Goal: Task Accomplishment & Management: Use online tool/utility

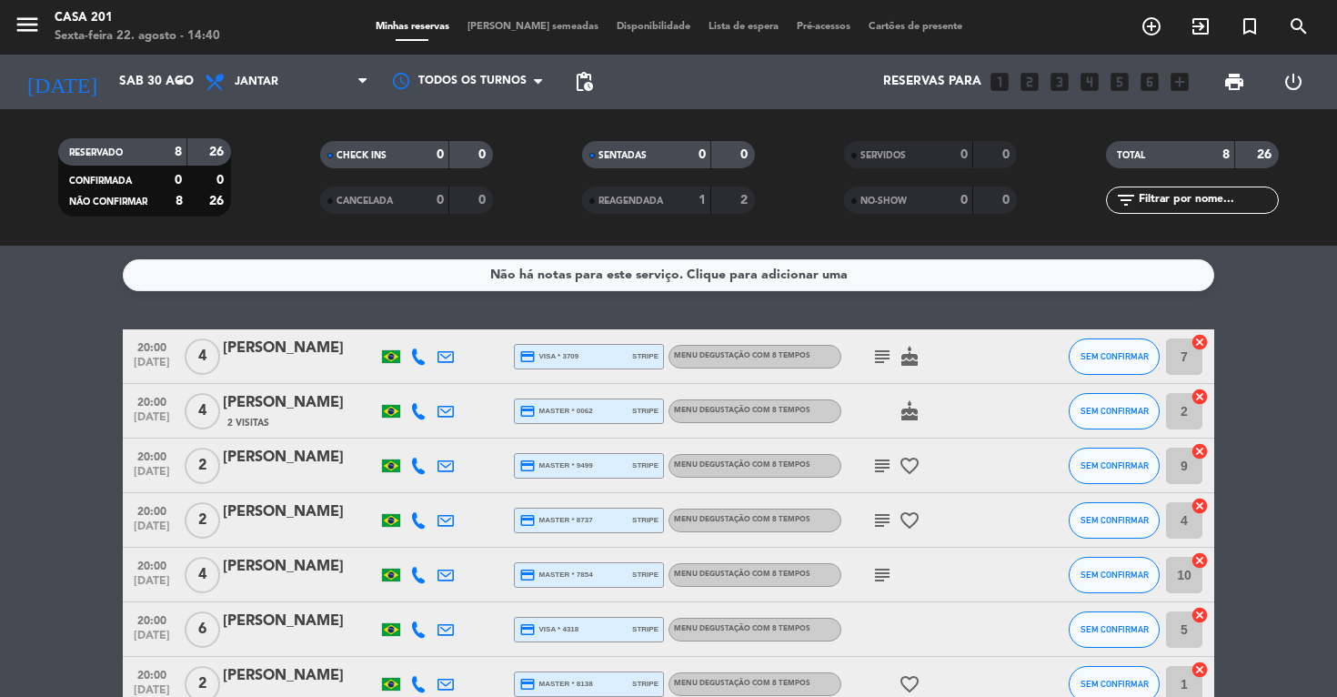
scroll to position [52, 0]
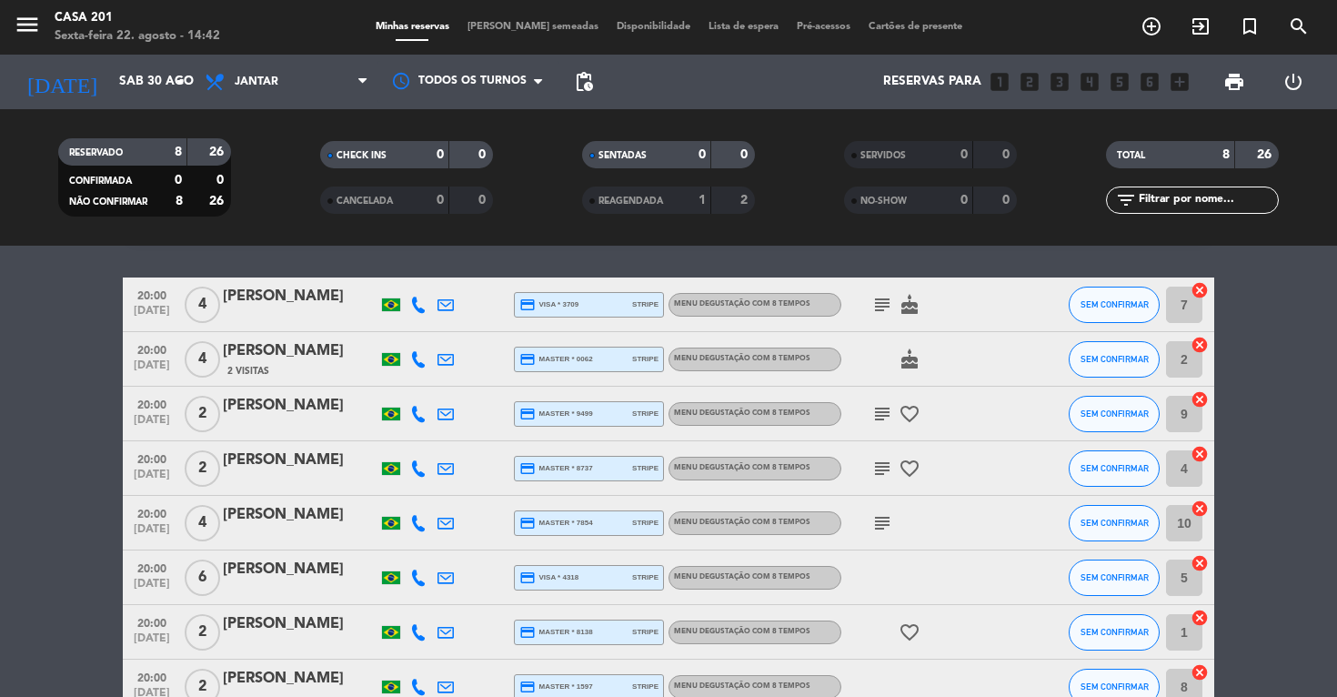
click at [534, 22] on span "[PERSON_NAME] semeadas" at bounding box center [532, 27] width 149 height 10
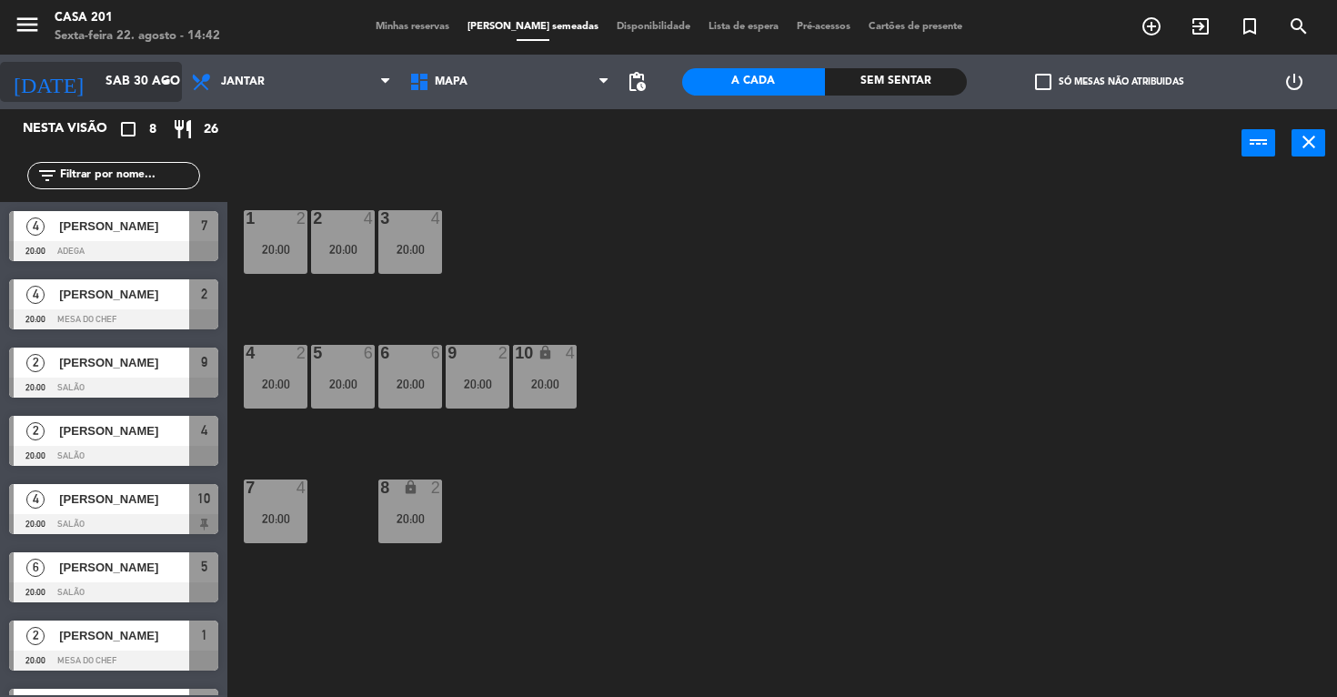
click at [96, 81] on input "Sáb 30 ago" at bounding box center [177, 81] width 163 height 33
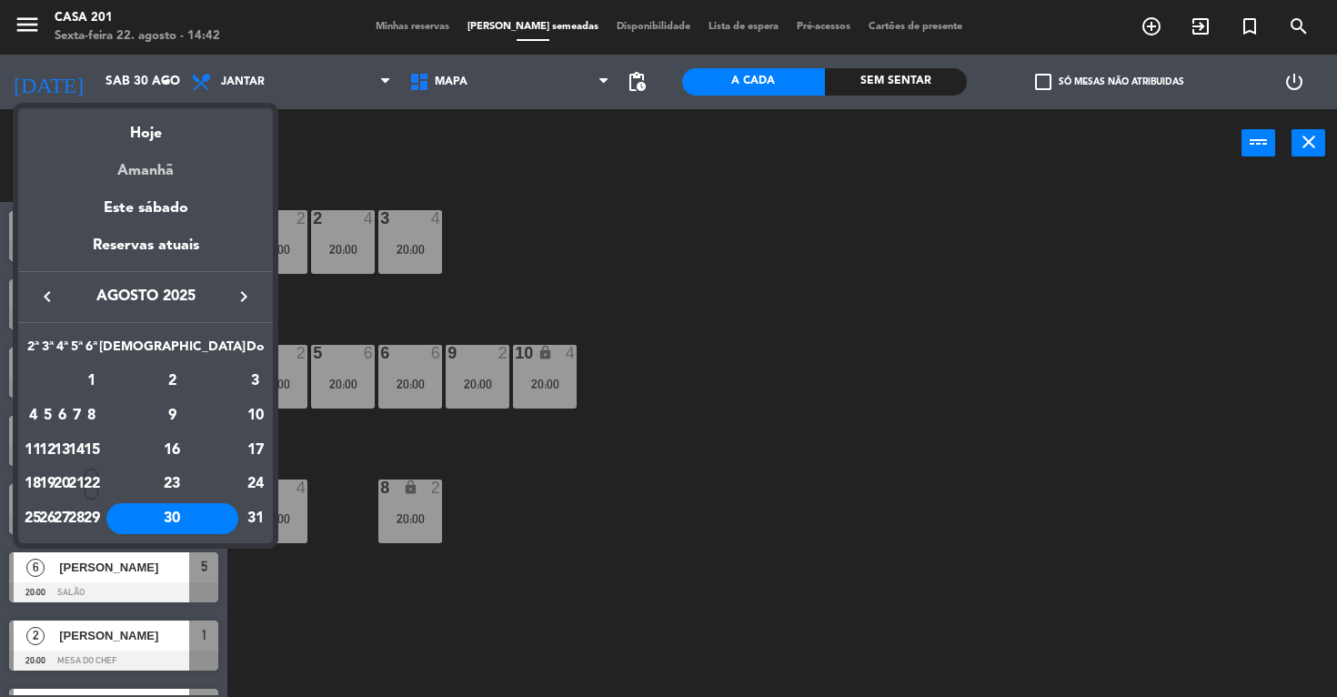
click at [140, 176] on div "Amanhã" at bounding box center [145, 164] width 255 height 37
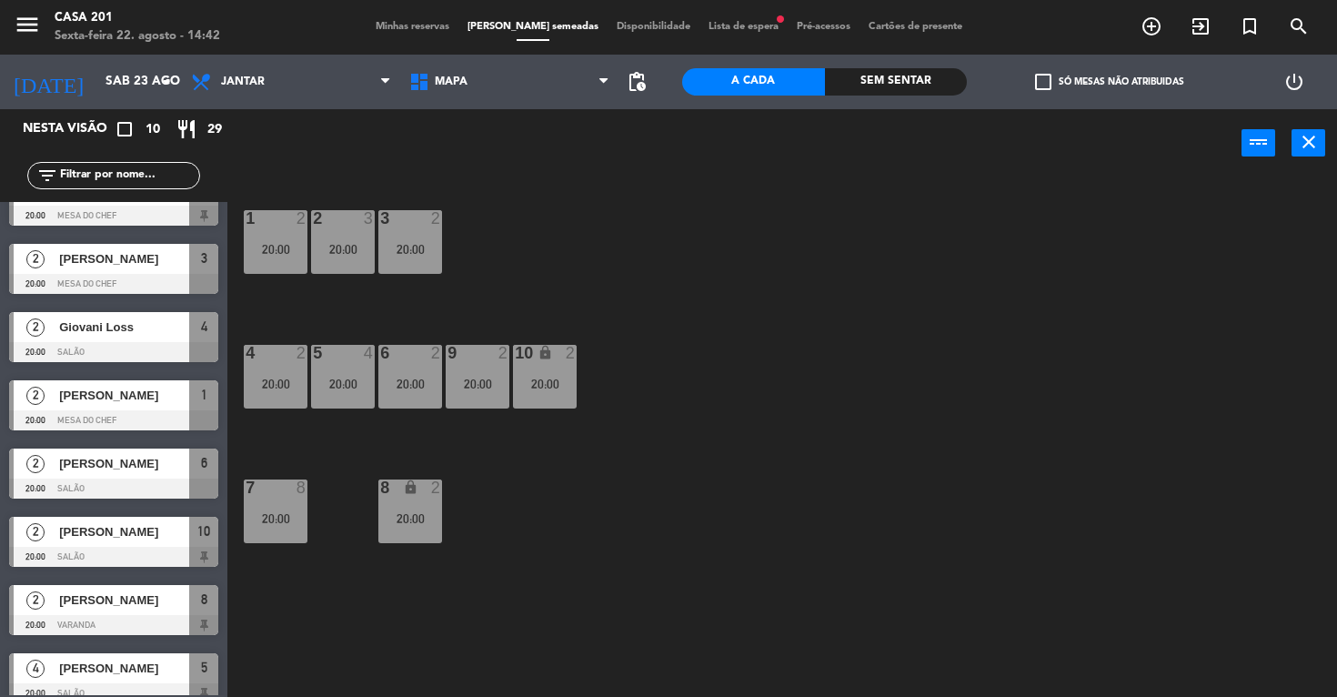
scroll to position [189, 0]
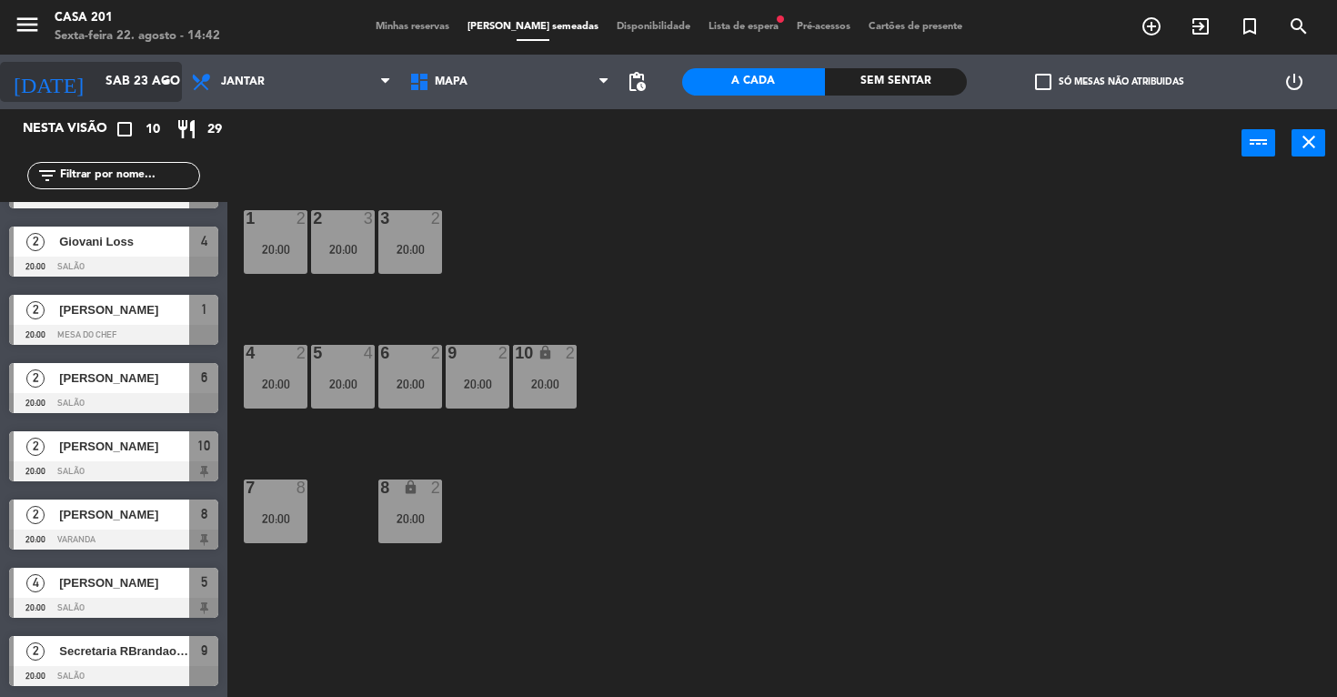
click at [96, 88] on input "Sáb 23 ago" at bounding box center [177, 81] width 163 height 33
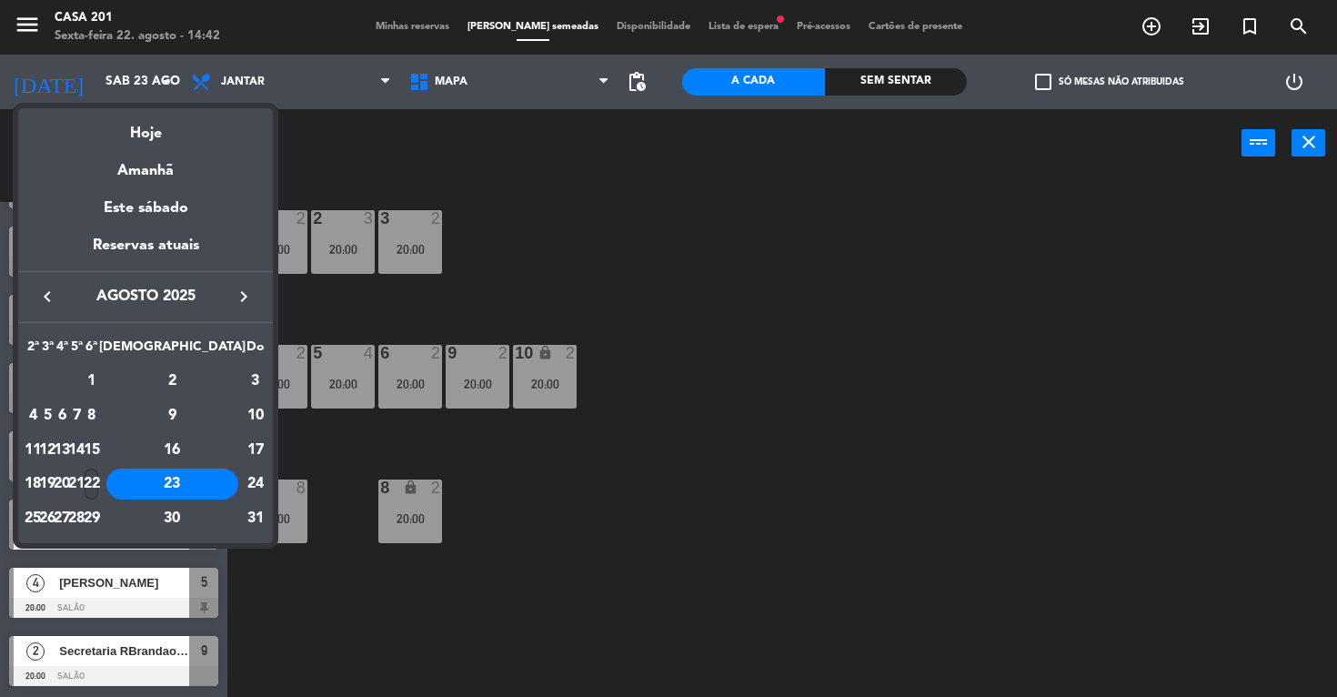
click at [98, 488] on div "22" at bounding box center [92, 483] width 14 height 31
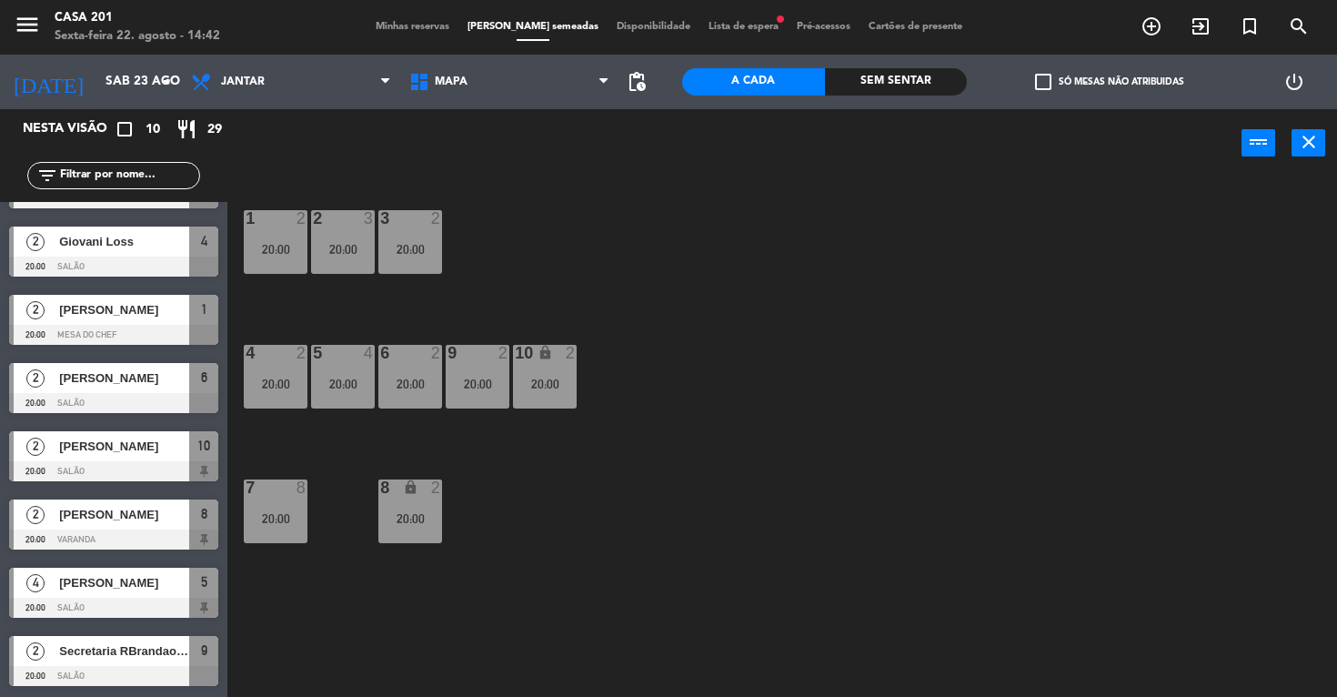
type input "Sex 22 ago"
click at [713, 26] on span "Lista de espera fiber_manual_record" at bounding box center [743, 27] width 88 height 10
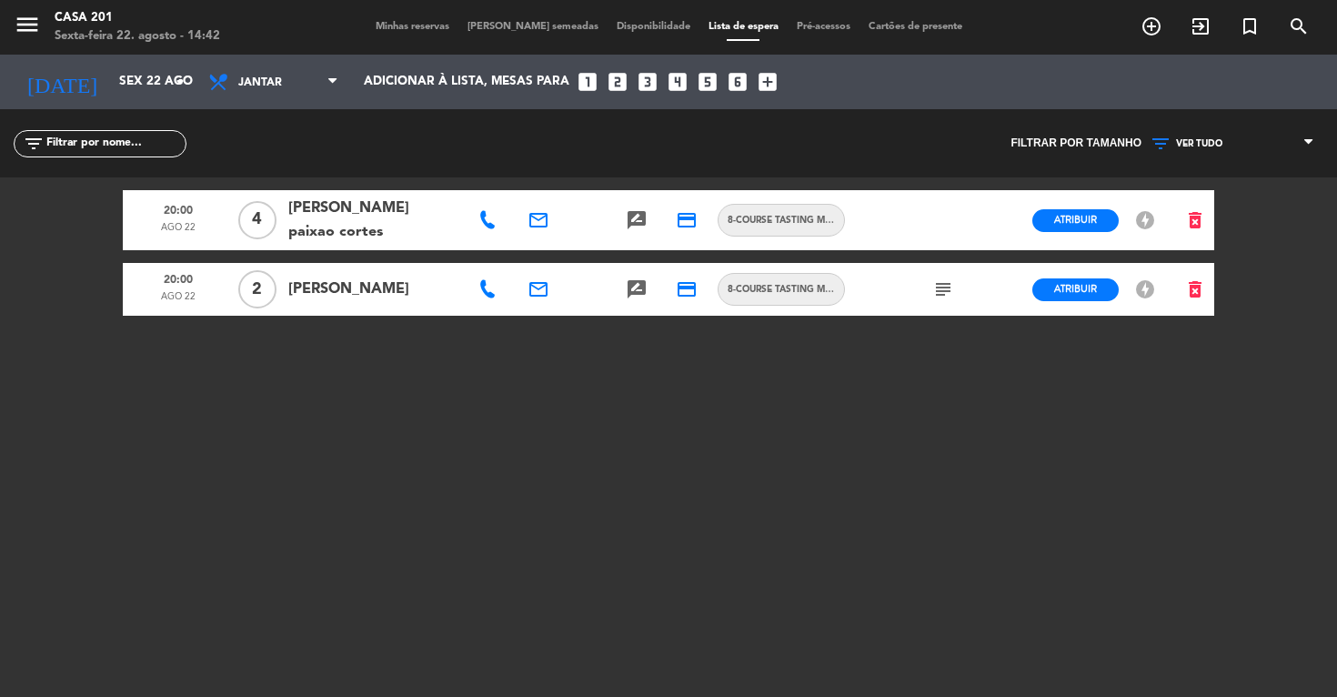
click at [410, 25] on span "Minhas reservas" at bounding box center [413, 27] width 92 height 10
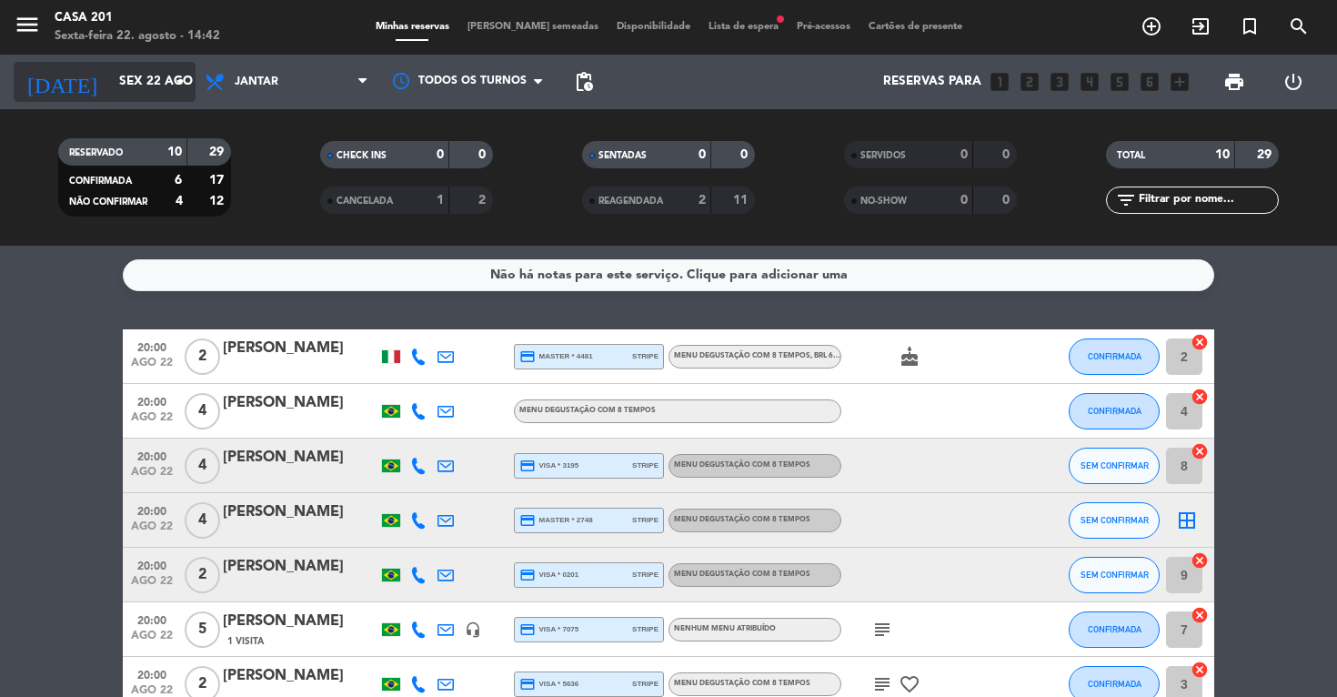
click at [111, 83] on input "Sex 22 ago" at bounding box center [191, 81] width 163 height 33
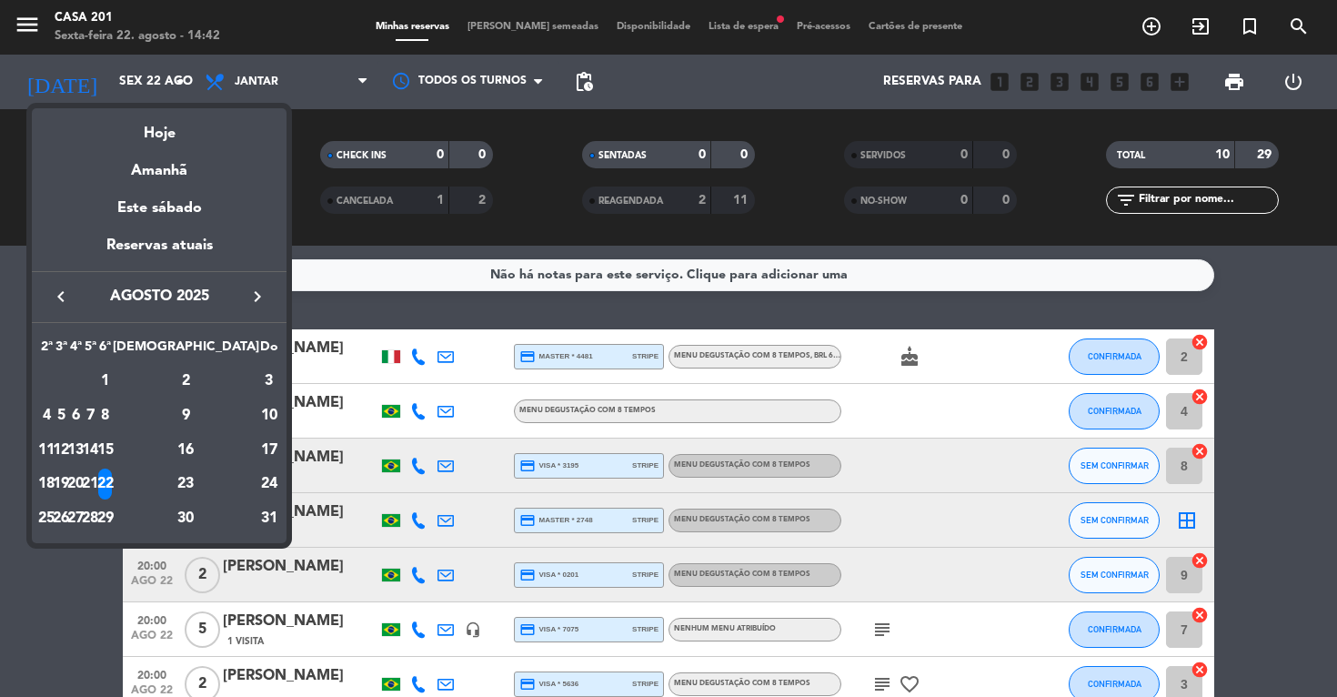
click at [508, 26] on div at bounding box center [668, 348] width 1337 height 697
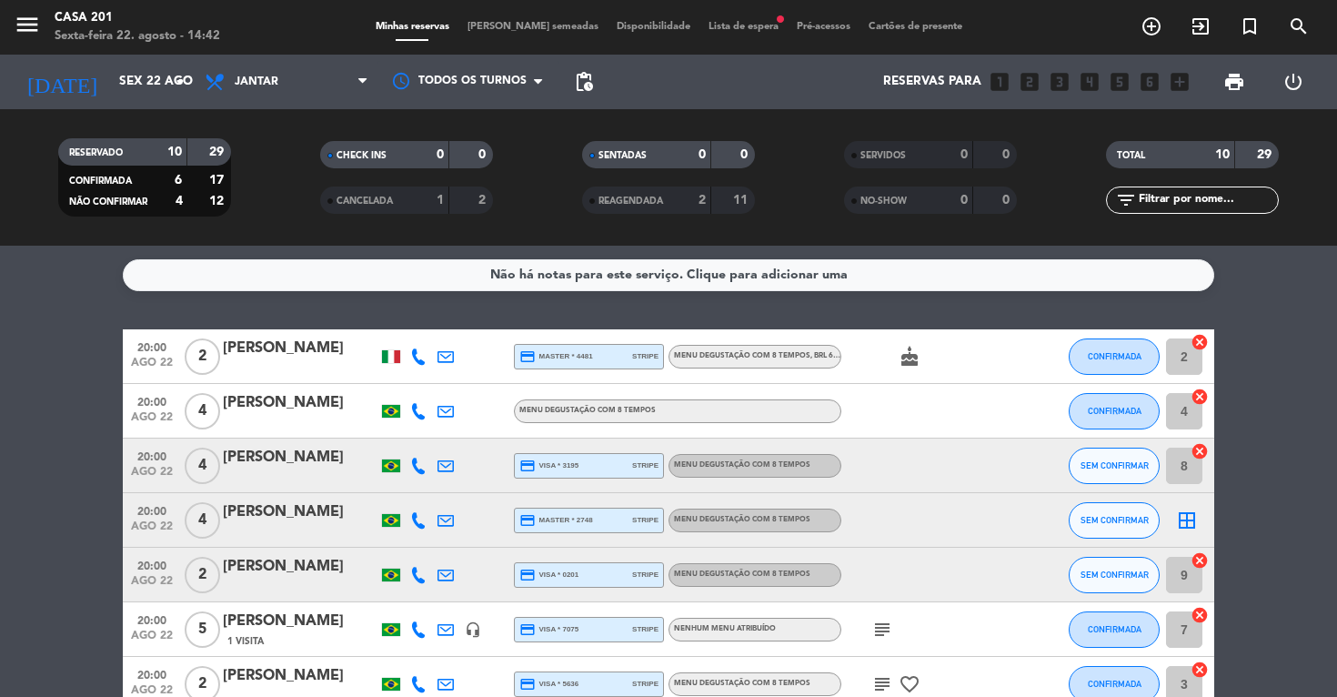
click at [508, 26] on span "[PERSON_NAME] semeadas" at bounding box center [532, 27] width 149 height 10
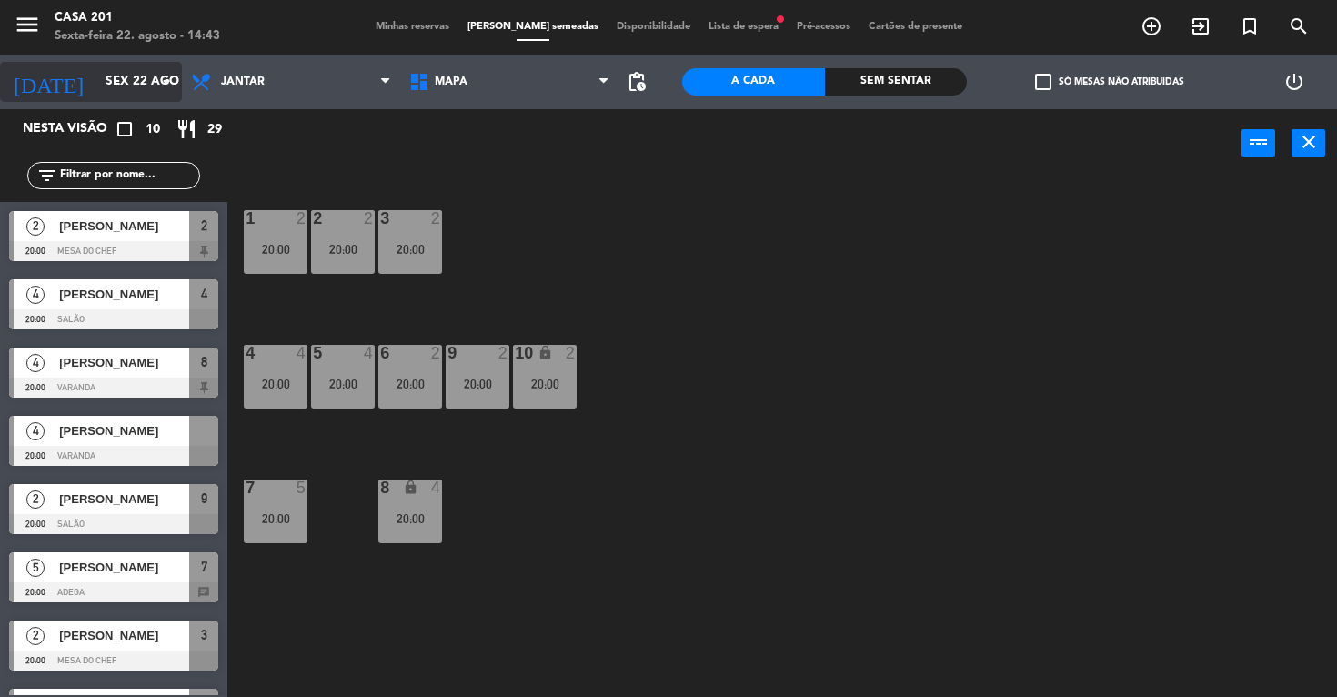
click at [103, 78] on input "Sex 22 ago" at bounding box center [177, 81] width 163 height 33
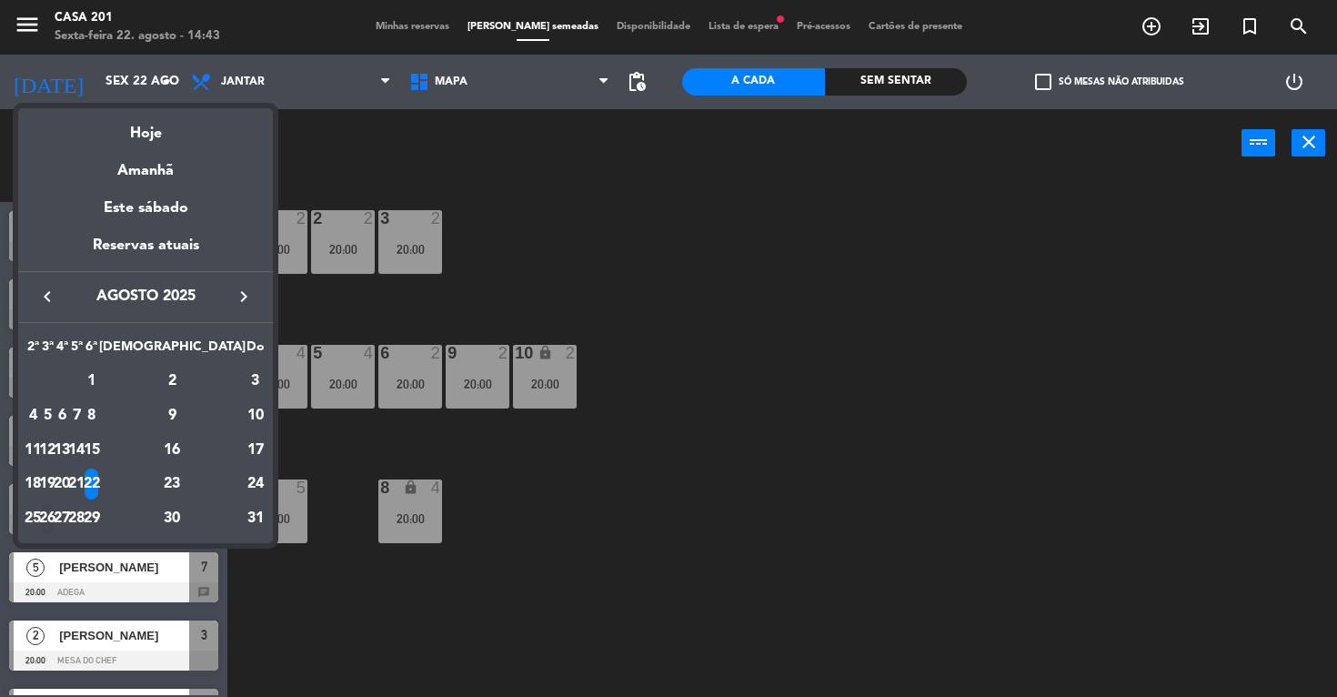
click at [55, 519] on div "26" at bounding box center [48, 518] width 14 height 31
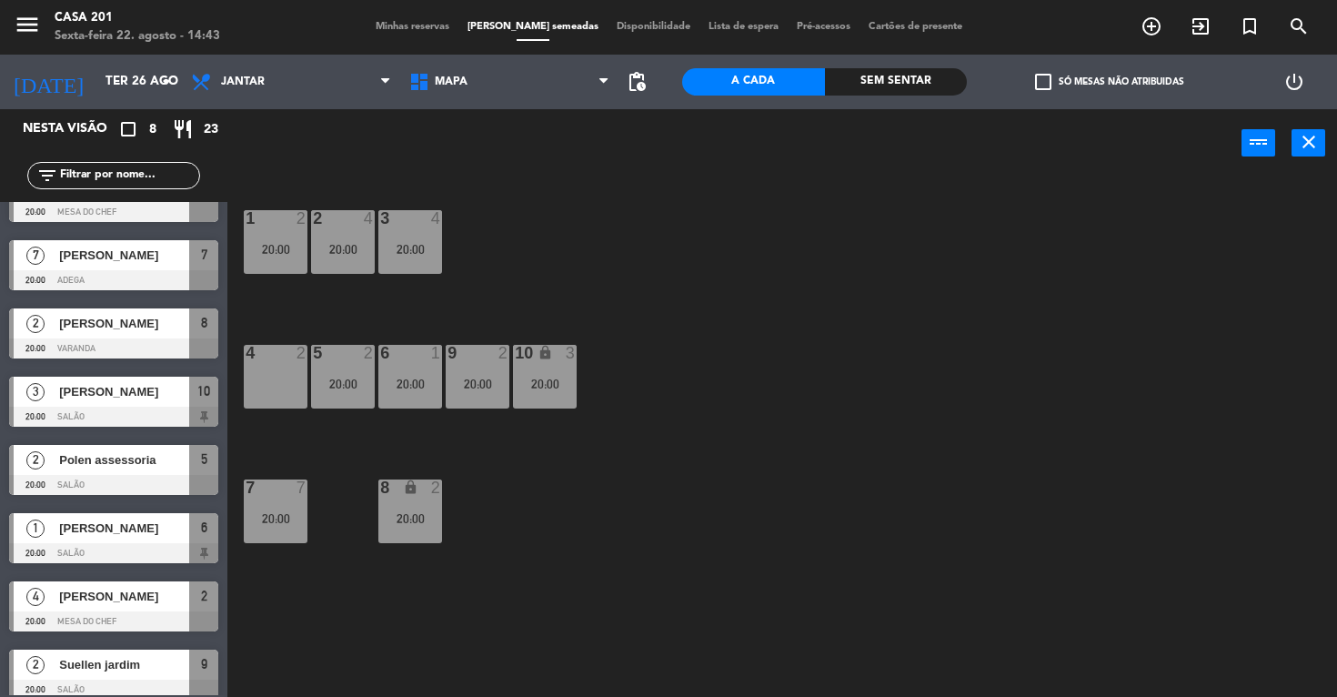
scroll to position [53, 0]
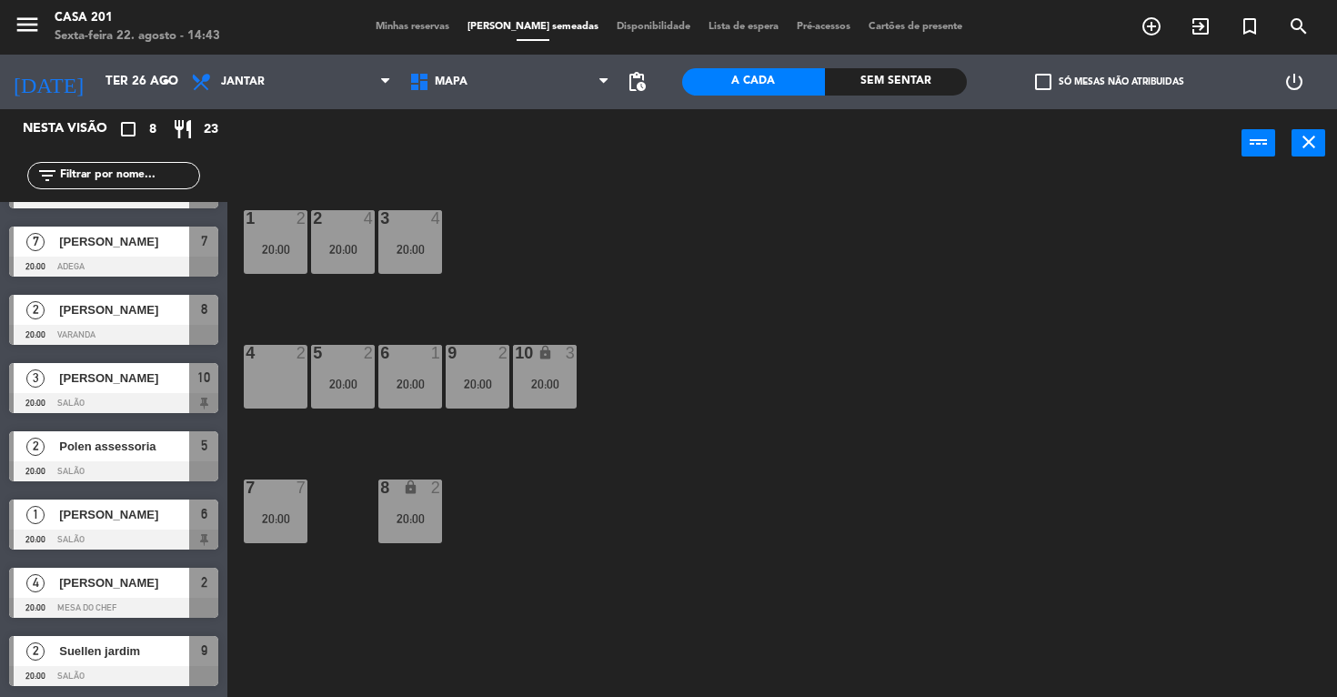
click at [73, 587] on span "[PERSON_NAME]" at bounding box center [124, 582] width 130 height 19
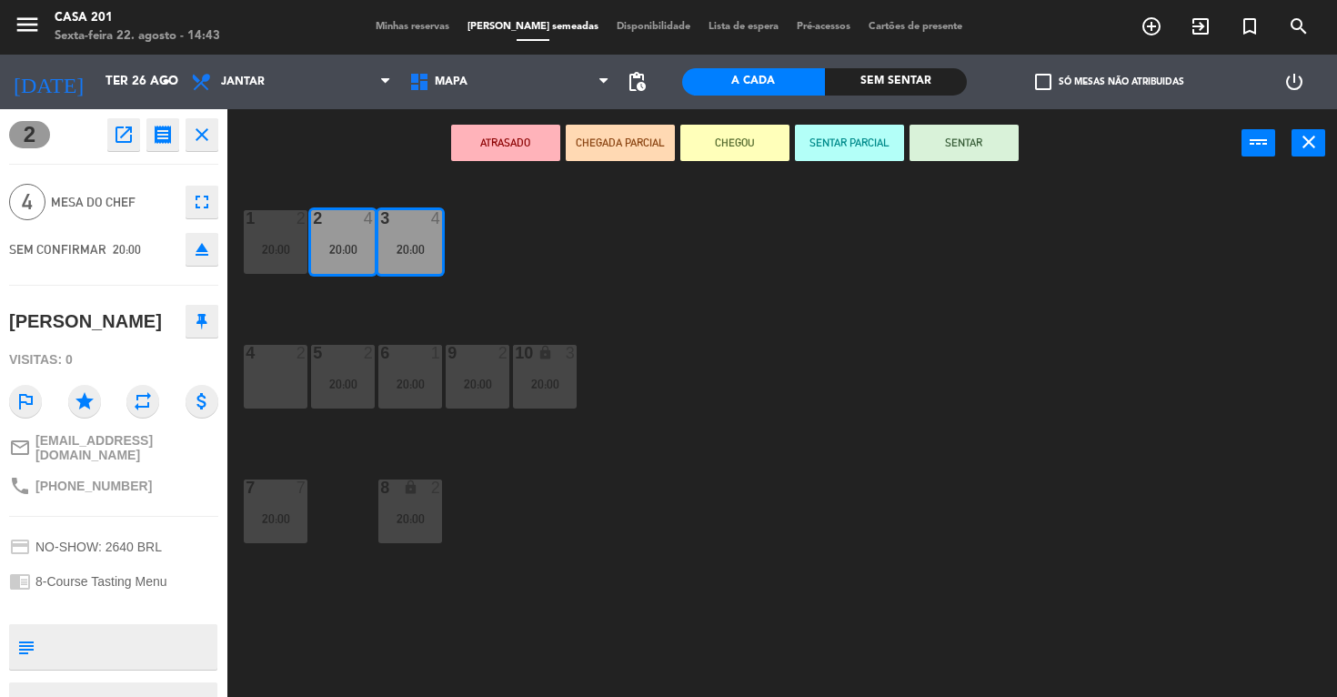
click at [202, 256] on icon "eject" at bounding box center [202, 249] width 22 height 22
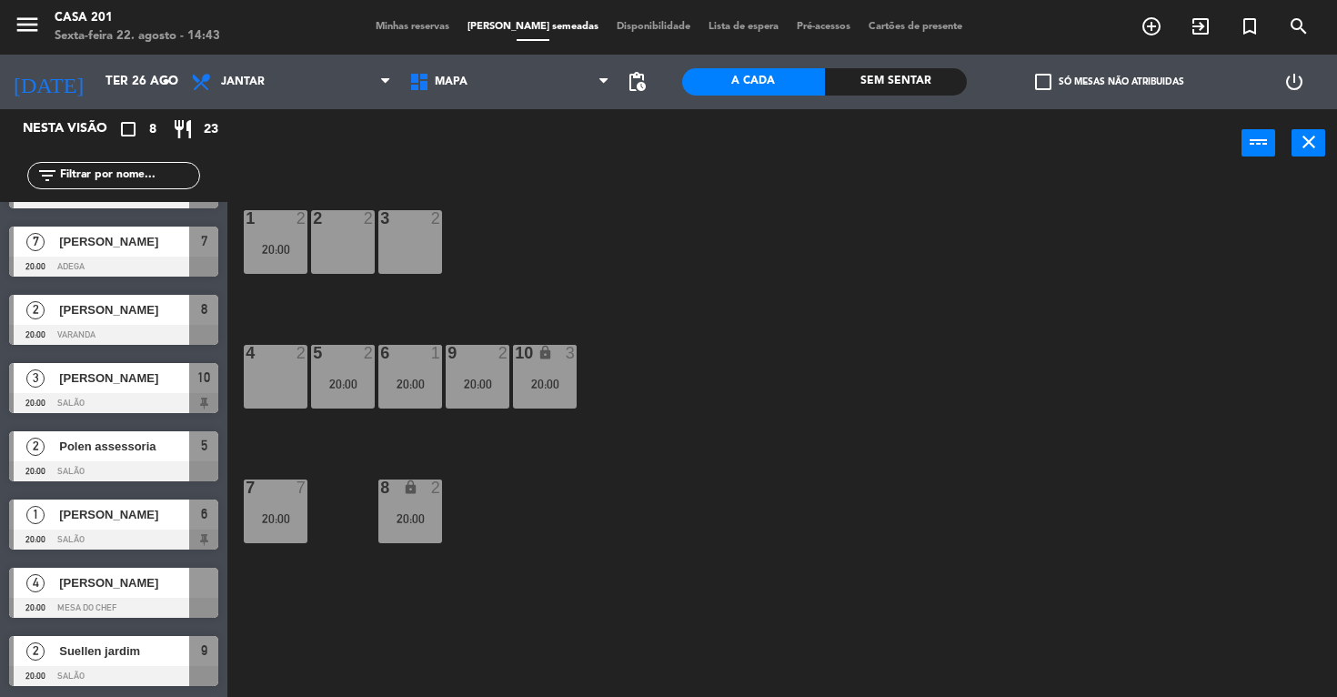
click at [152, 594] on div "[PERSON_NAME]" at bounding box center [123, 583] width 132 height 30
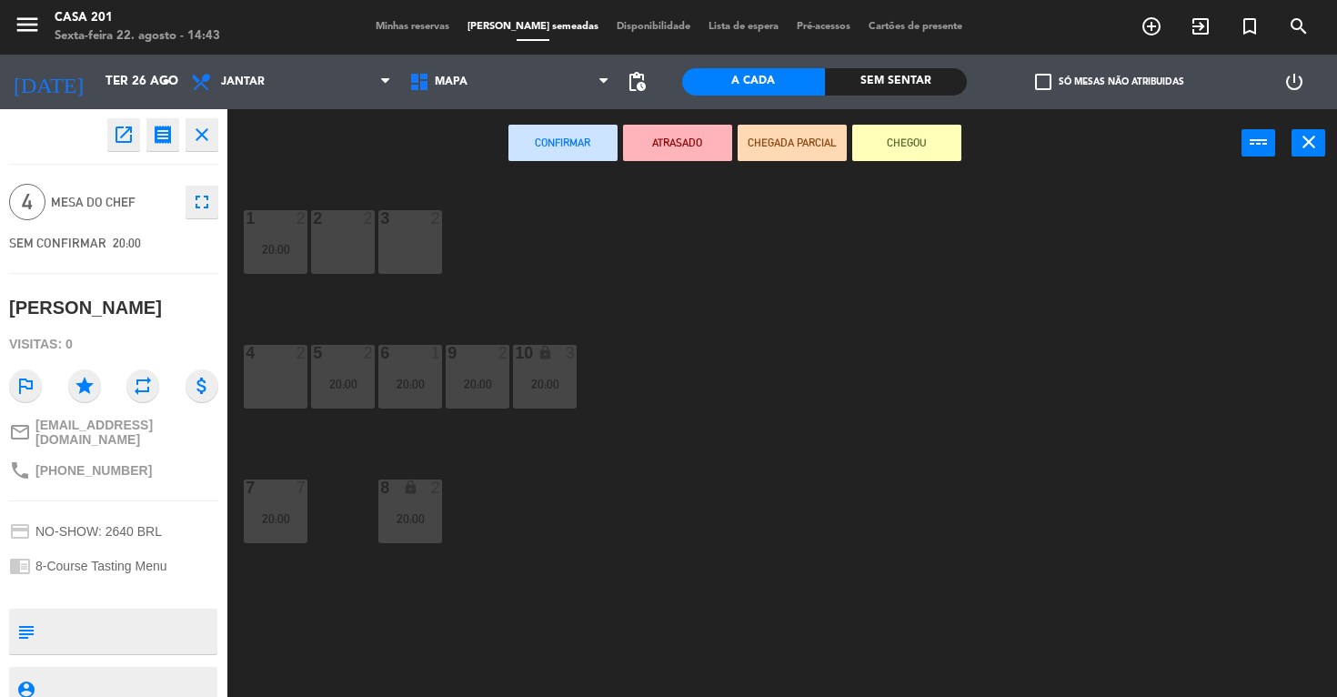
click at [359, 244] on div "2 2" at bounding box center [343, 242] width 64 height 64
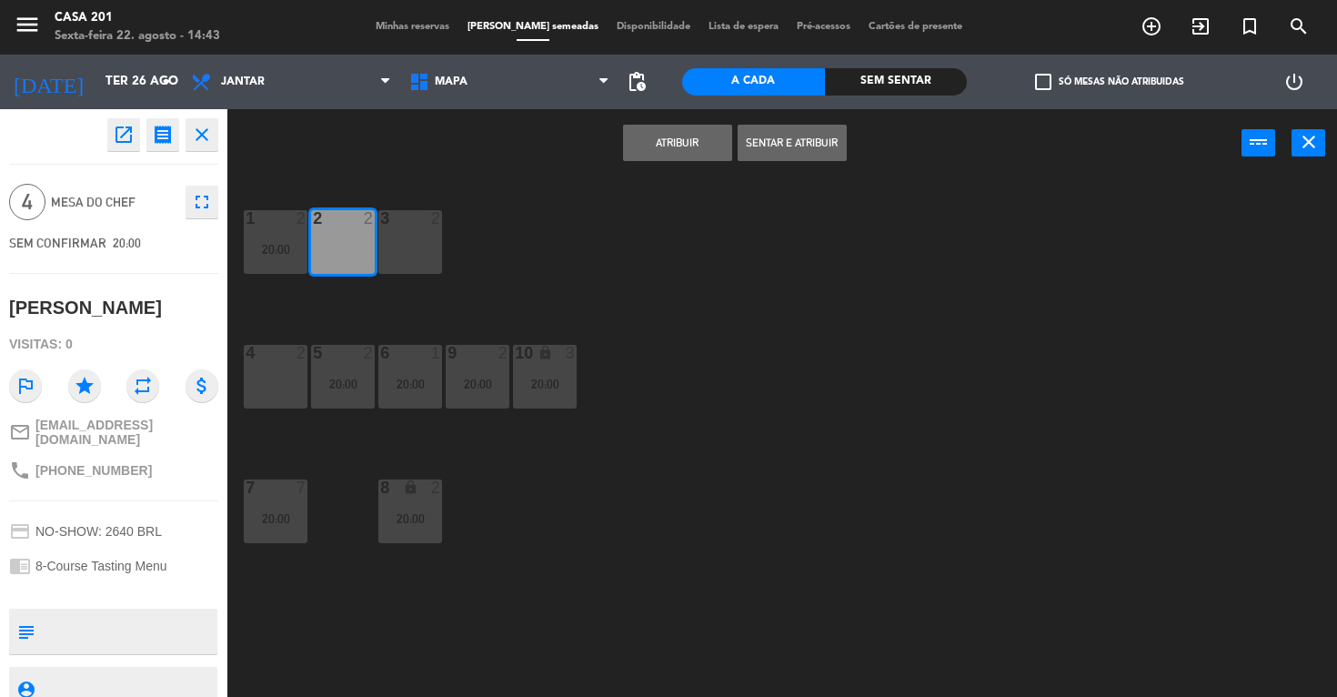
click at [665, 134] on button "Atribuir" at bounding box center [677, 143] width 109 height 36
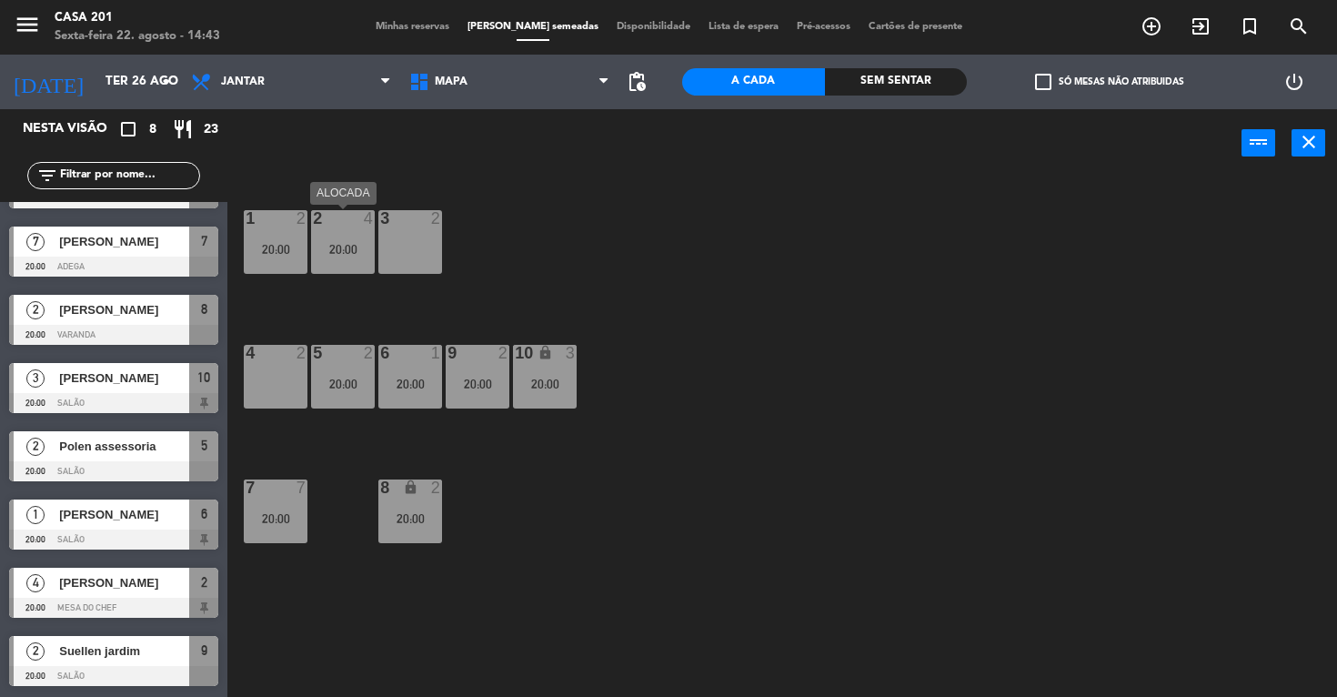
click at [338, 258] on div "2 4 20:00" at bounding box center [343, 242] width 64 height 64
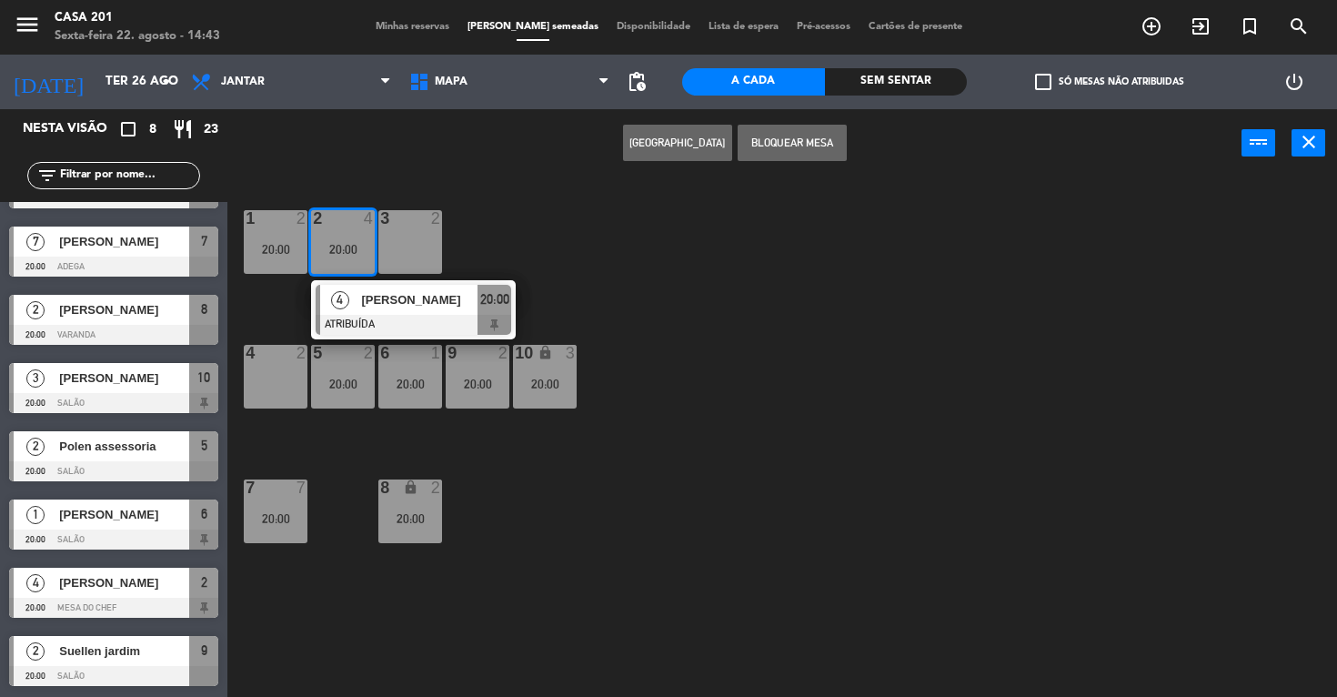
click at [269, 384] on div "4 2" at bounding box center [276, 377] width 64 height 64
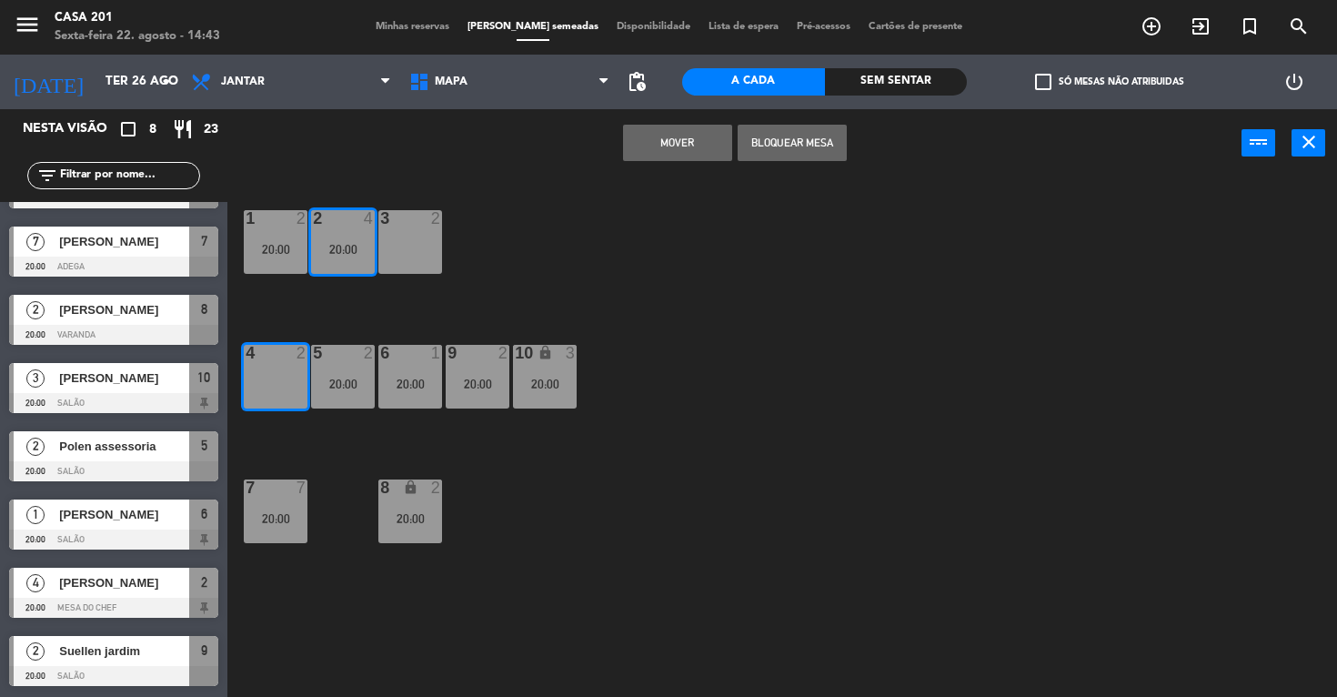
click at [691, 145] on button "MOVER" at bounding box center [677, 143] width 109 height 36
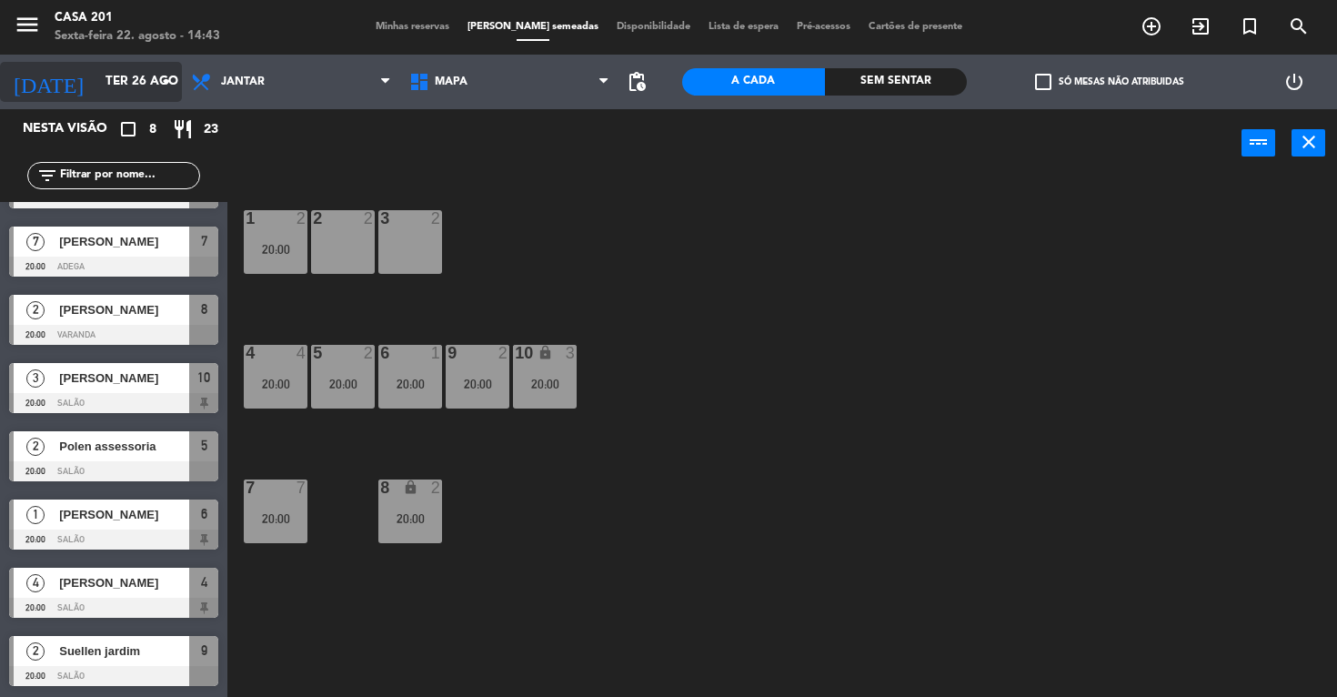
click at [96, 85] on input "Ter 26 ago" at bounding box center [177, 81] width 163 height 33
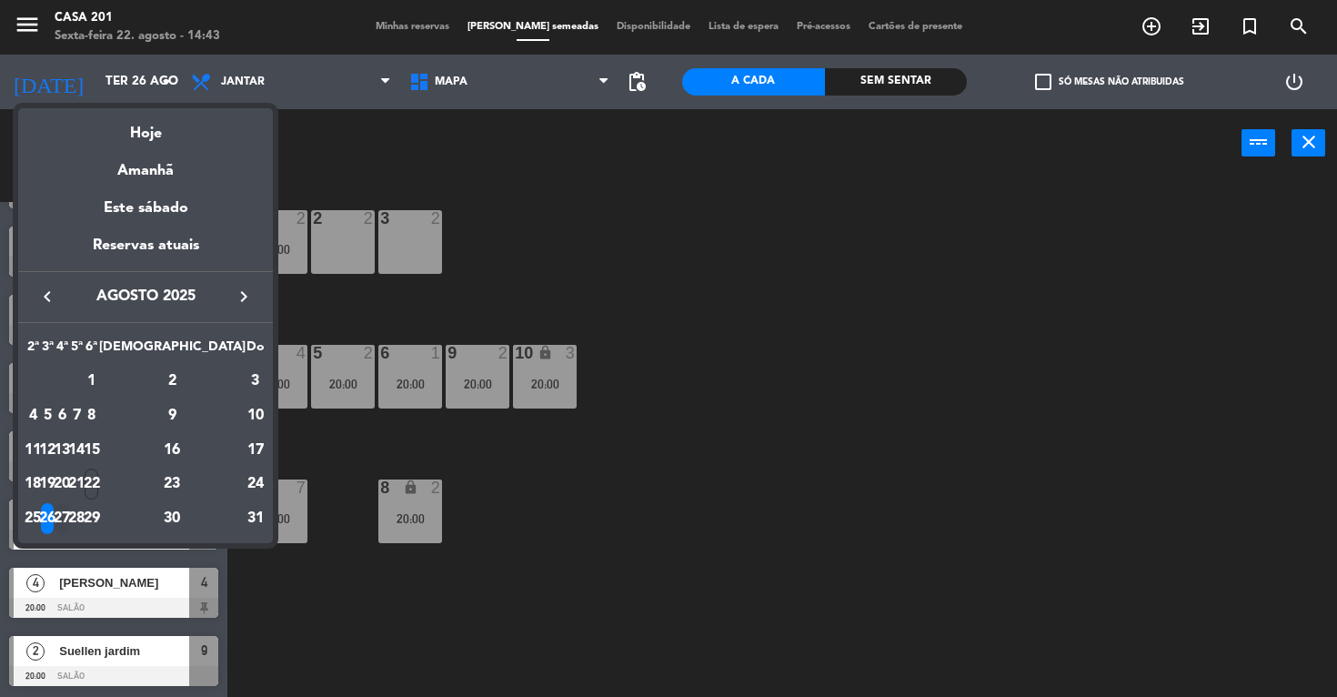
click at [69, 518] on div "27" at bounding box center [62, 518] width 14 height 31
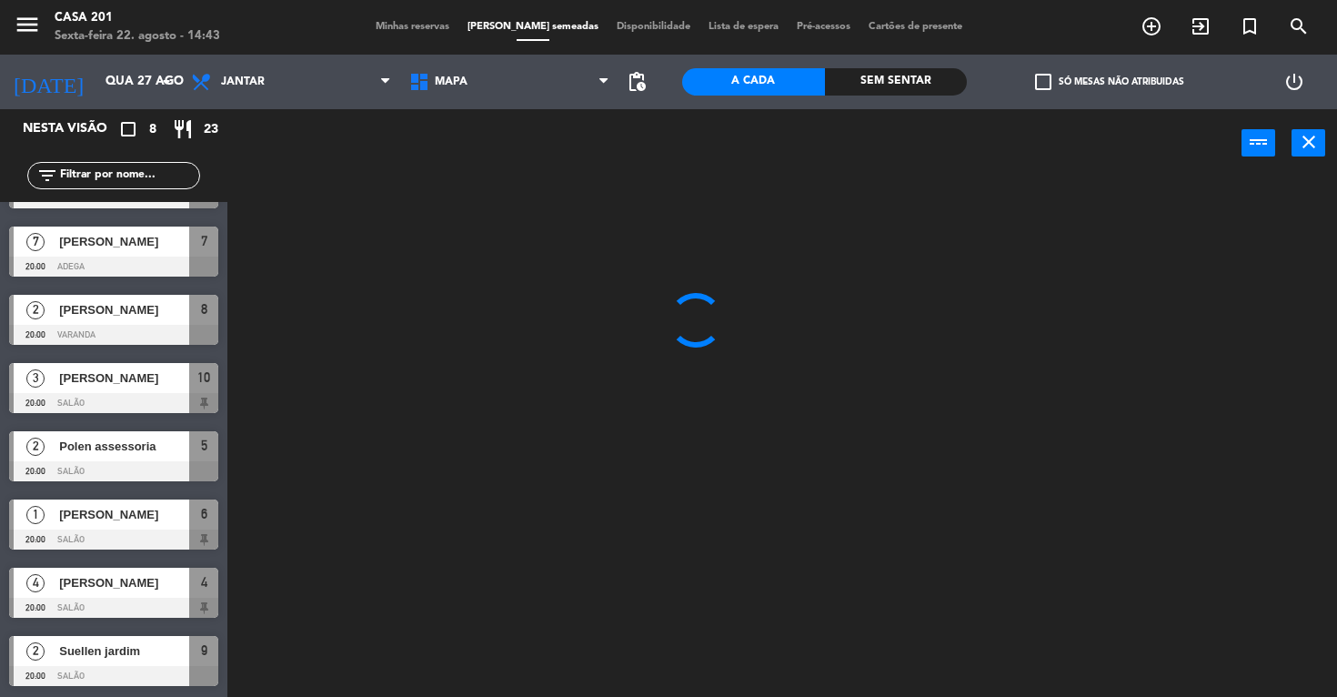
scroll to position [0, 0]
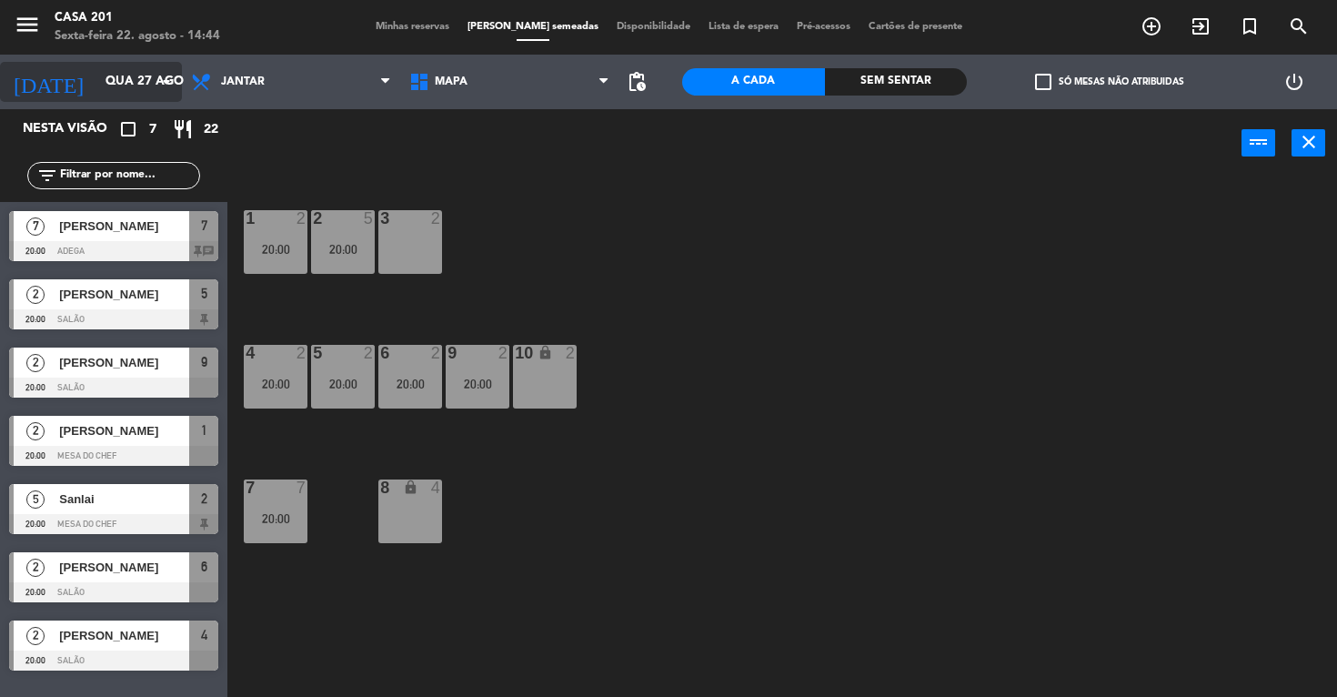
click at [113, 83] on input "Qua 27 ago" at bounding box center [177, 81] width 163 height 33
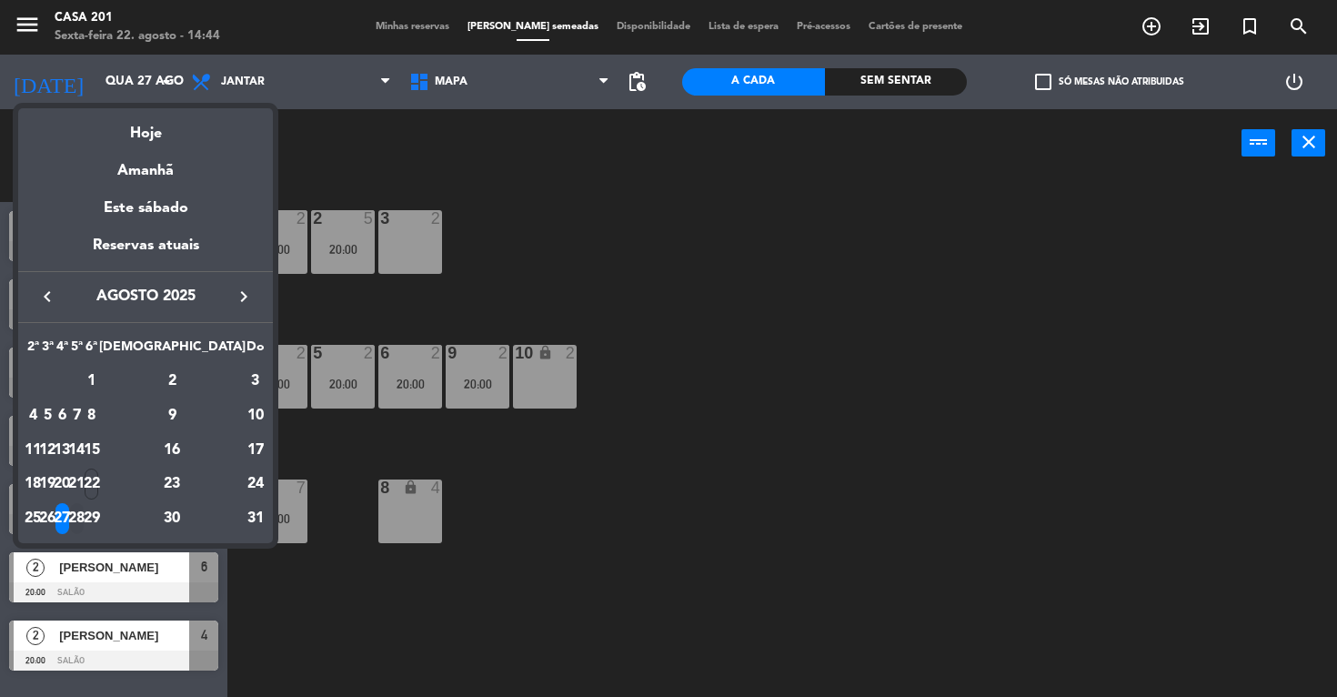
click at [84, 518] on div "28" at bounding box center [77, 518] width 14 height 31
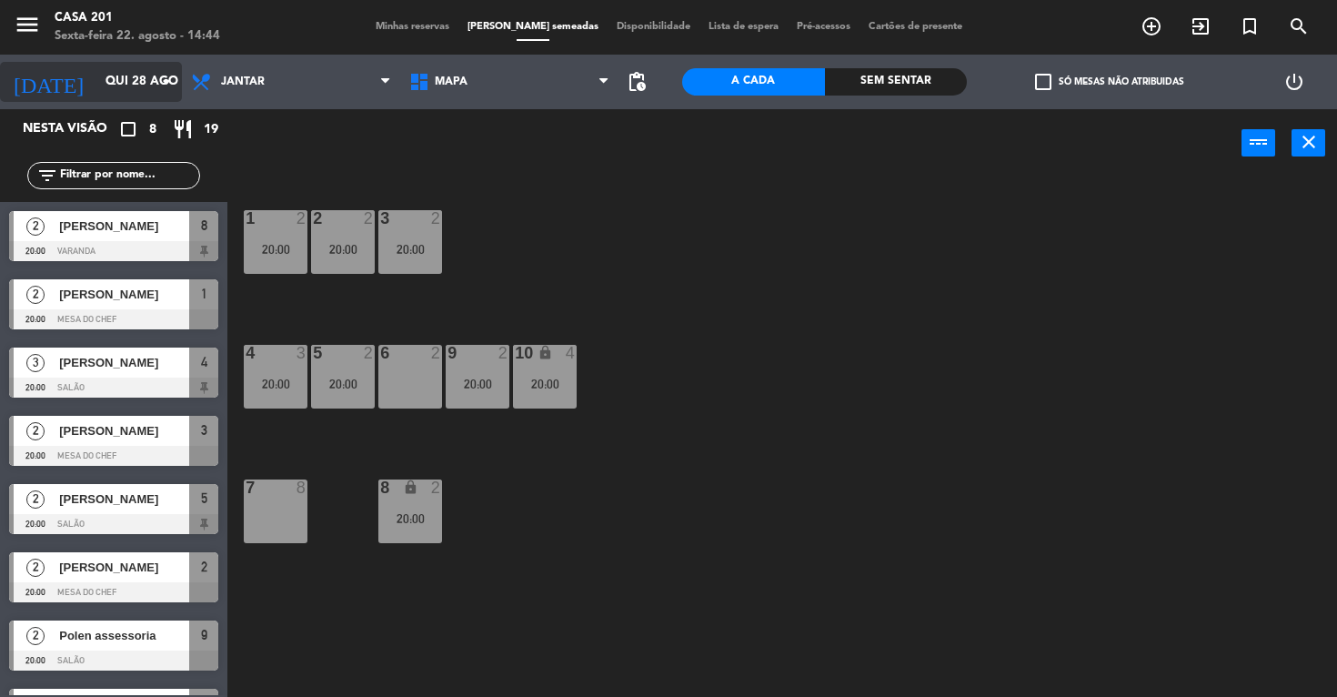
click at [96, 81] on input "Qui 28 ago" at bounding box center [177, 81] width 163 height 33
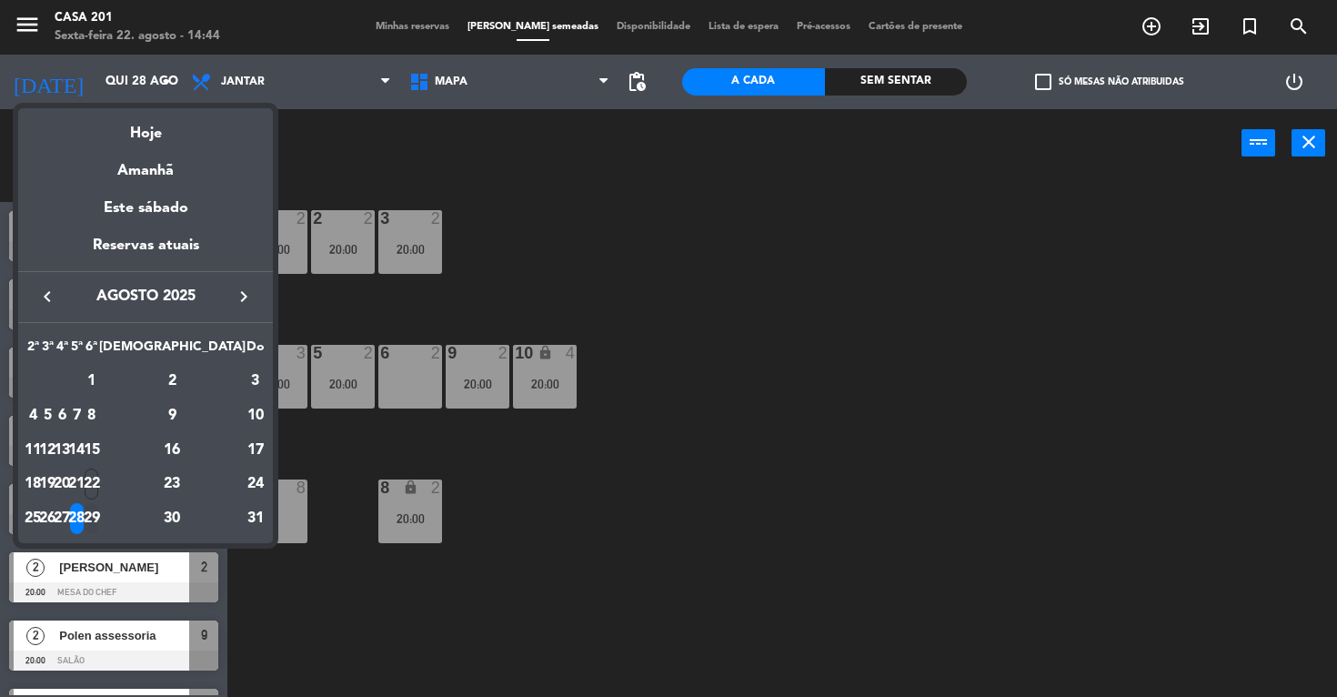
click at [98, 521] on div "29" at bounding box center [92, 518] width 14 height 31
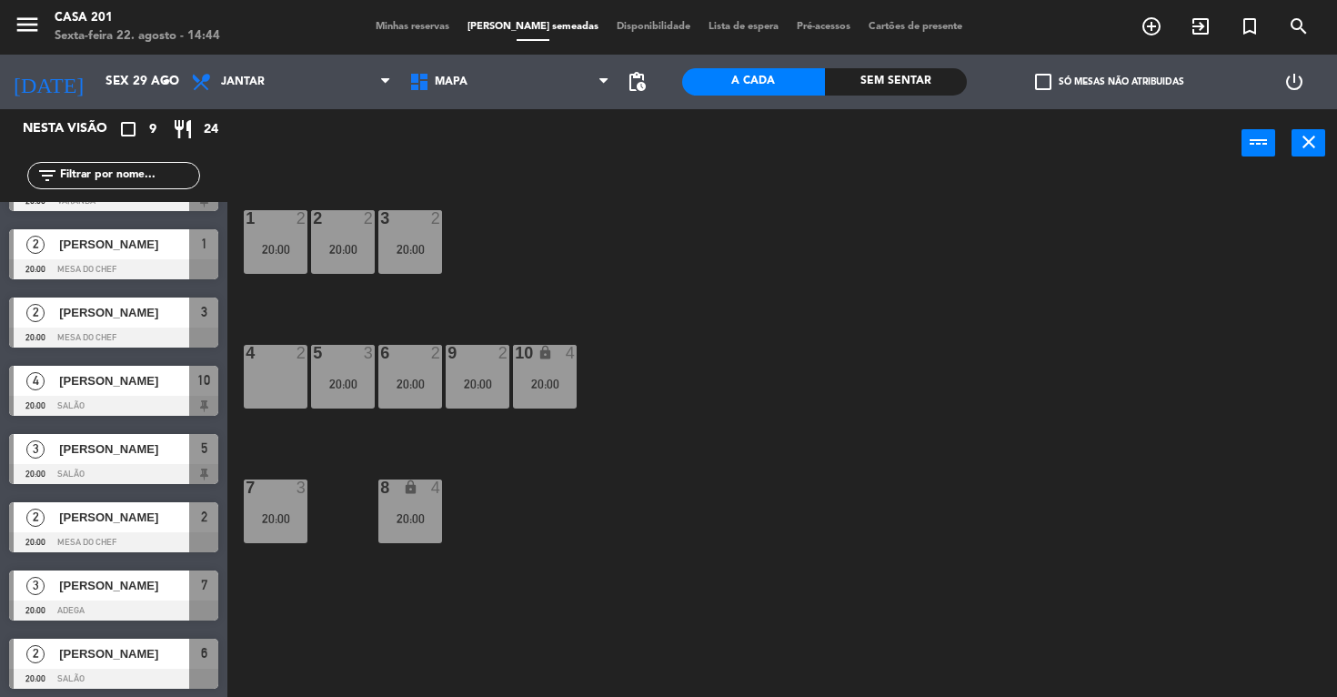
scroll to position [121, 0]
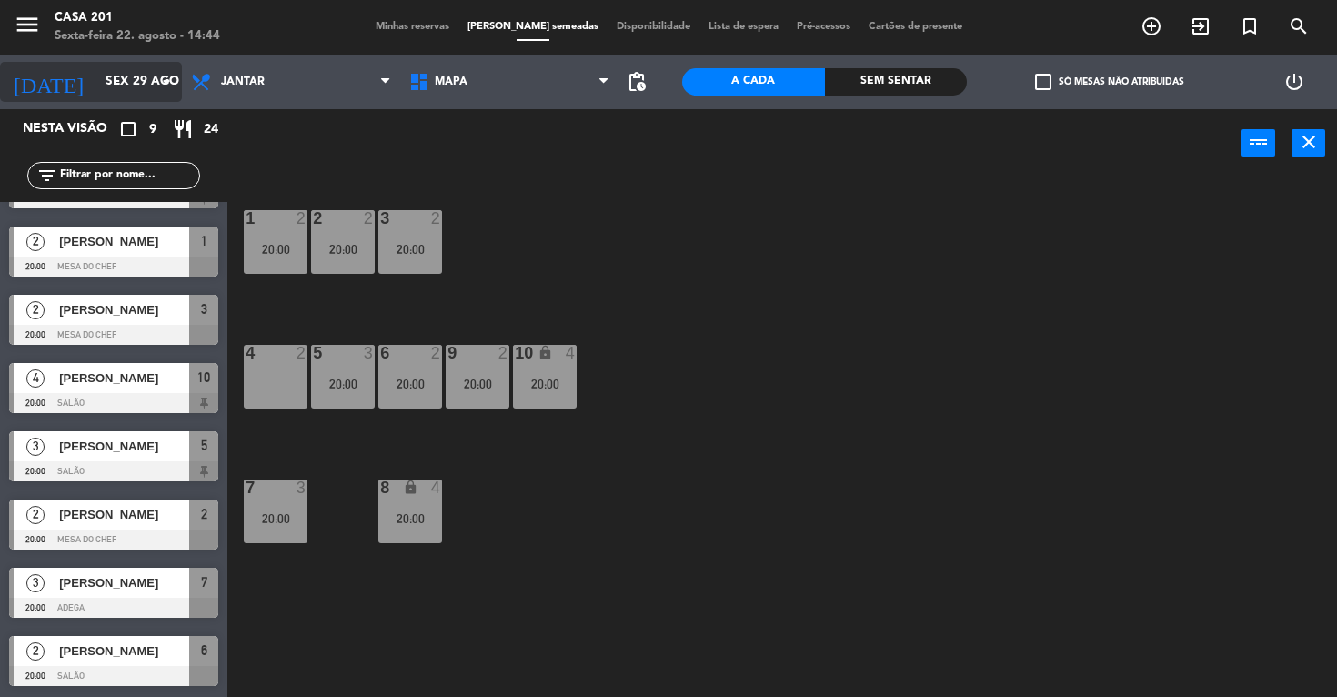
click at [96, 78] on input "Sex 29 ago" at bounding box center [177, 81] width 163 height 33
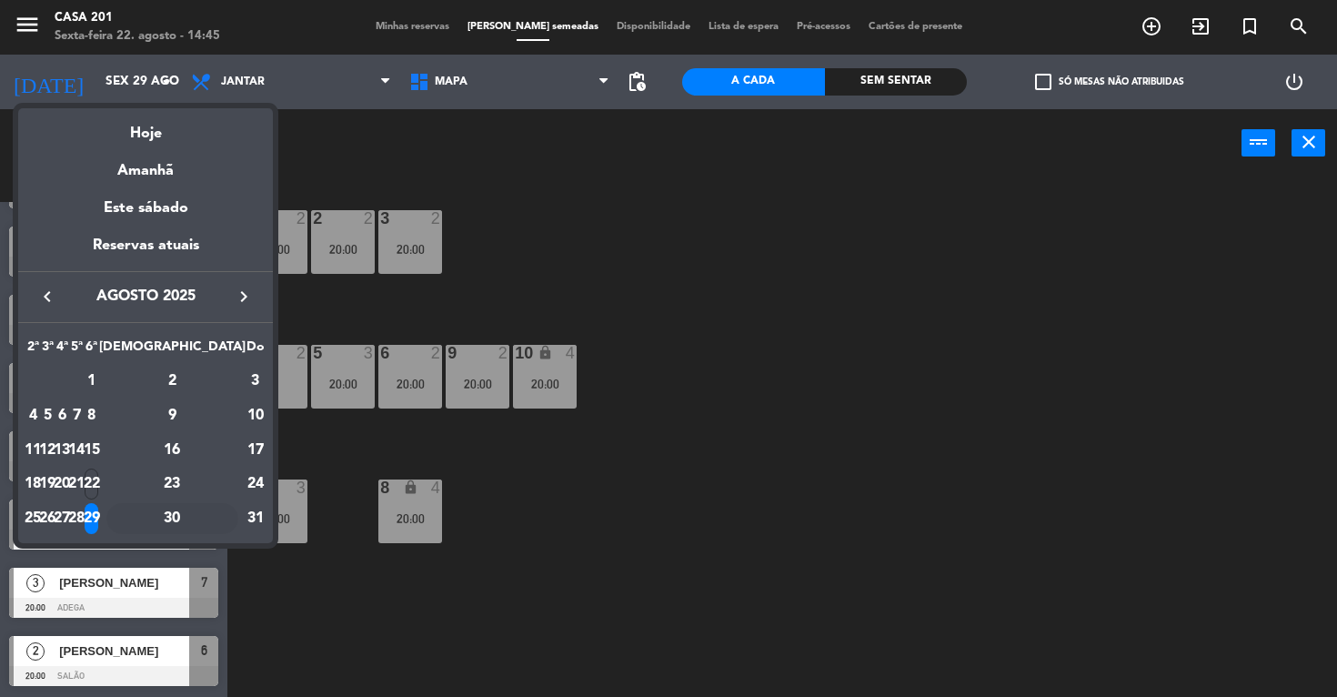
click at [213, 517] on div "30" at bounding box center [172, 518] width 132 height 31
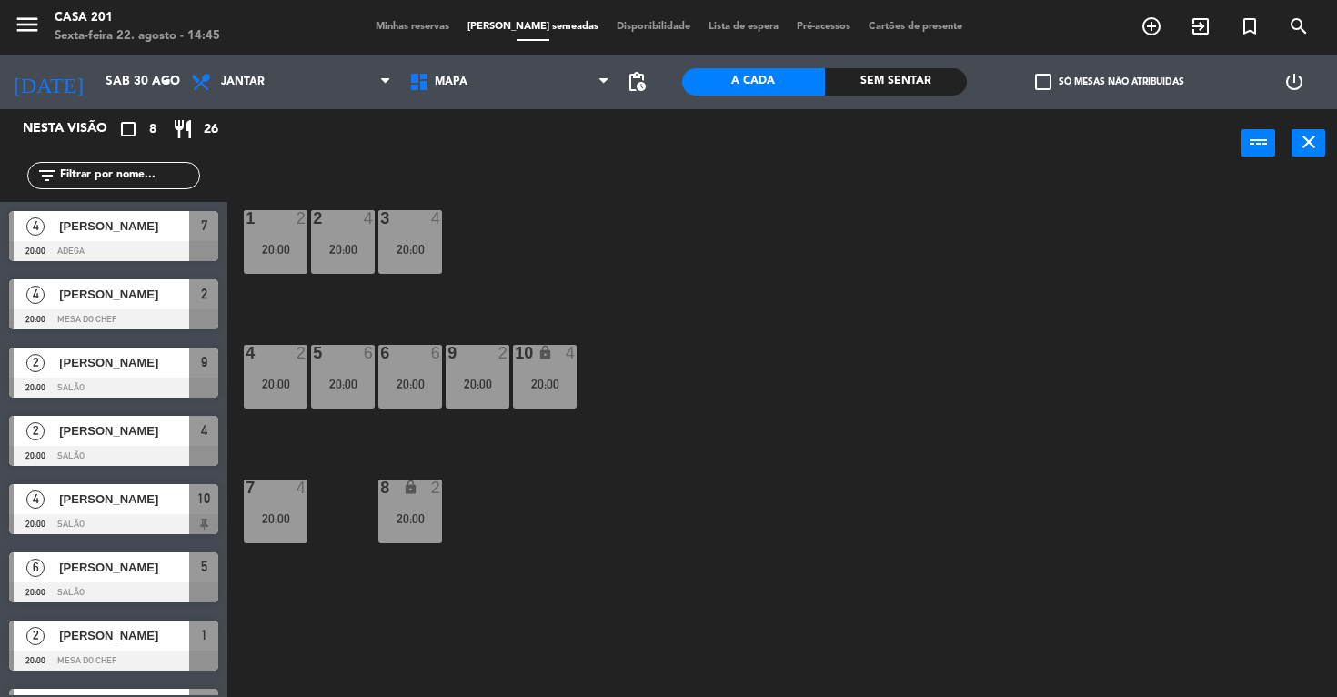
scroll to position [53, 0]
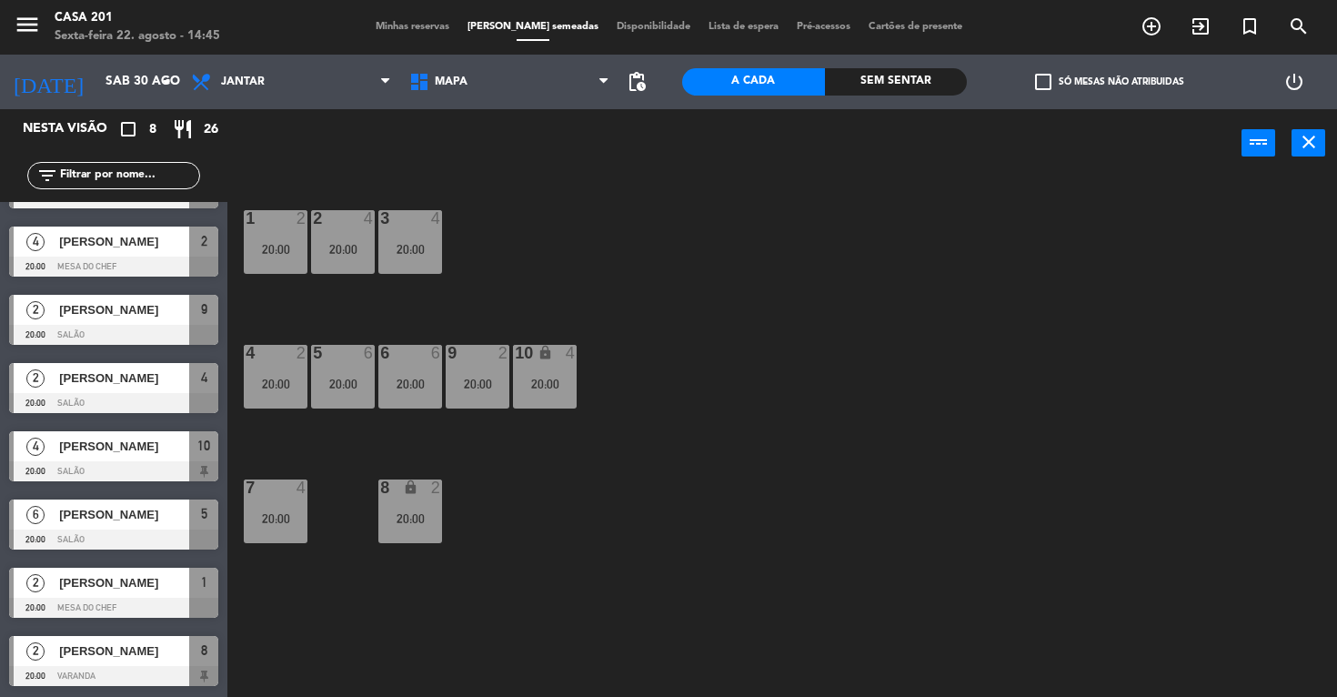
click at [89, 507] on span "[PERSON_NAME]" at bounding box center [124, 514] width 130 height 19
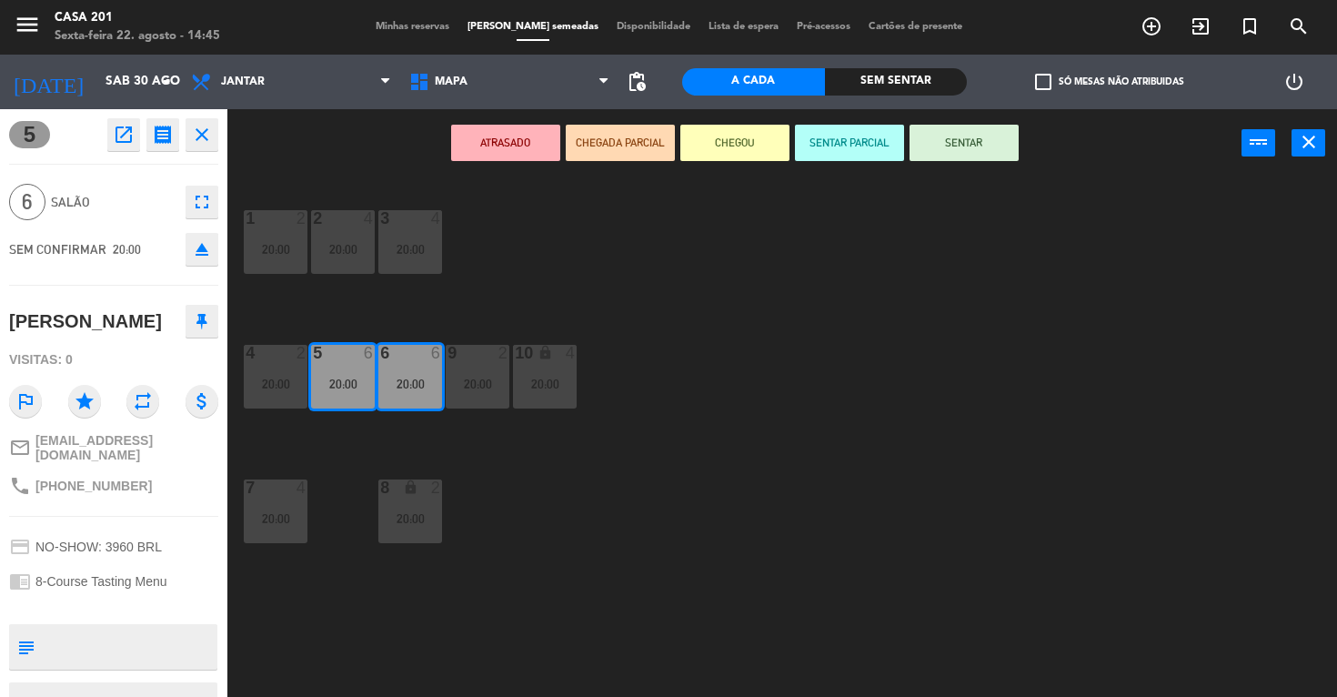
click at [198, 252] on icon "eject" at bounding box center [202, 249] width 22 height 22
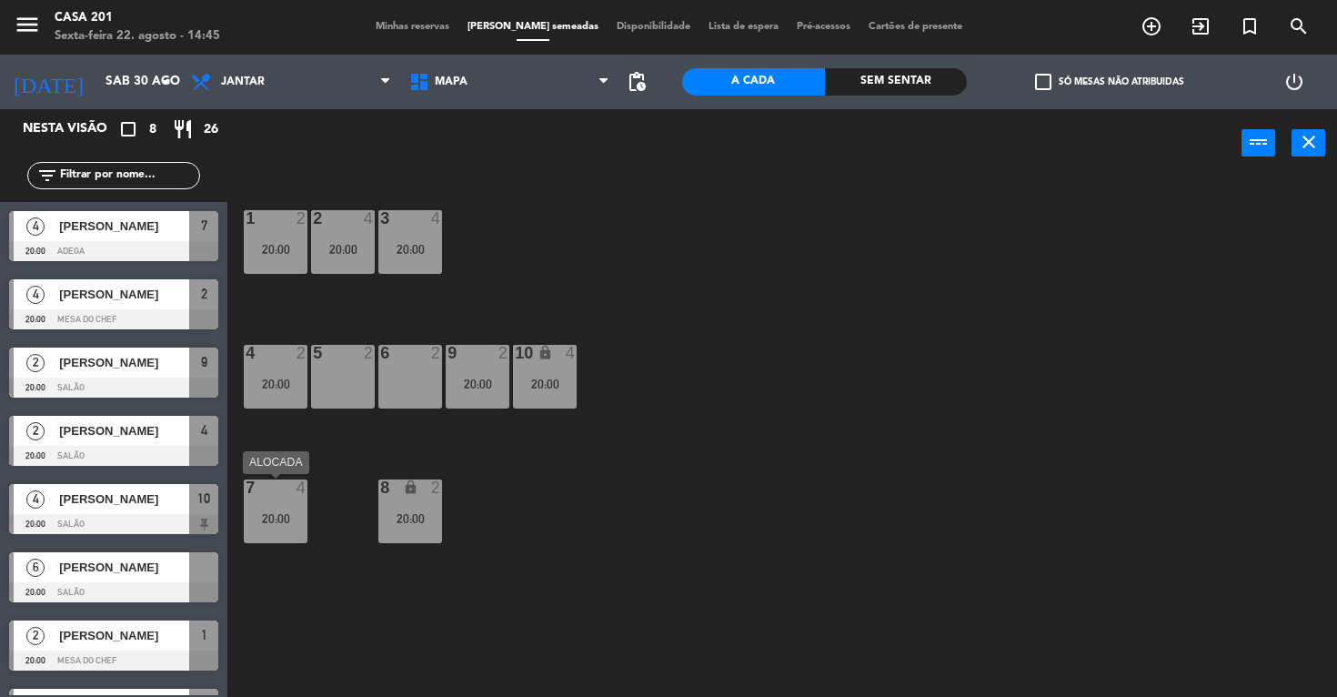
click at [290, 500] on div "7 4 20:00" at bounding box center [276, 511] width 64 height 64
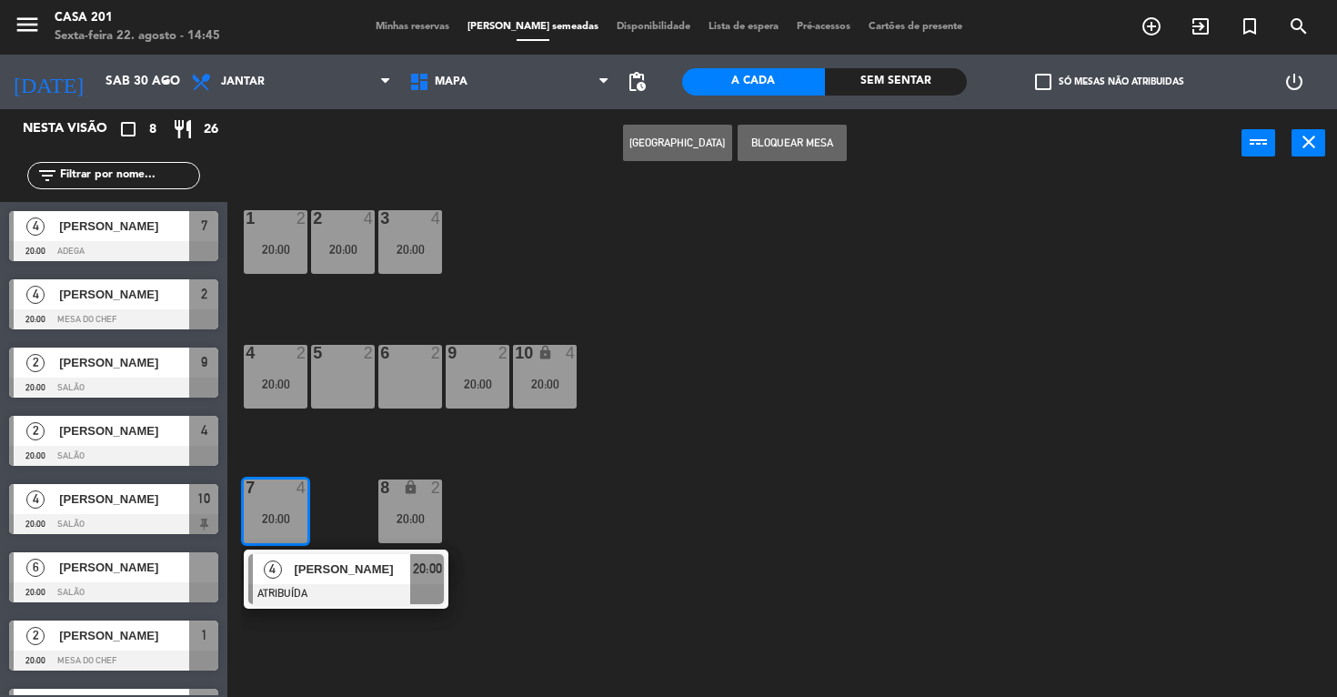
click at [345, 403] on div "5 2" at bounding box center [343, 377] width 64 height 64
click at [673, 142] on button "MOVER" at bounding box center [677, 143] width 109 height 36
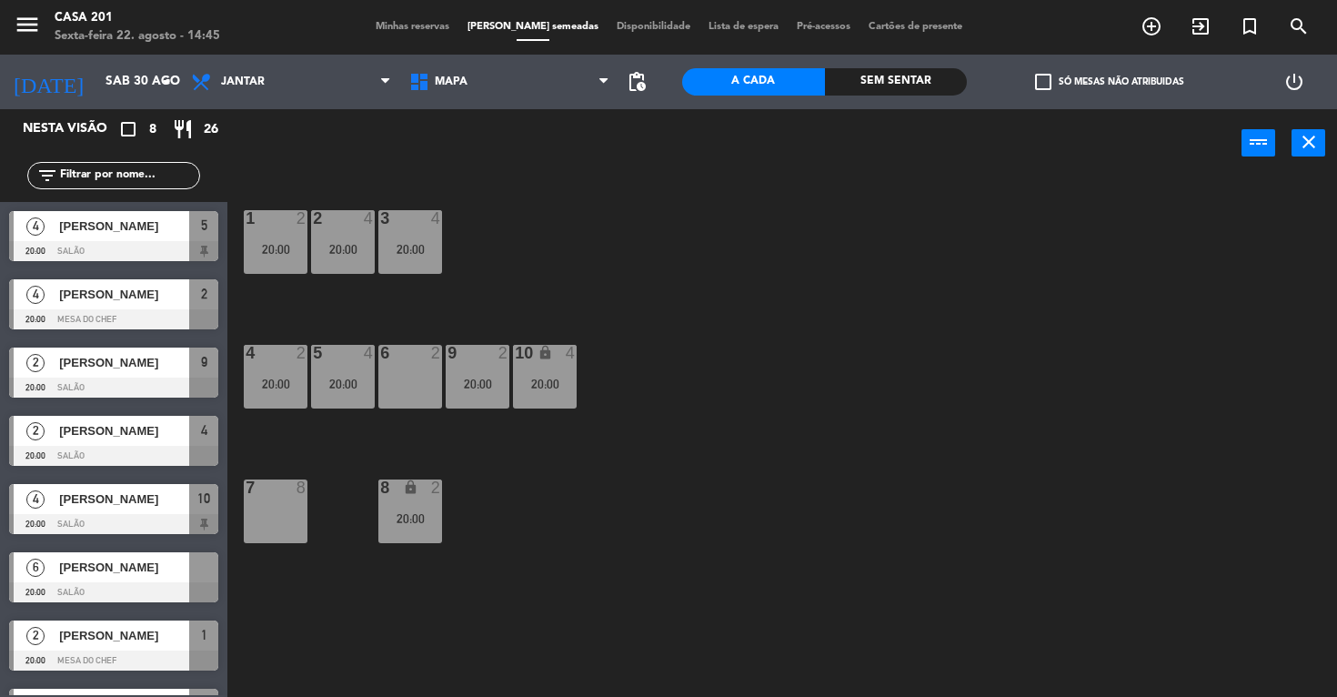
click at [81, 570] on span "[PERSON_NAME]" at bounding box center [124, 567] width 130 height 19
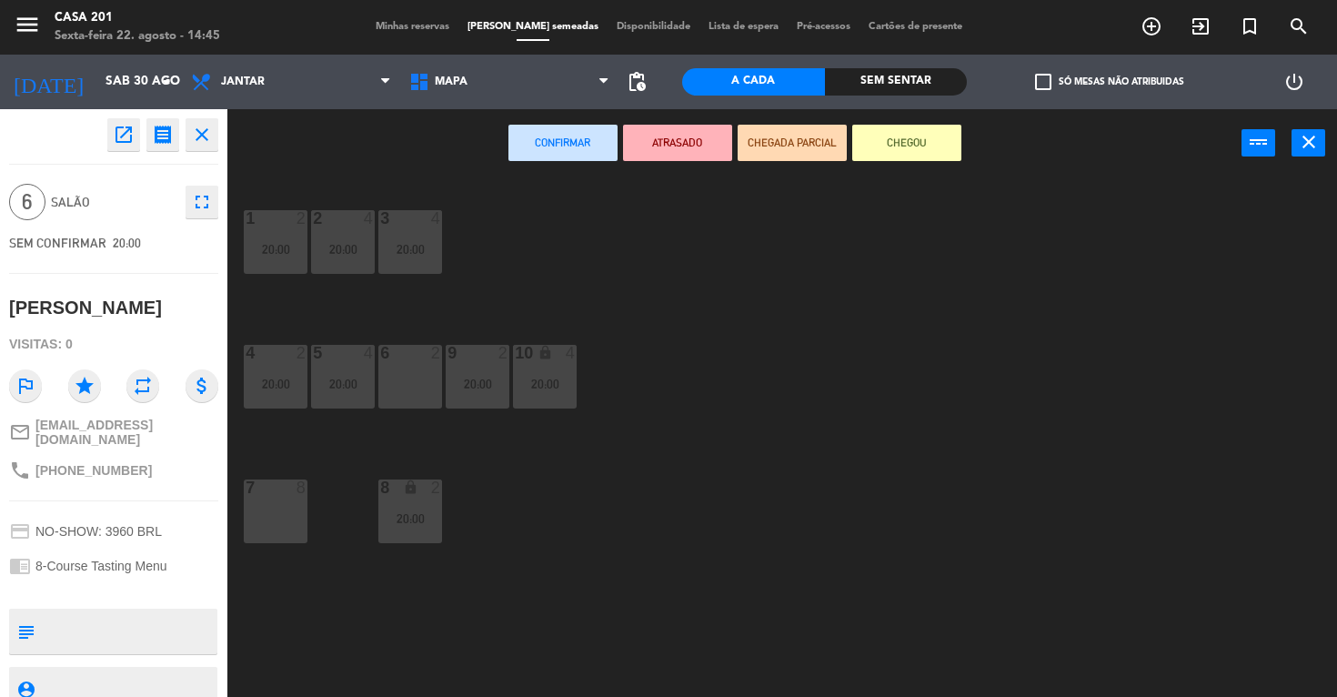
click at [286, 506] on div "7 8" at bounding box center [276, 511] width 64 height 64
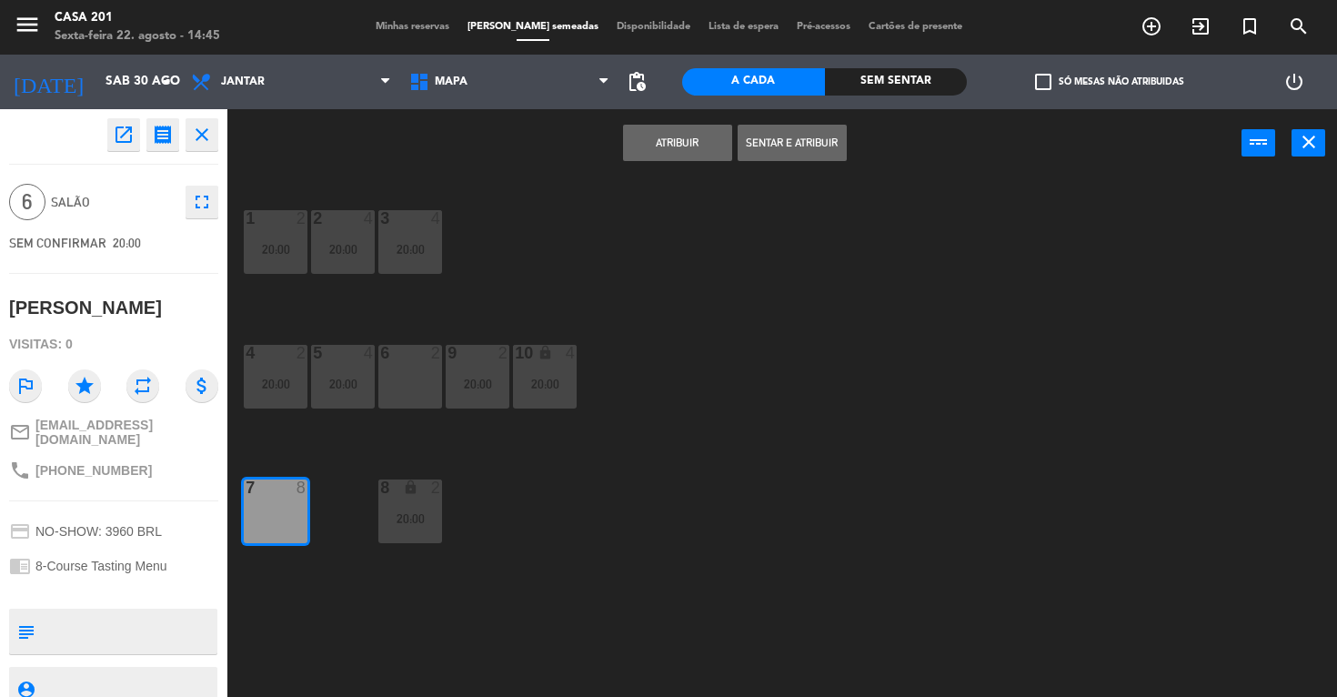
click at [672, 146] on button "Atribuir" at bounding box center [677, 143] width 109 height 36
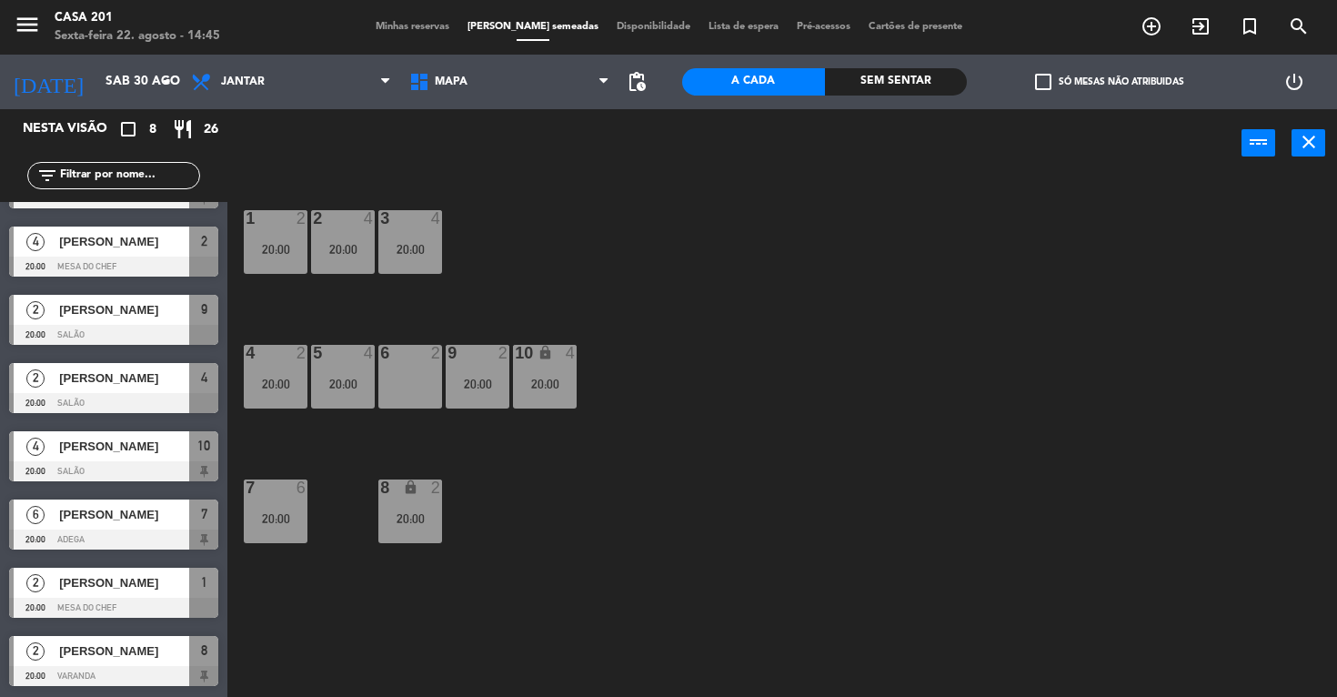
click at [54, 466] on div at bounding box center [113, 471] width 209 height 20
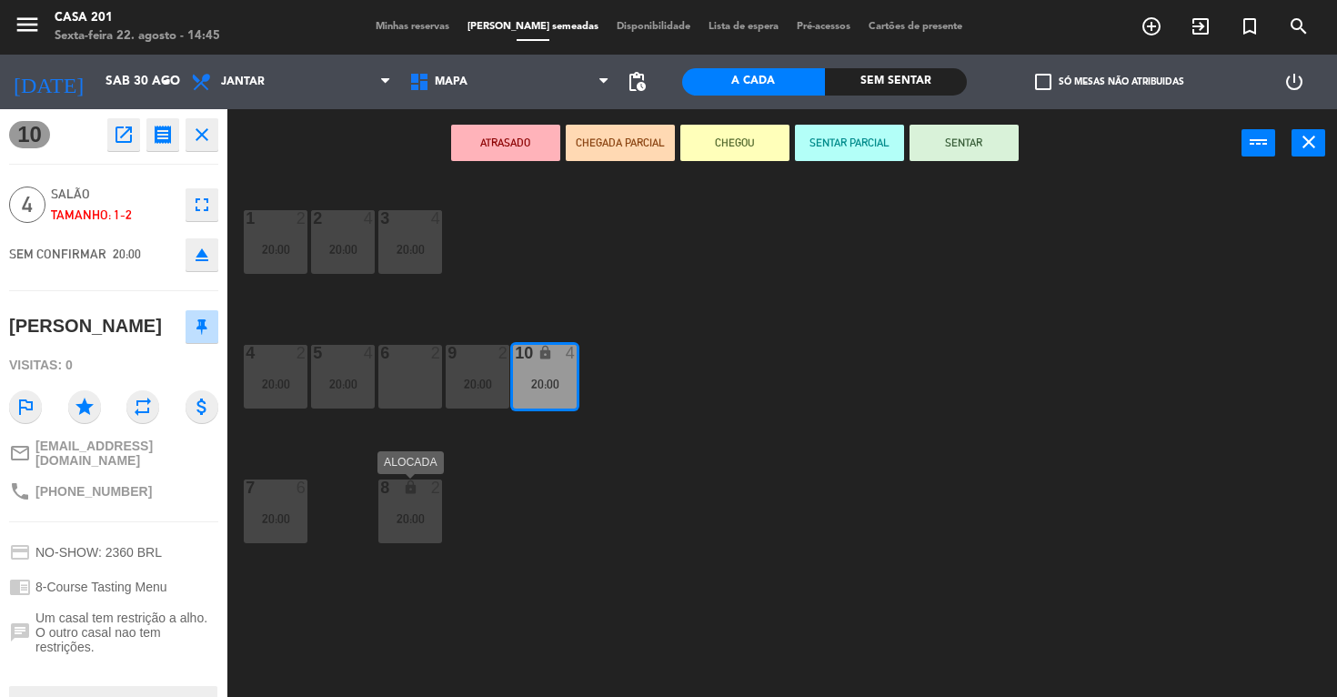
click at [451, 481] on div "2" at bounding box center [441, 487] width 30 height 17
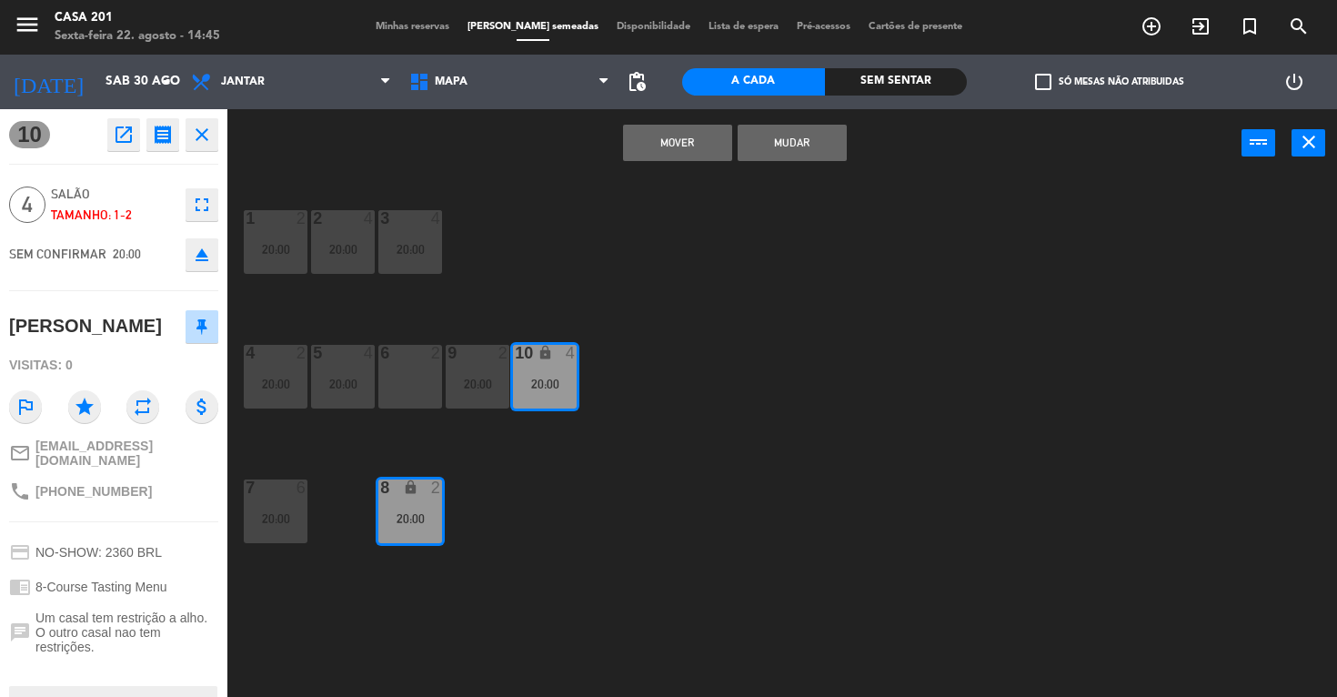
click at [513, 461] on div "1 2 20:00 2 4 20:00 3 4 20:00 4 2 20:00 5 4 20:00 6 2 9 2 20:00 10 lock 4 20:00…" at bounding box center [789, 437] width 1096 height 519
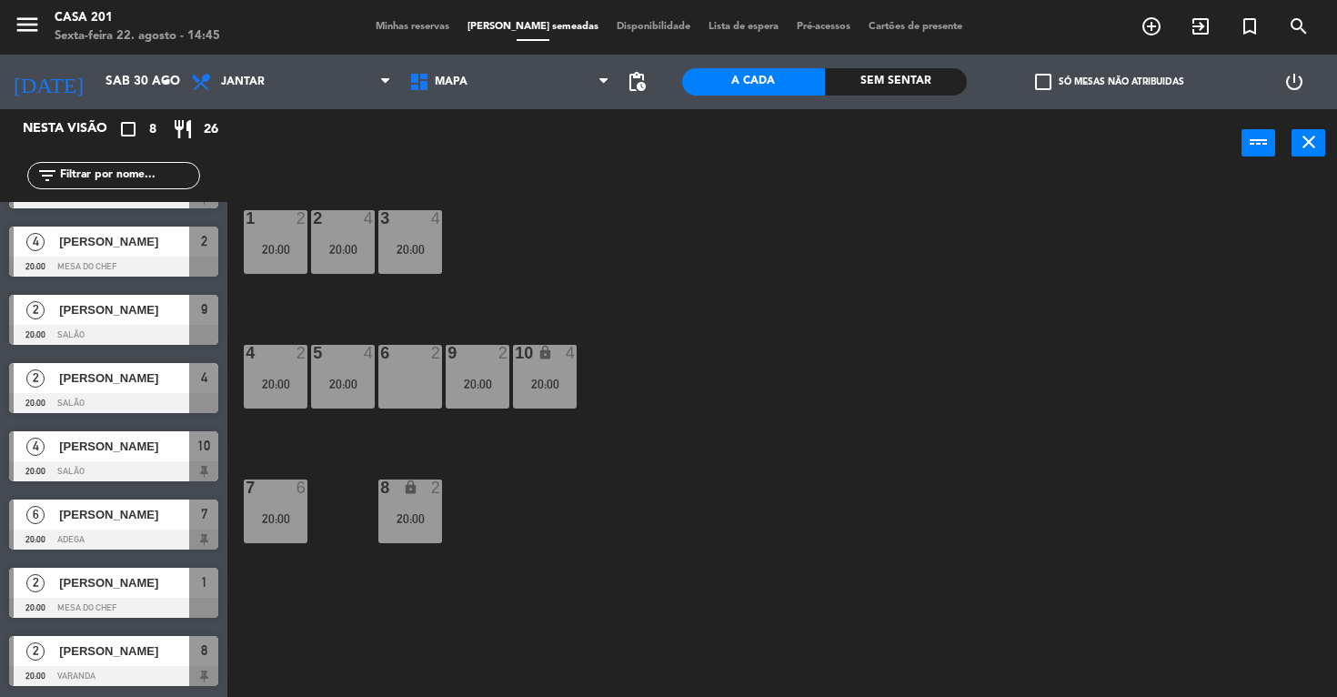
scroll to position [0, 0]
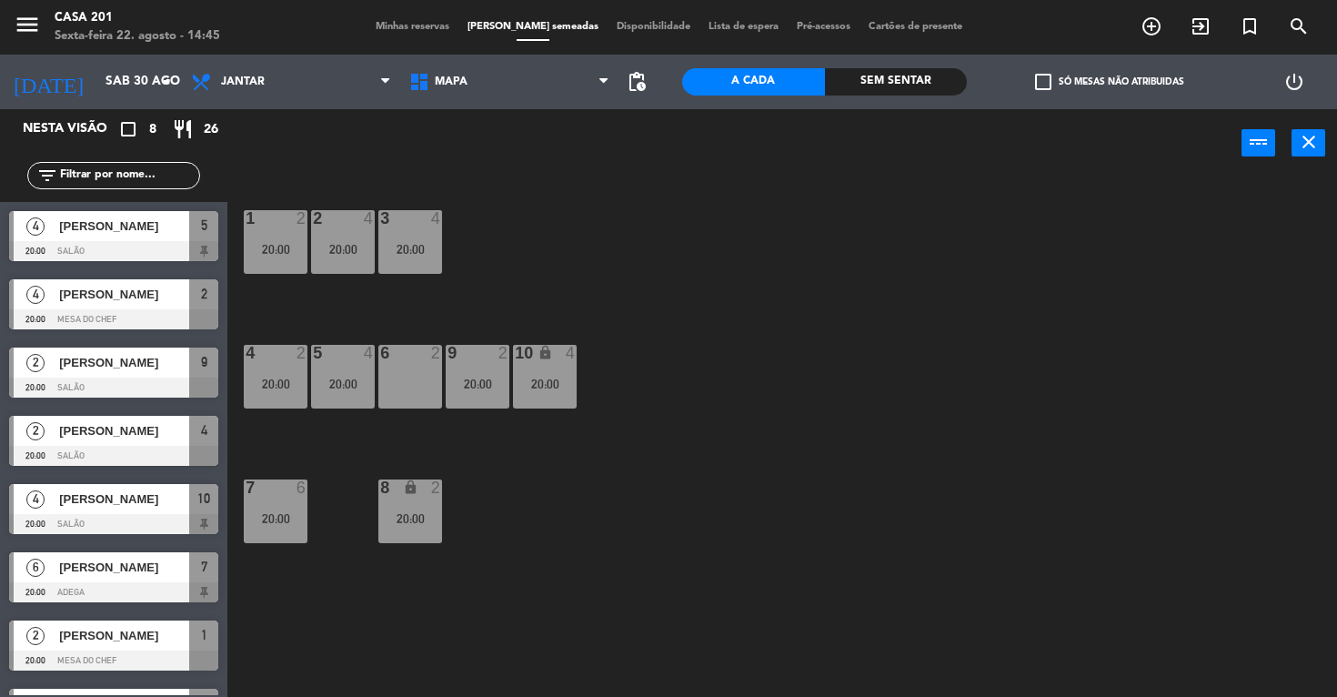
click at [115, 226] on span "[PERSON_NAME]" at bounding box center [124, 225] width 130 height 19
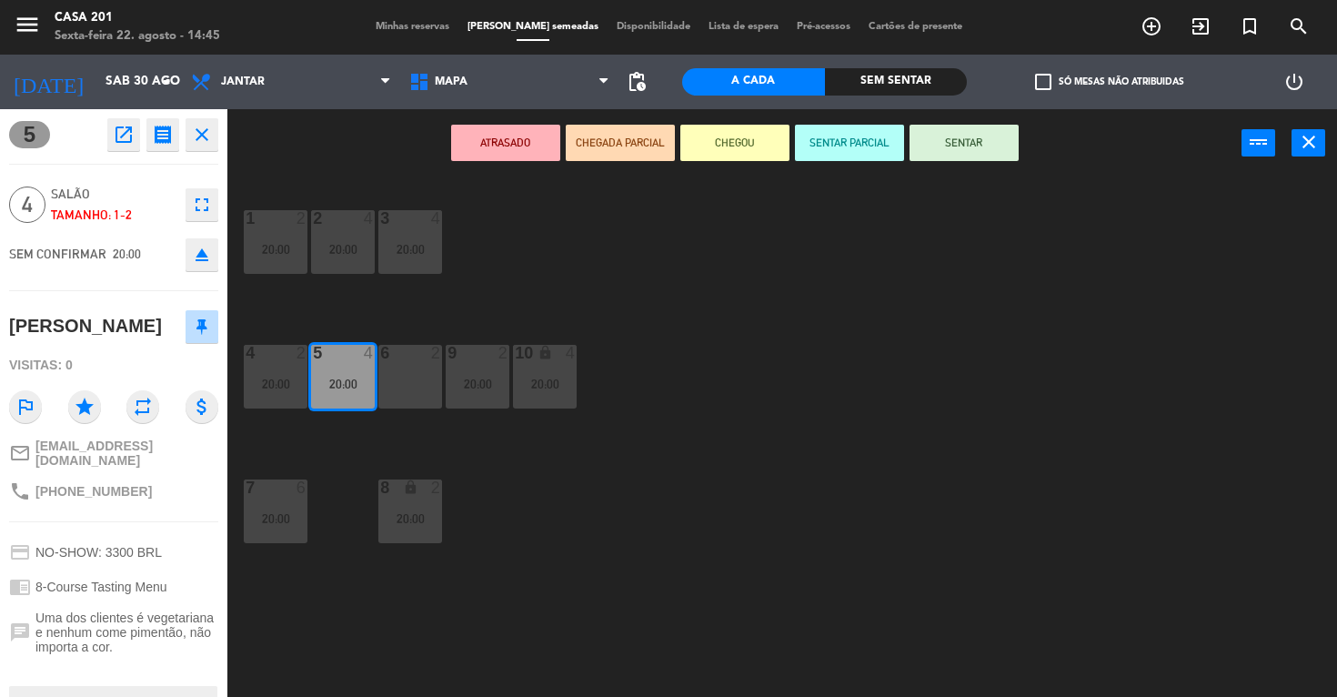
click at [524, 263] on div "1 2 20:00 2 4 20:00 3 4 20:00 4 2 20:00 5 4 20:00 6 2 9 2 20:00 10 lock 4 20:00…" at bounding box center [789, 437] width 1096 height 519
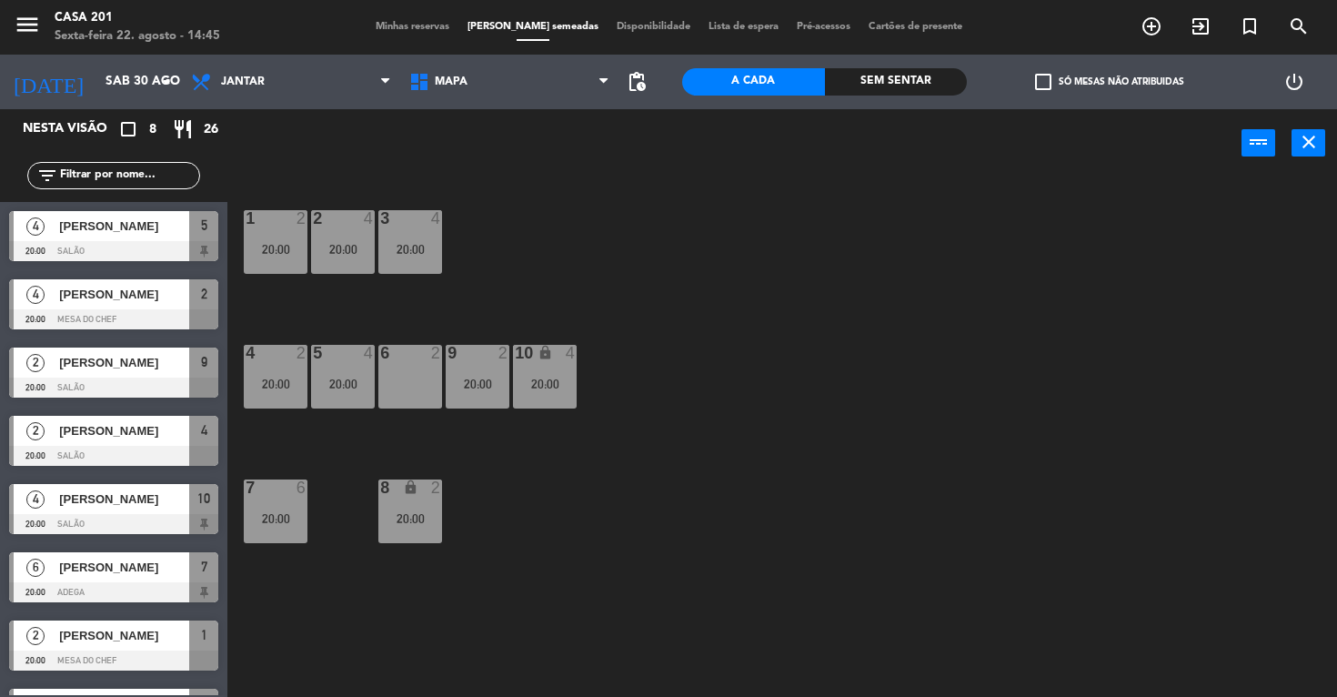
click at [21, 293] on div "4" at bounding box center [36, 294] width 44 height 30
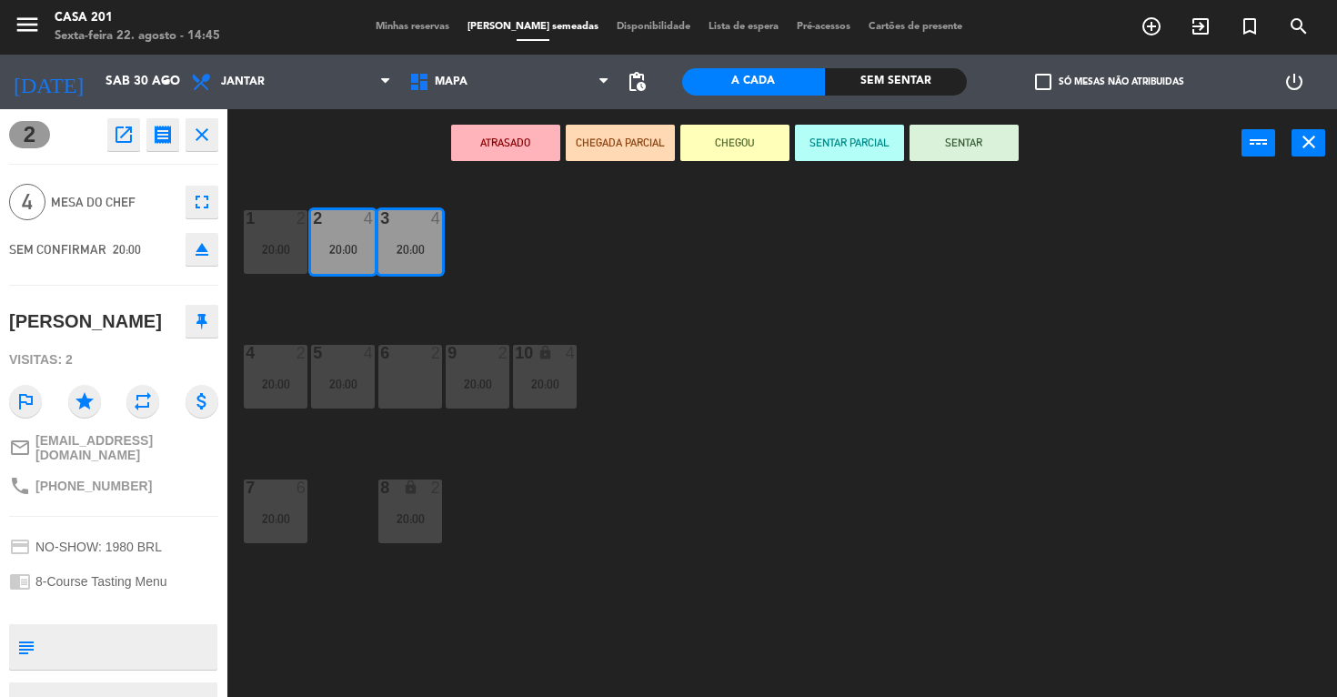
click at [201, 239] on icon "eject" at bounding box center [202, 249] width 22 height 22
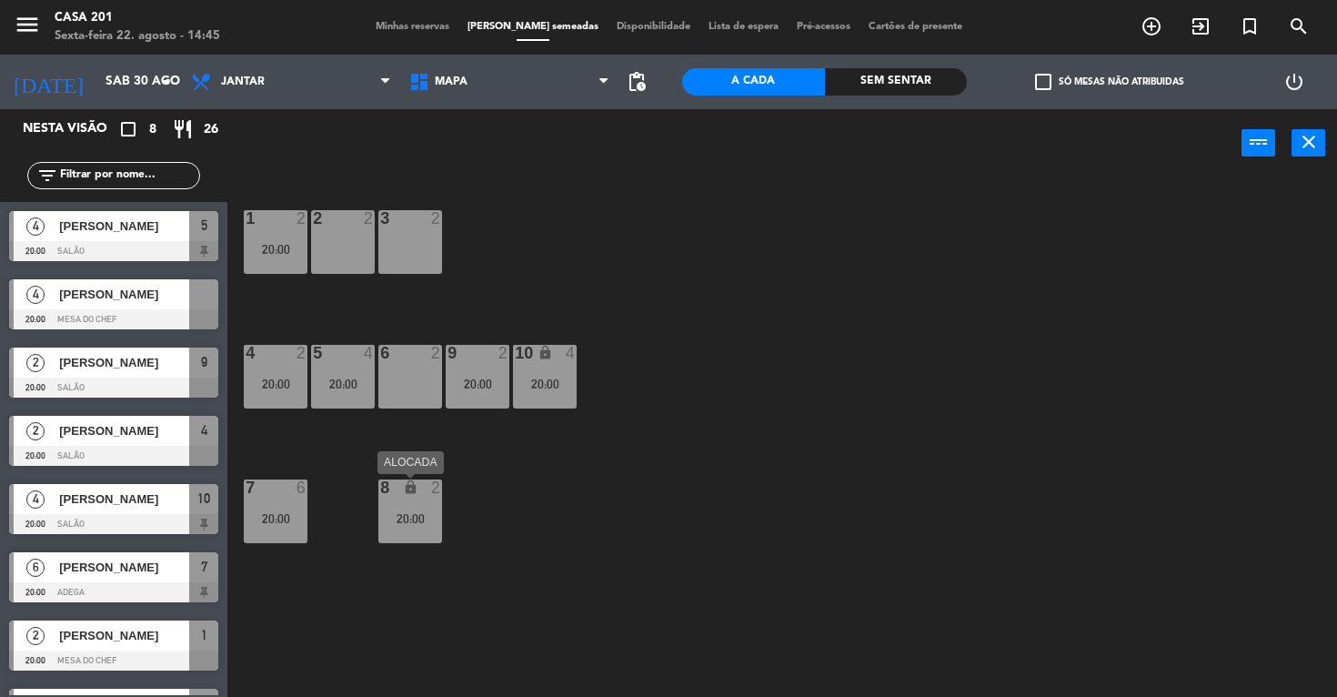
click at [421, 500] on div "8 lock 2 20:00" at bounding box center [410, 511] width 64 height 64
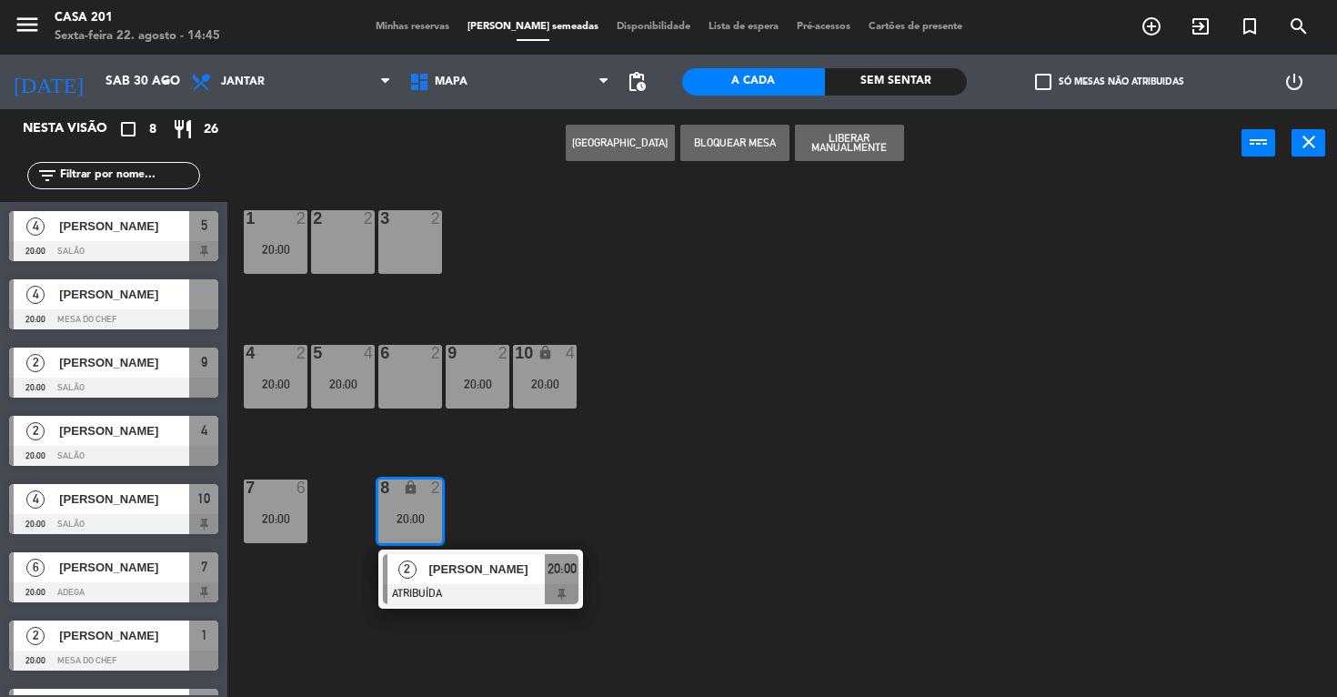
click at [118, 241] on div at bounding box center [113, 251] width 209 height 20
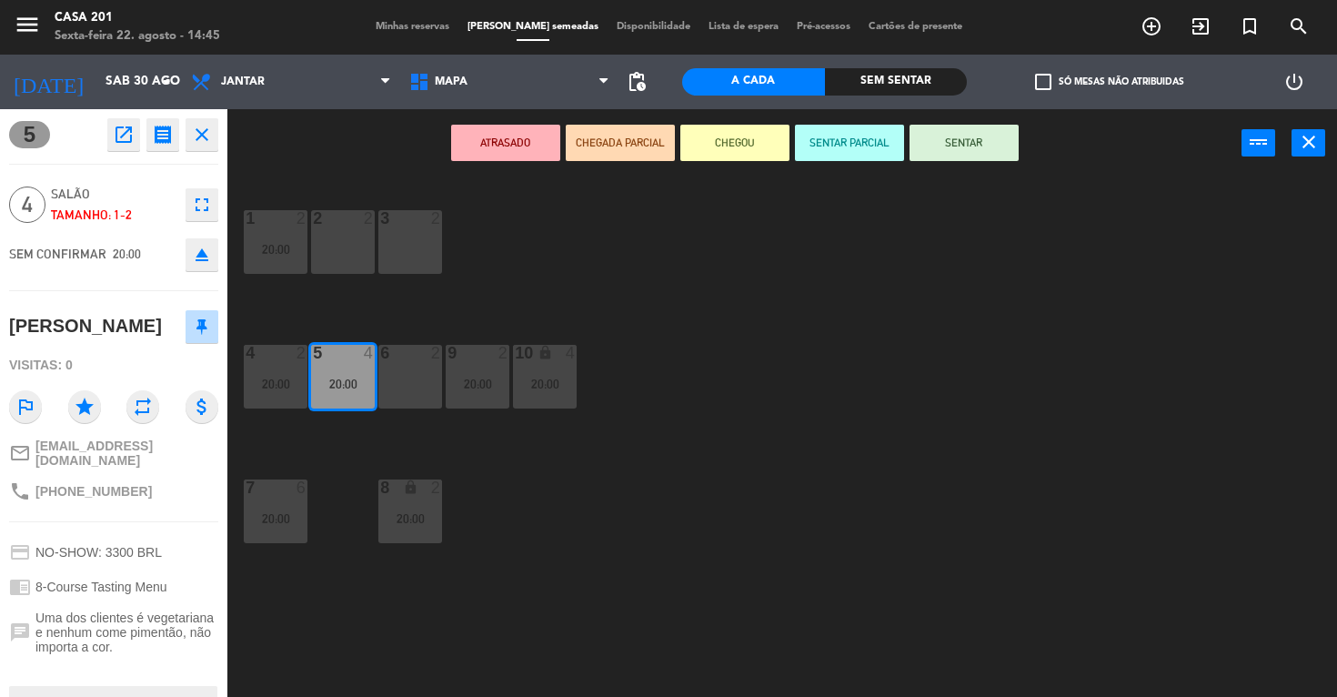
click at [521, 261] on div "1 2 20:00 2 2 3 2 4 2 20:00 5 4 20:00 6 2 9 2 20:00 10 lock 4 20:00 7 6 20:00 8…" at bounding box center [789, 437] width 1096 height 519
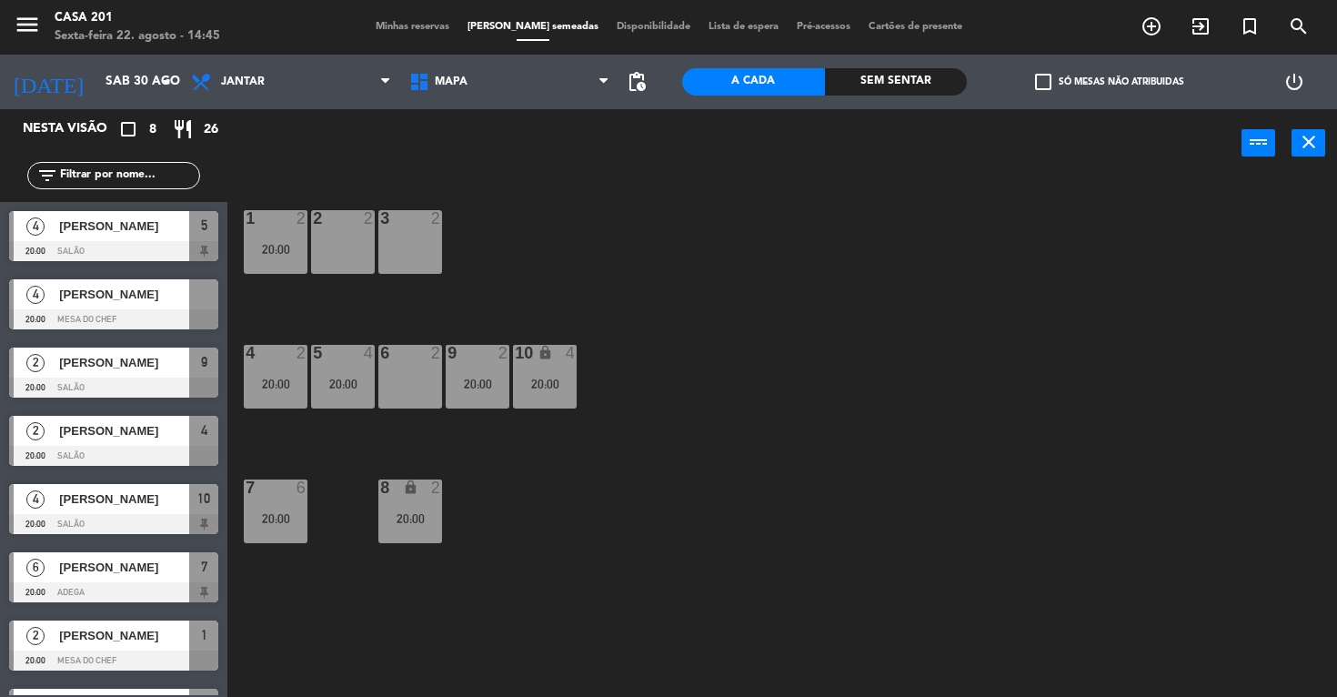
click at [95, 285] on span "[PERSON_NAME]" at bounding box center [124, 294] width 130 height 19
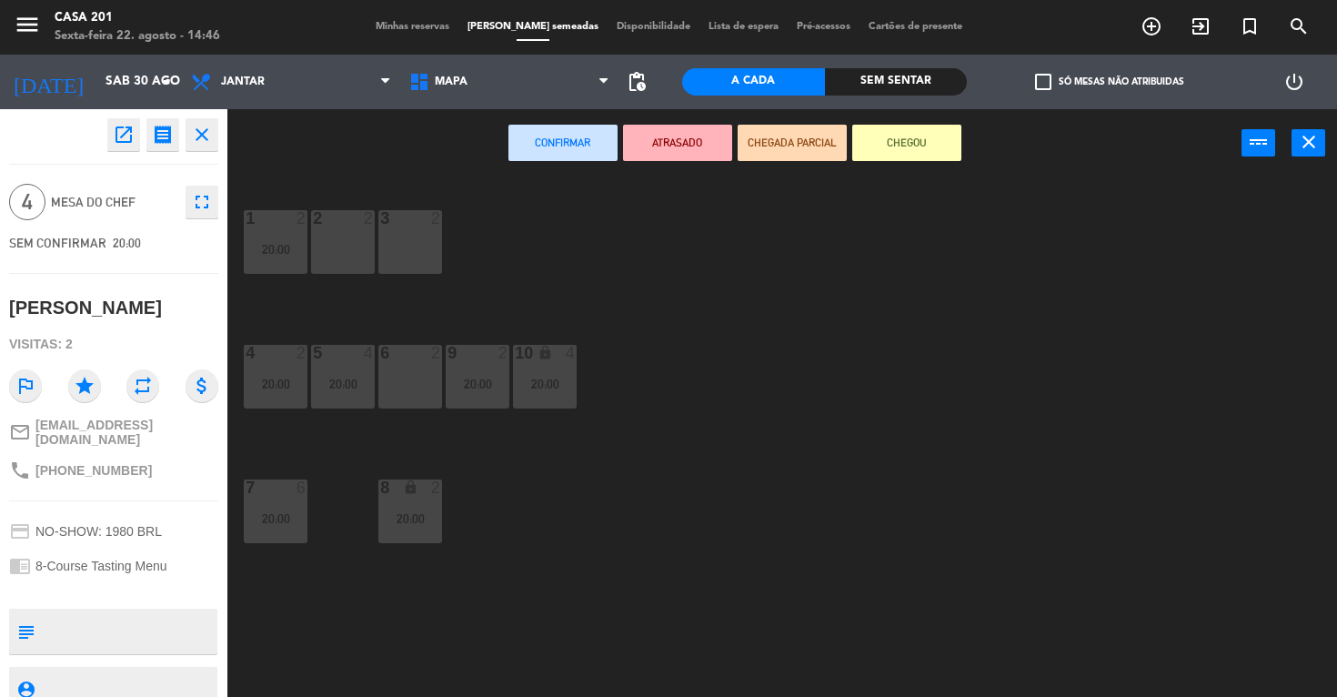
click at [423, 377] on div "6 2" at bounding box center [410, 377] width 64 height 64
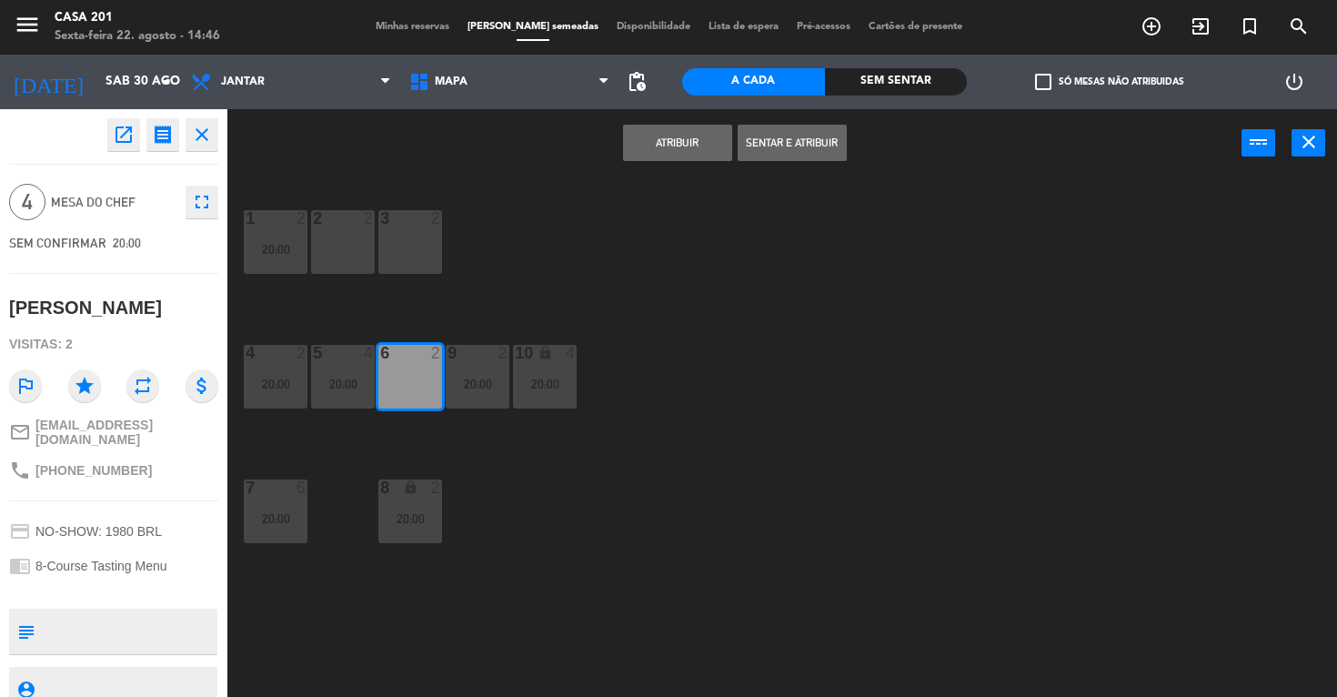
click at [689, 145] on button "Atribuir" at bounding box center [677, 143] width 109 height 36
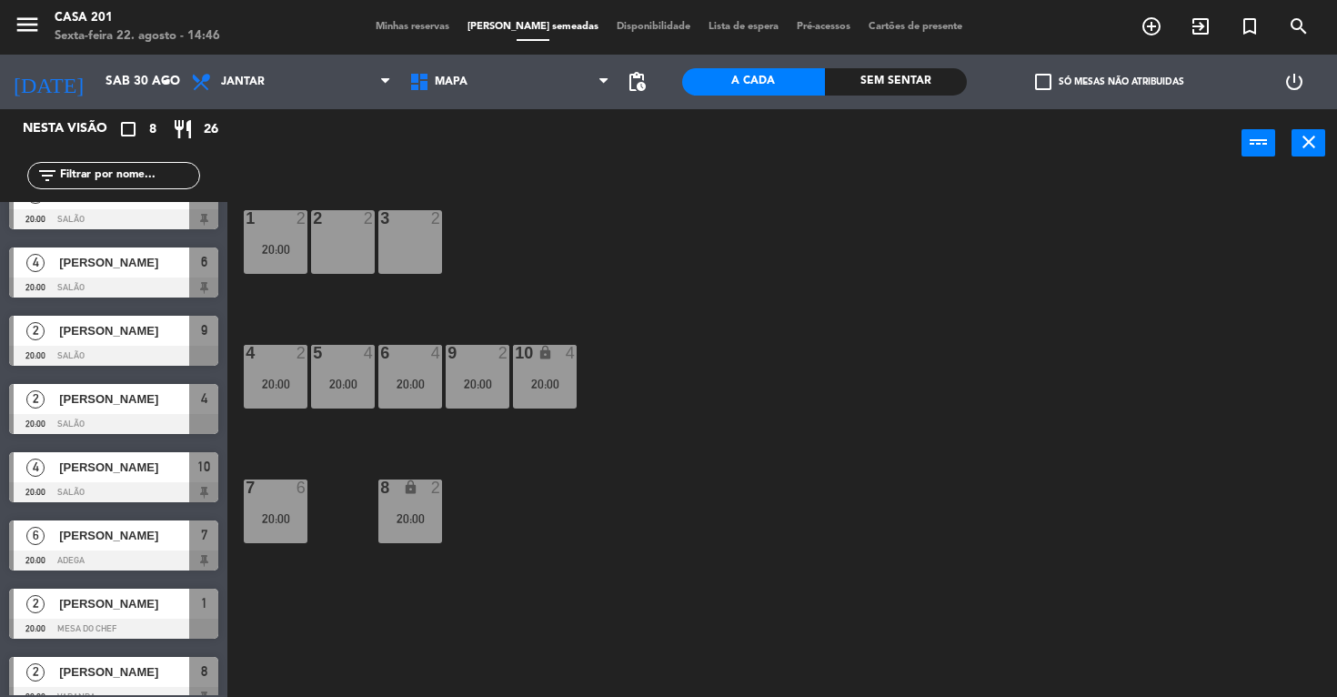
scroll to position [53, 0]
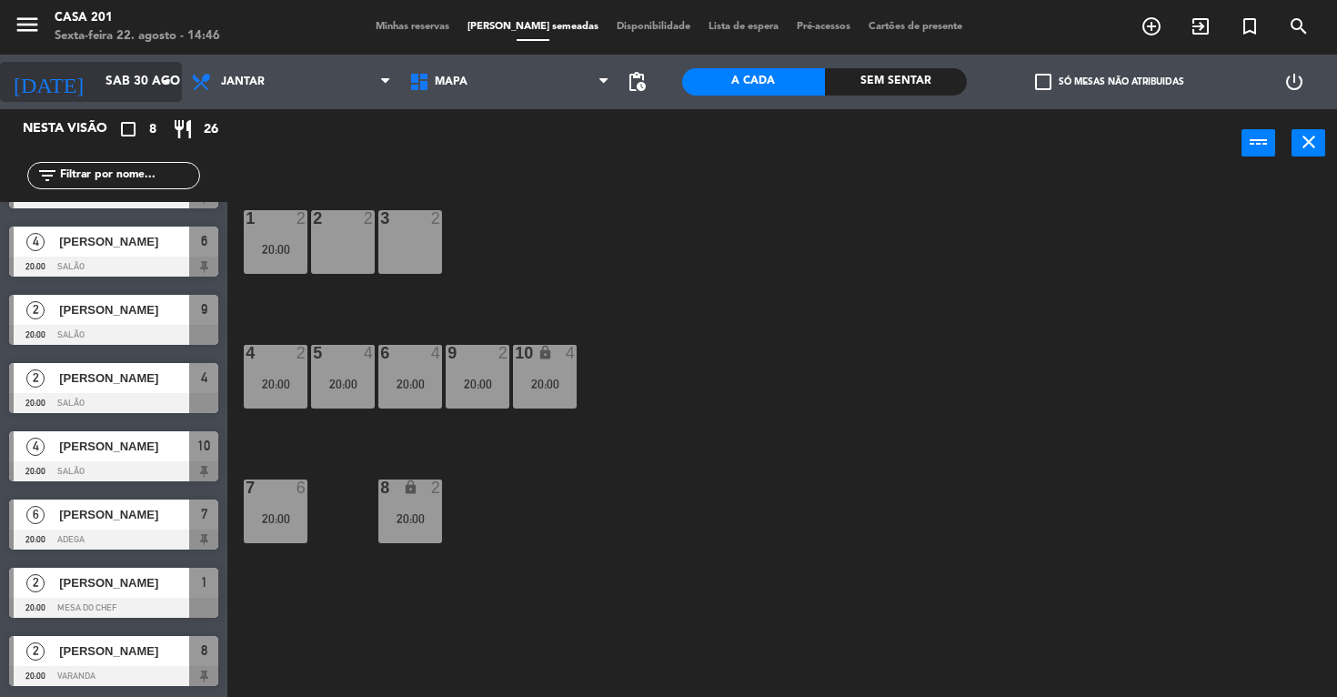
click at [96, 85] on input "Sáb 30 ago" at bounding box center [177, 81] width 163 height 33
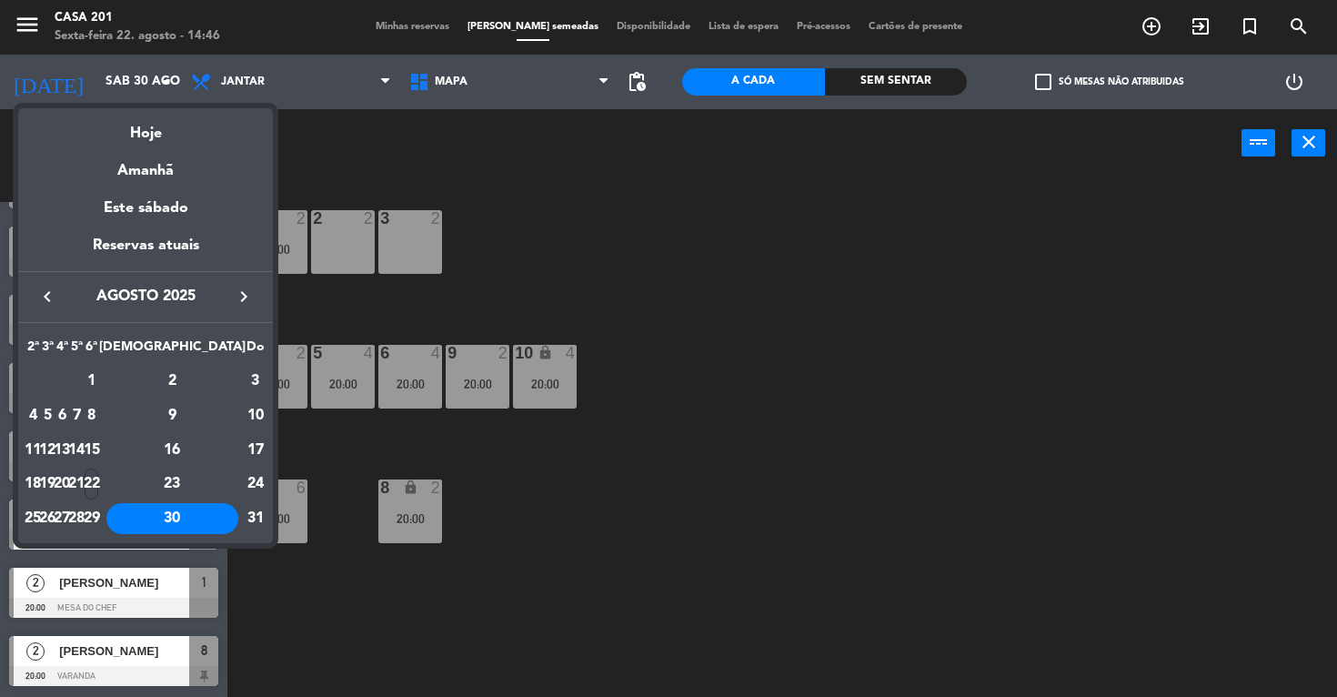
click at [248, 295] on icon "keyboard_arrow_right" at bounding box center [244, 297] width 22 height 22
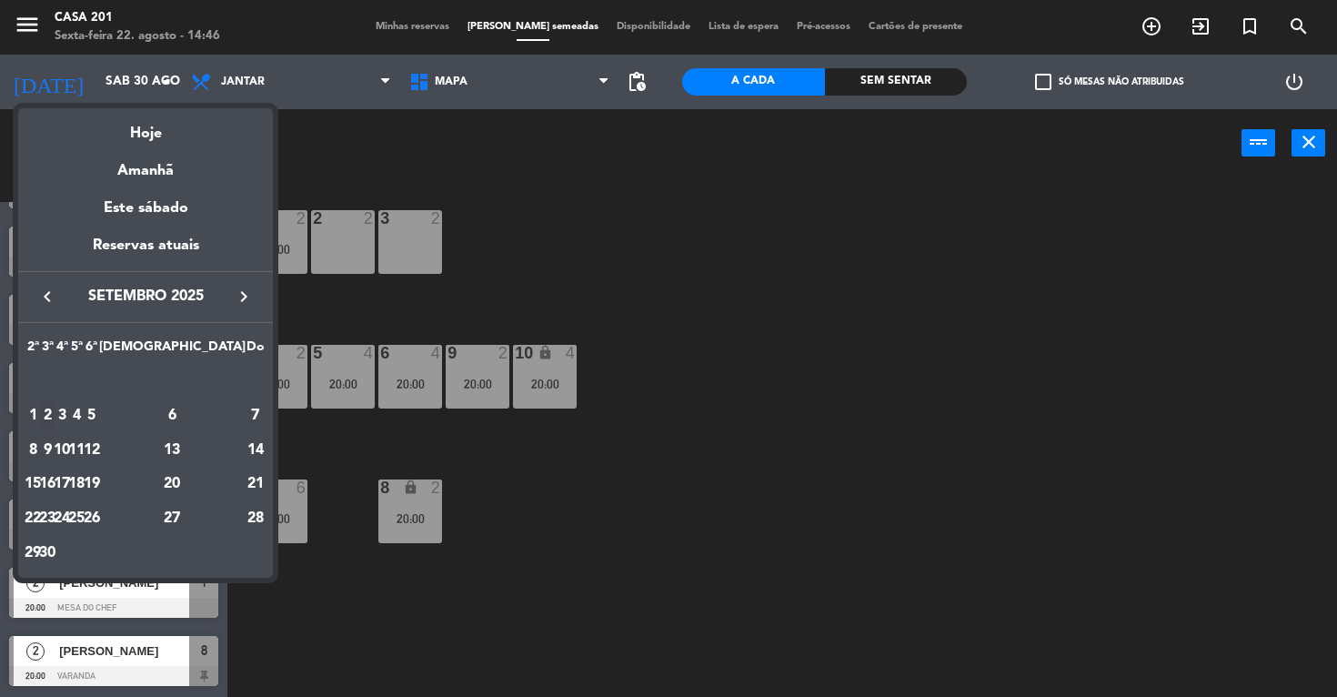
click at [55, 411] on div "2" at bounding box center [48, 415] width 14 height 31
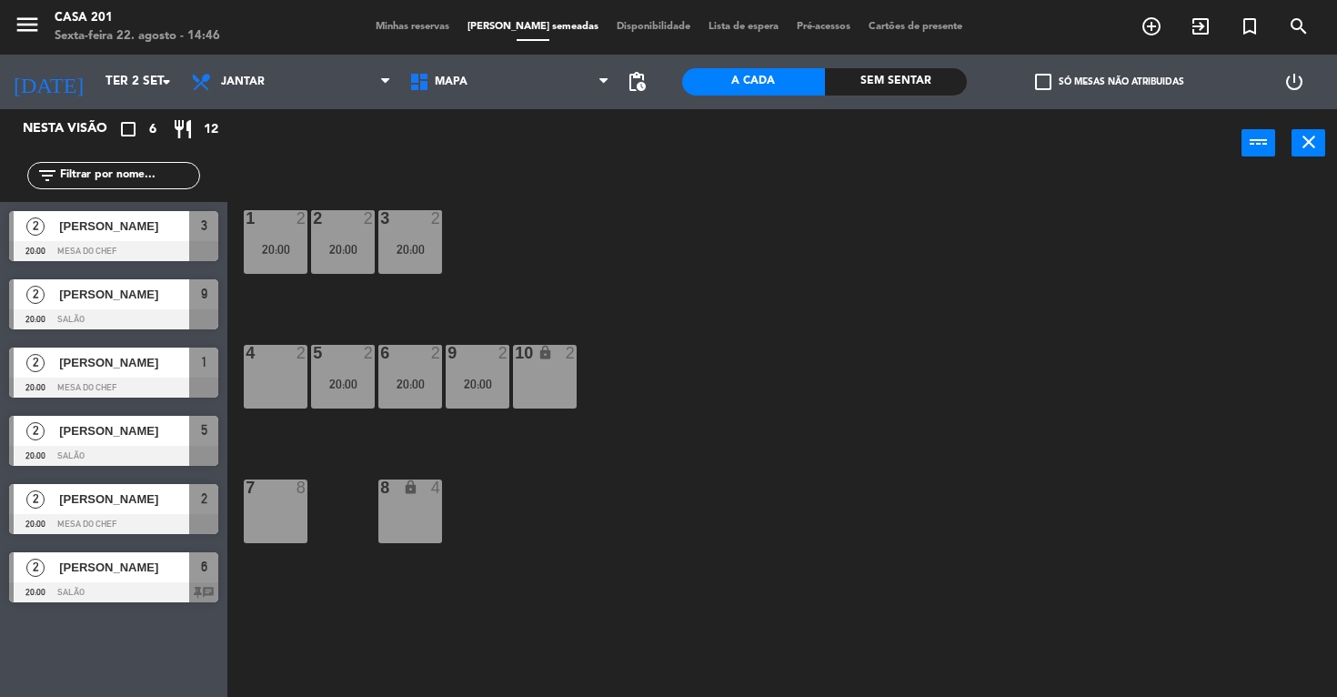
scroll to position [0, 0]
click at [357, 382] on div "20:00" at bounding box center [343, 383] width 64 height 13
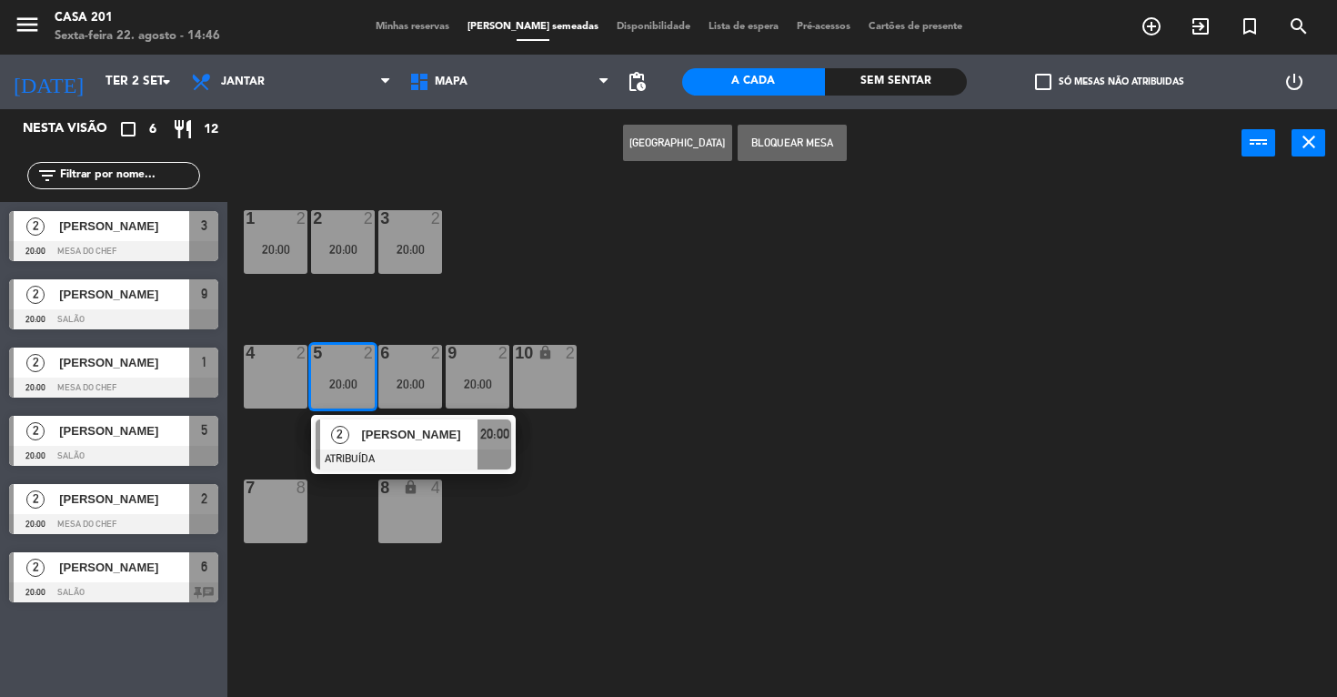
click at [575, 367] on div "10 lock 2" at bounding box center [545, 377] width 64 height 64
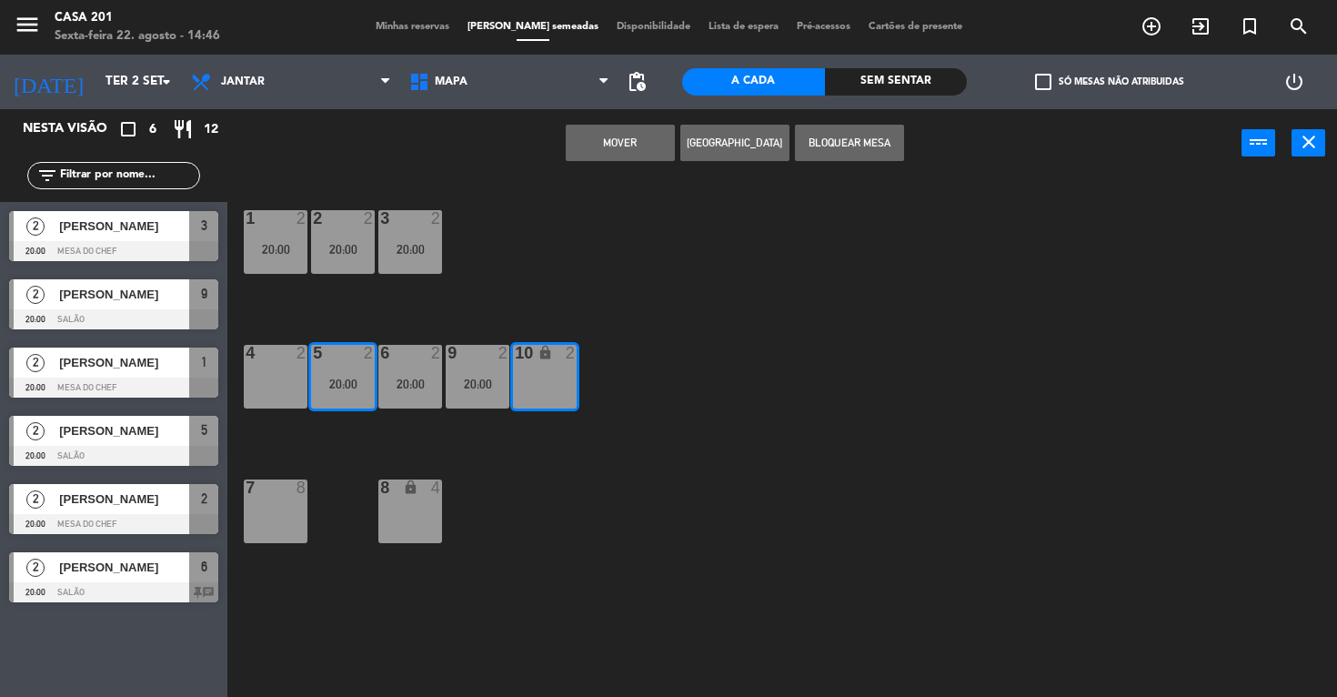
click at [621, 149] on button "MOVER" at bounding box center [620, 143] width 109 height 36
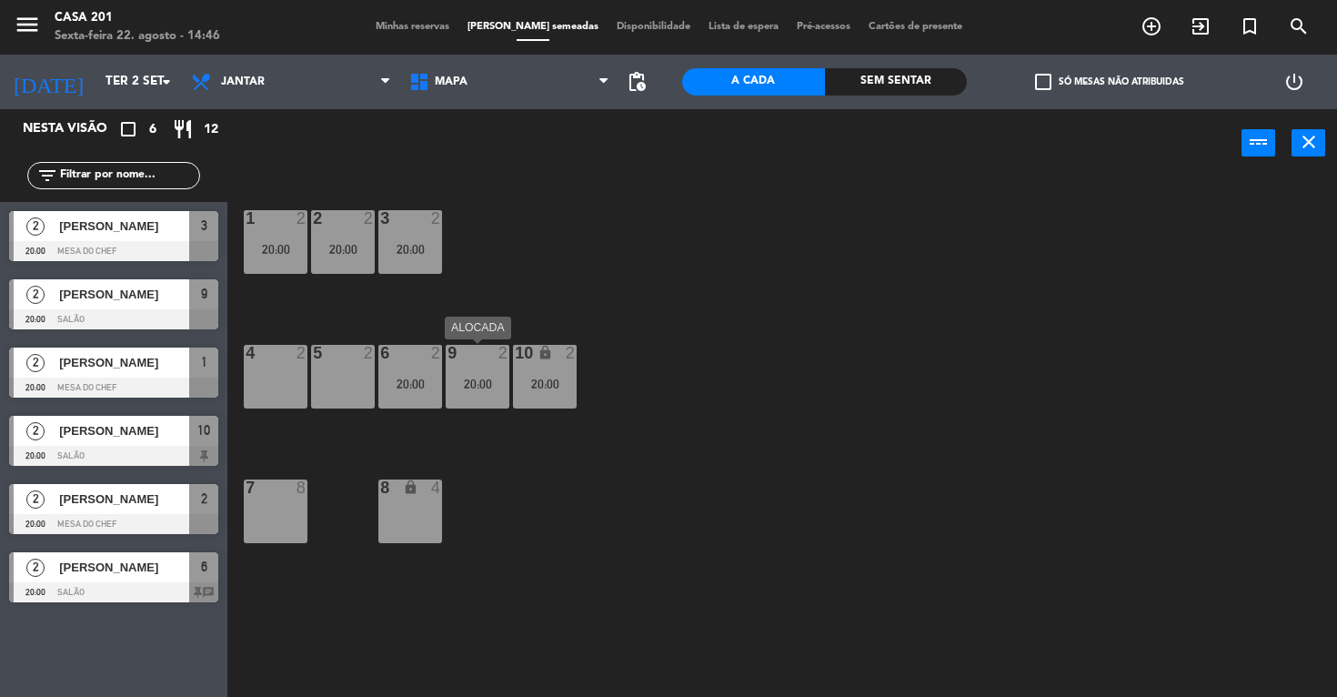
click at [476, 384] on div "20:00" at bounding box center [478, 383] width 64 height 13
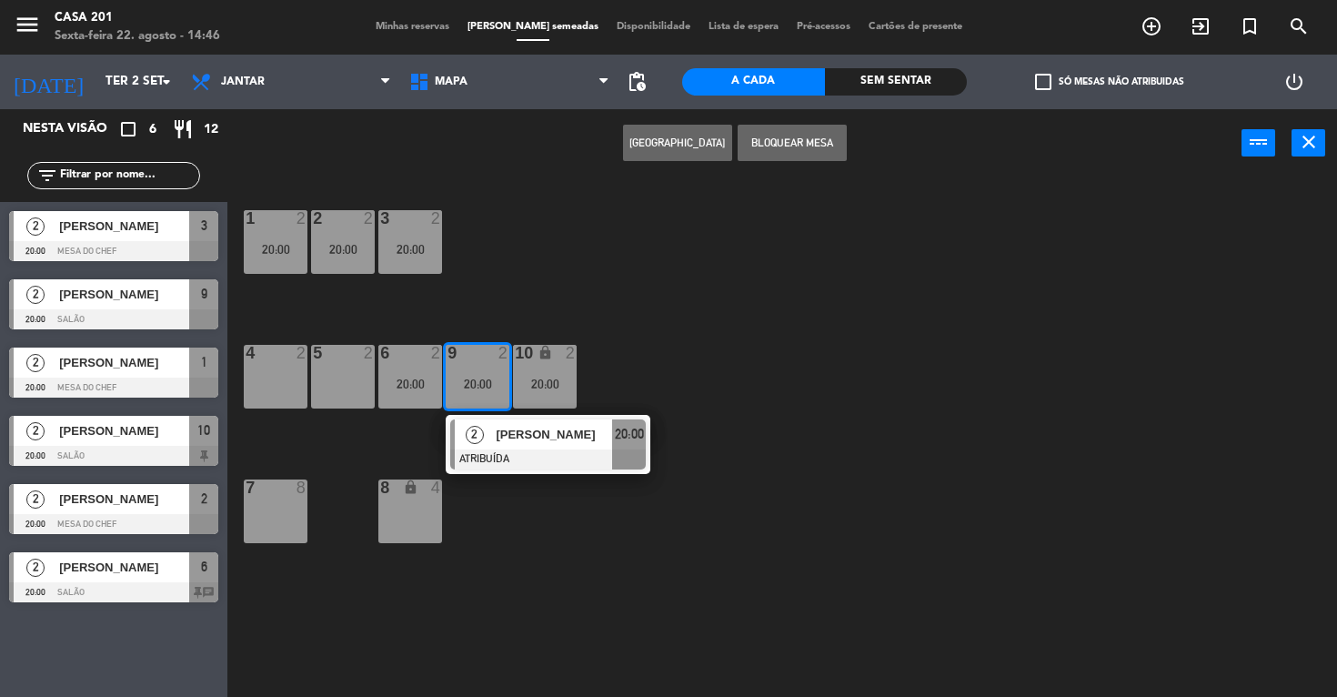
click at [416, 520] on div "8 lock 4" at bounding box center [410, 511] width 64 height 64
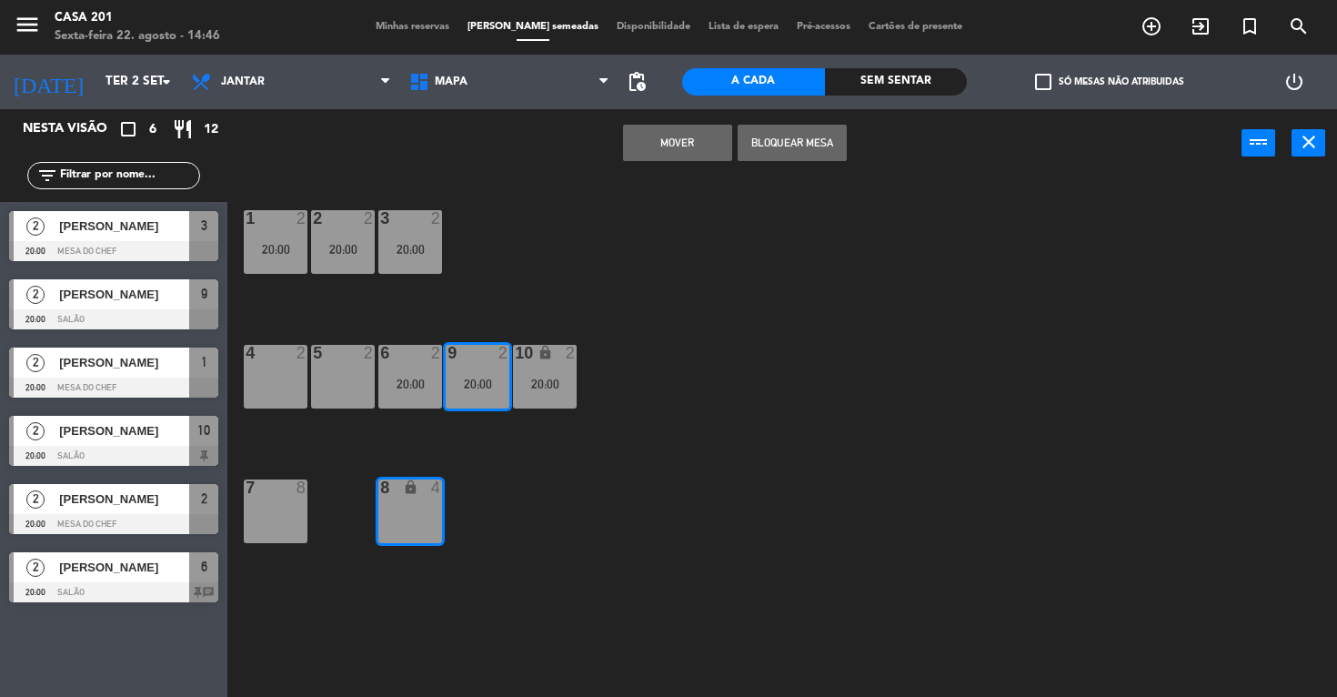
click at [689, 138] on button "MOVER" at bounding box center [677, 143] width 109 height 36
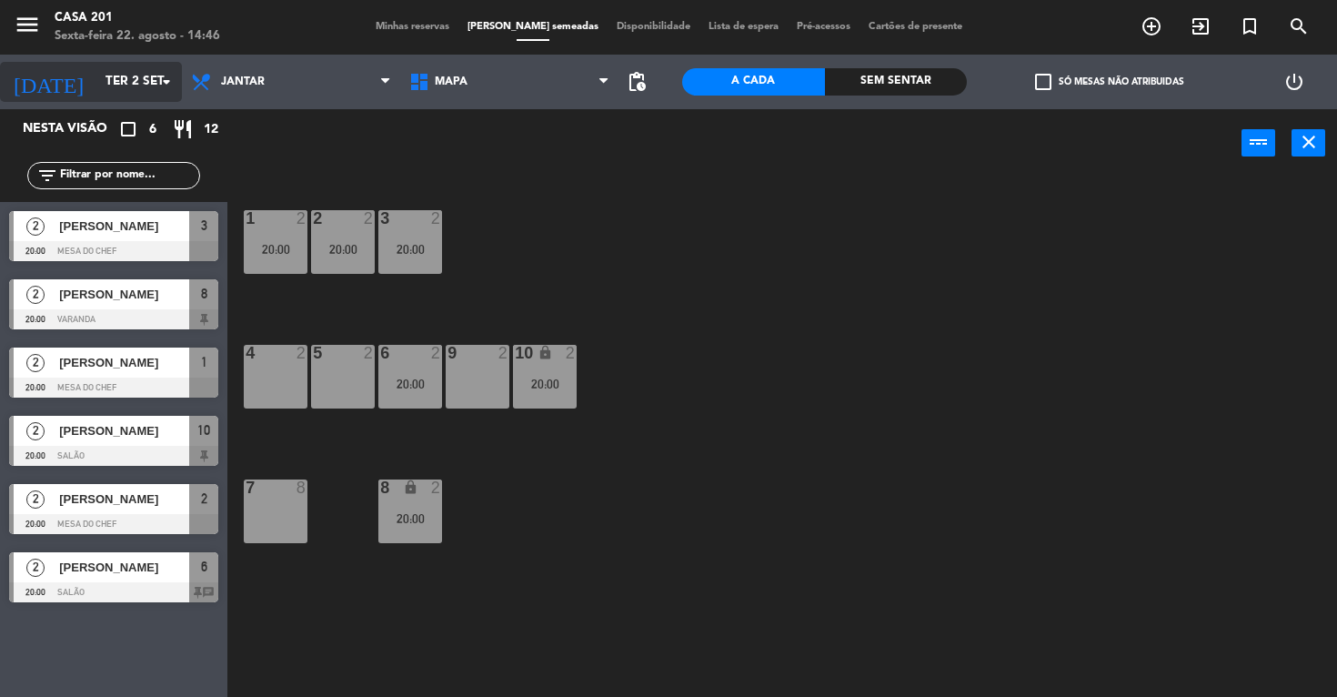
click at [96, 85] on input "Ter 2 set" at bounding box center [177, 81] width 163 height 33
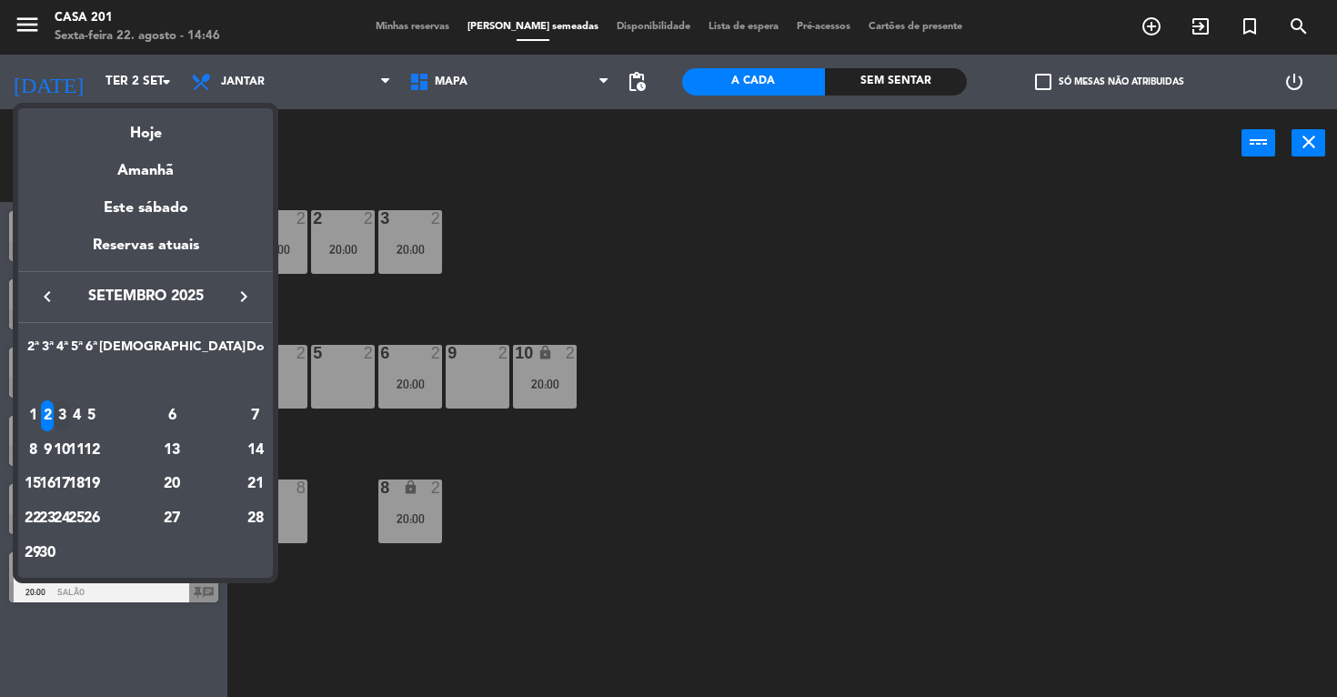
click at [69, 412] on div "3" at bounding box center [62, 415] width 14 height 31
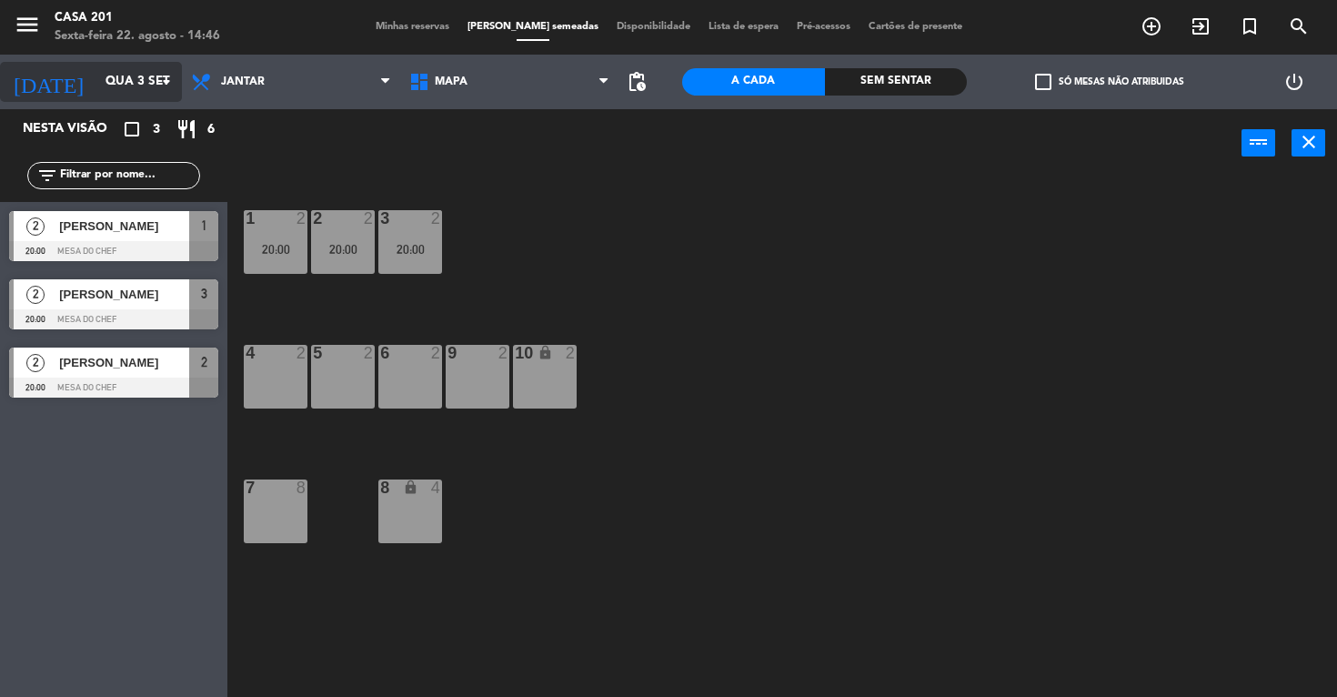
click at [96, 89] on input "Qua 3 set" at bounding box center [177, 81] width 163 height 33
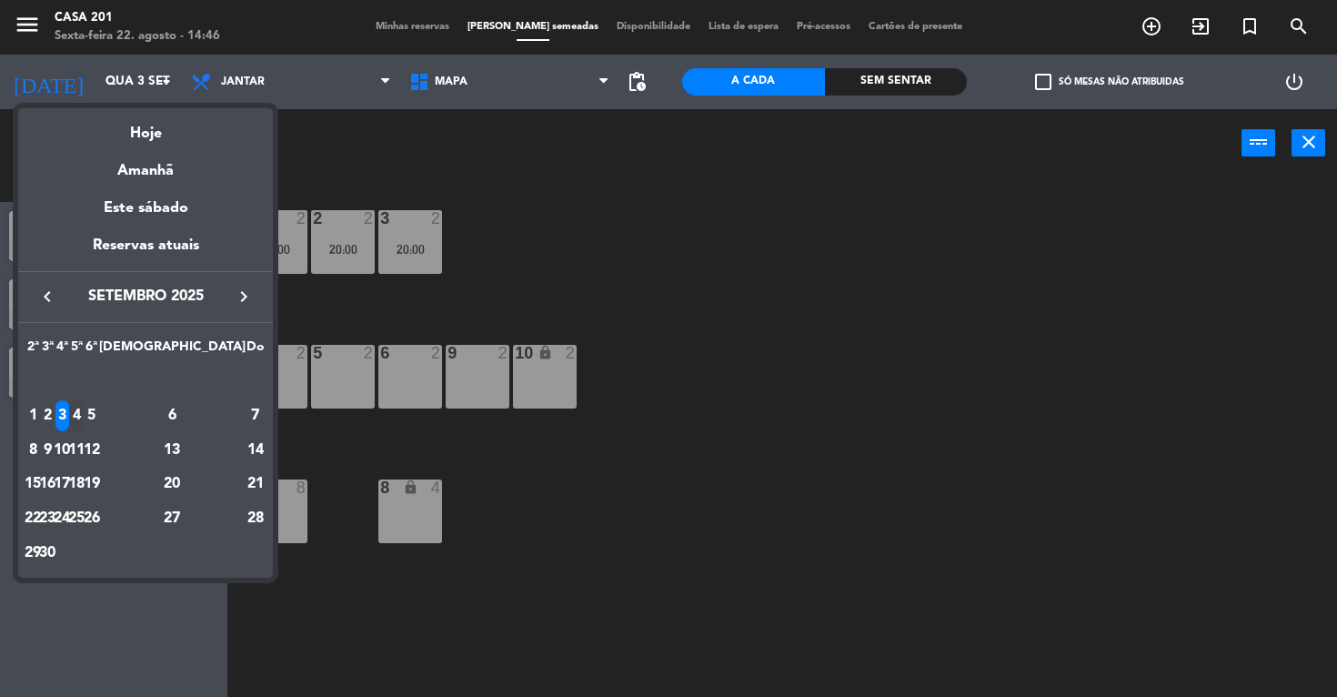
click at [84, 416] on div "4" at bounding box center [77, 415] width 14 height 31
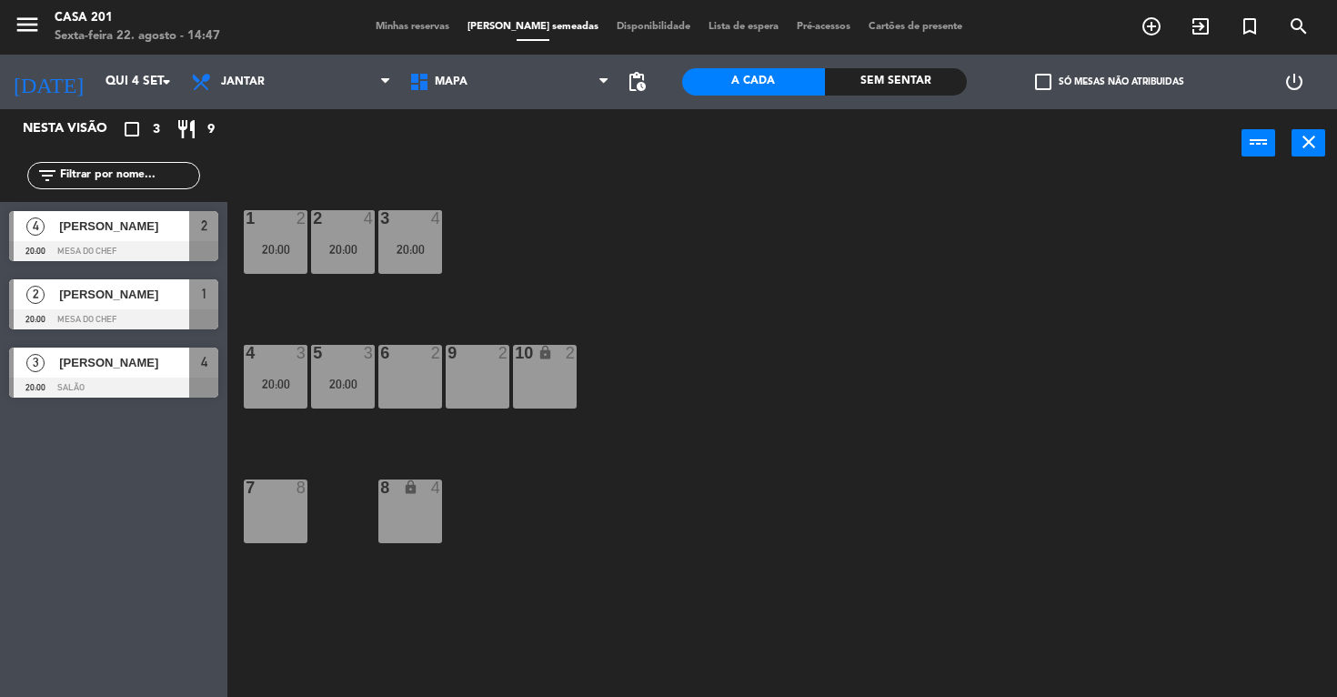
click at [118, 231] on span "[PERSON_NAME]" at bounding box center [124, 225] width 130 height 19
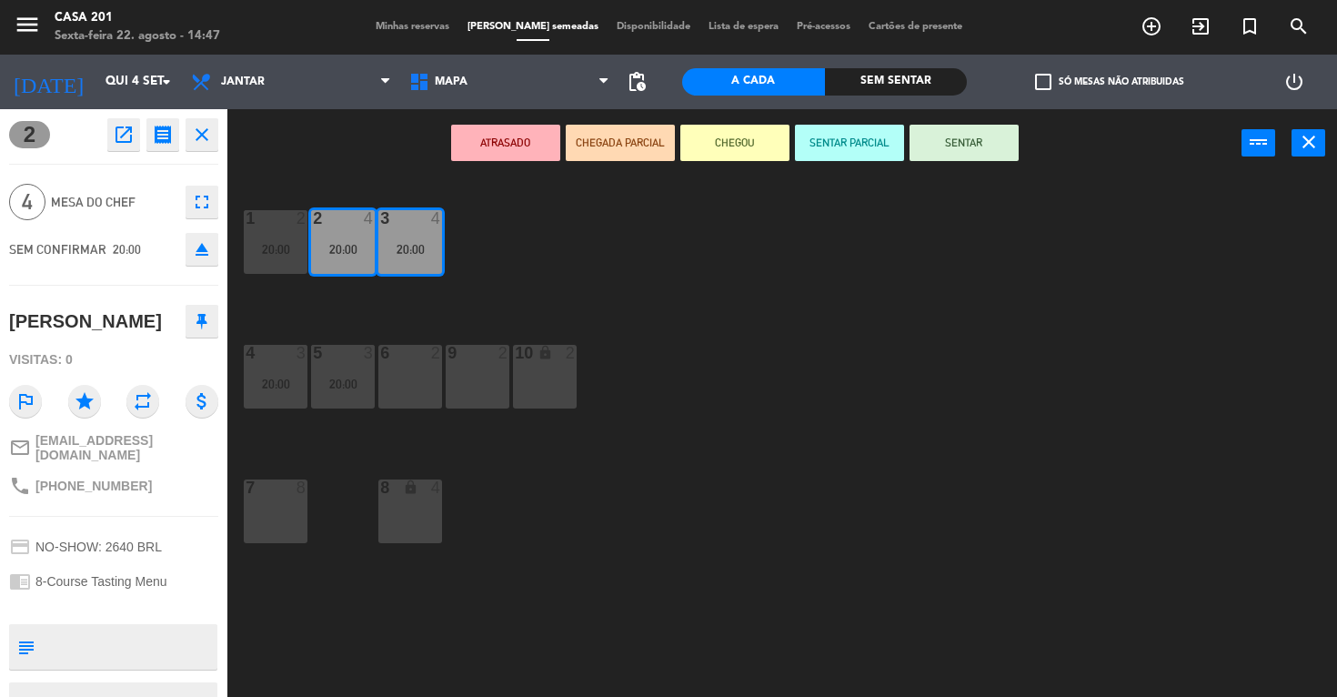
click at [410, 517] on div "8 lock 4" at bounding box center [410, 511] width 64 height 64
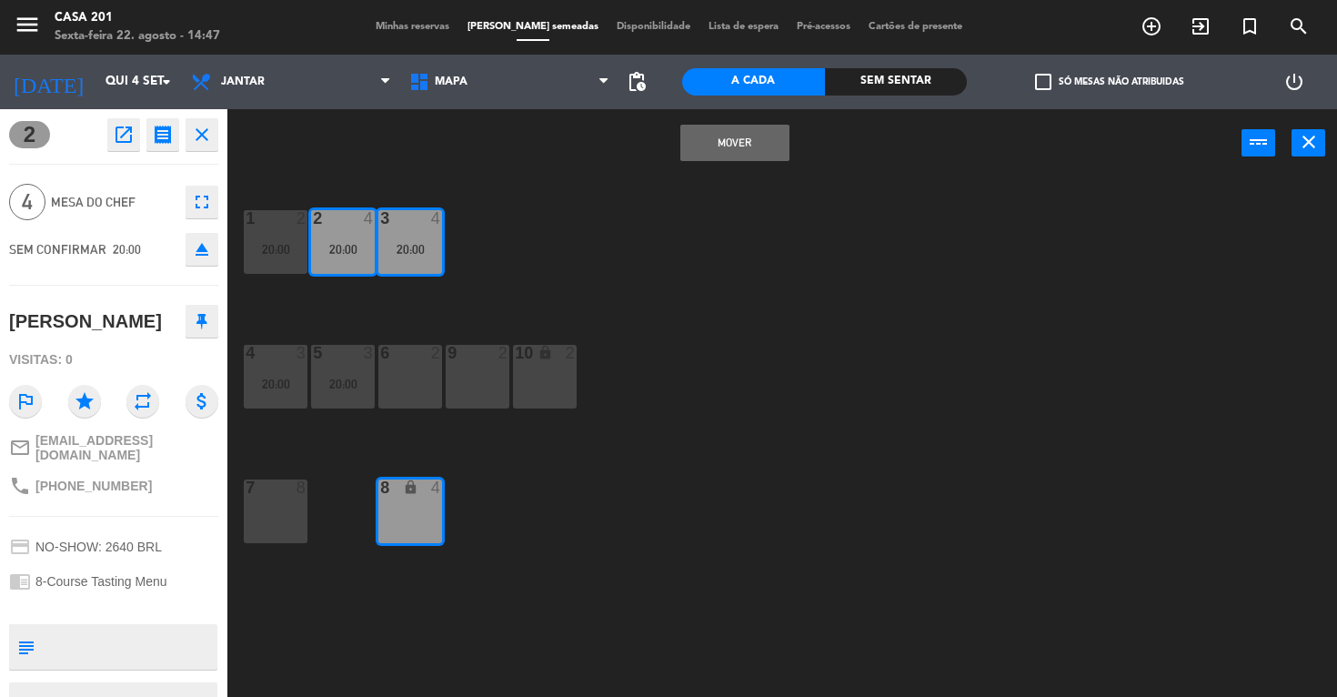
click at [759, 142] on button "MOVER" at bounding box center [734, 143] width 109 height 36
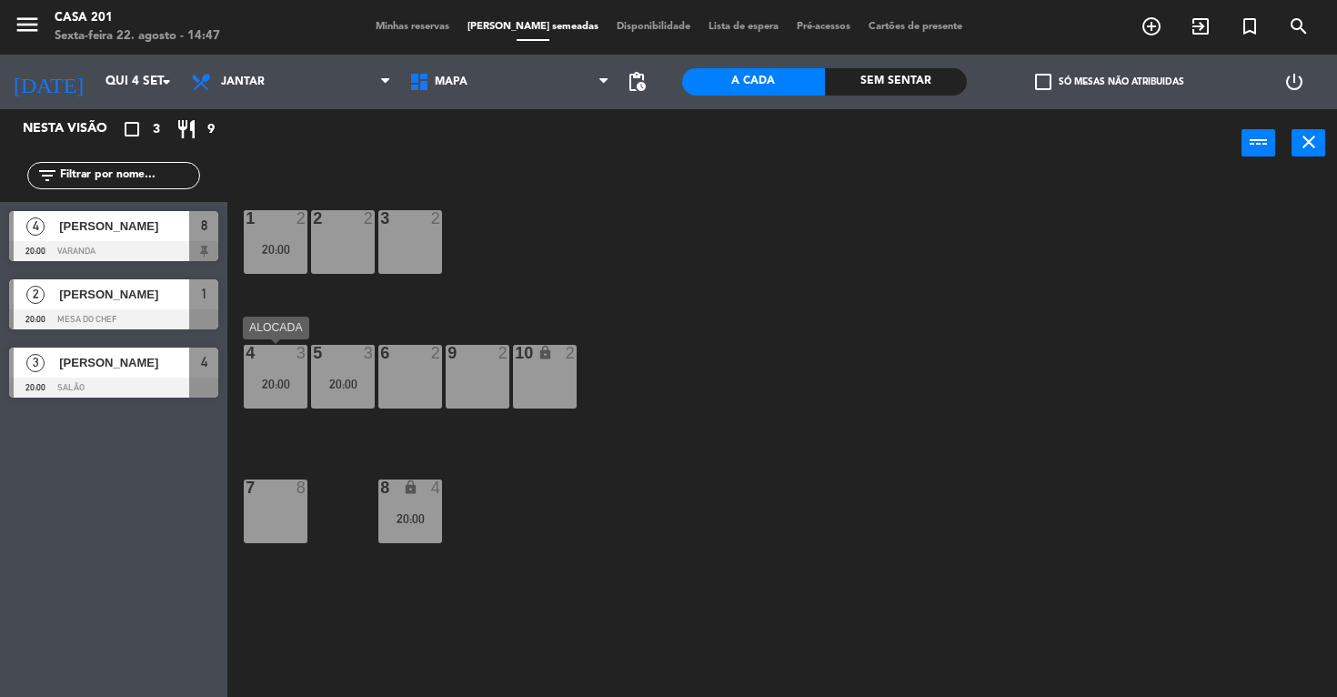
click at [276, 381] on div "20:00" at bounding box center [276, 383] width 64 height 13
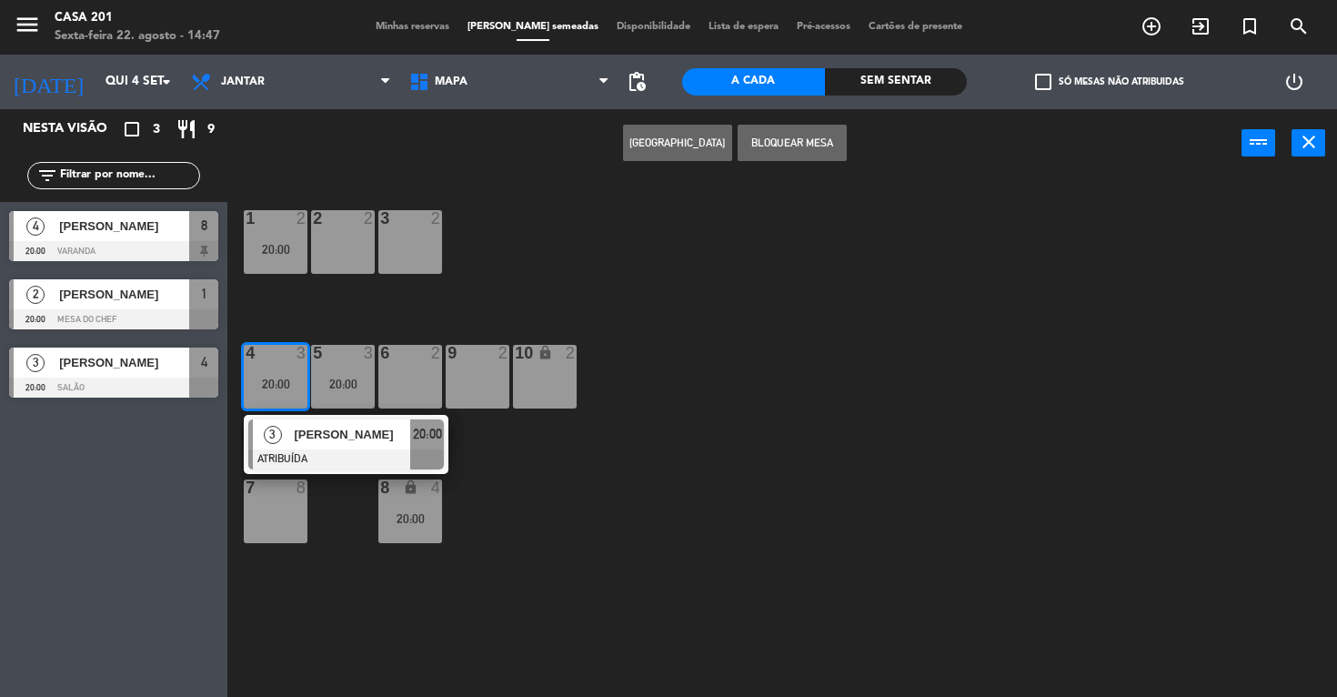
click at [555, 379] on div "10 lock 2" at bounding box center [545, 377] width 64 height 64
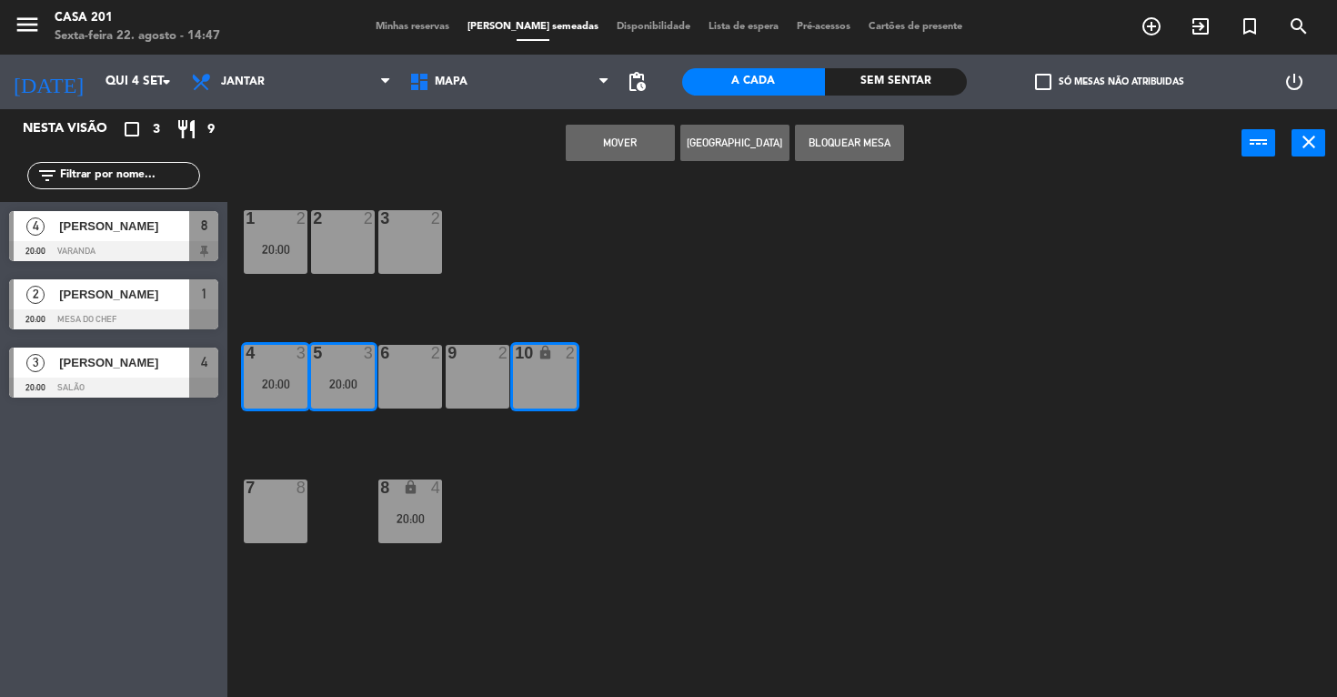
click at [626, 146] on button "MOVER" at bounding box center [620, 143] width 109 height 36
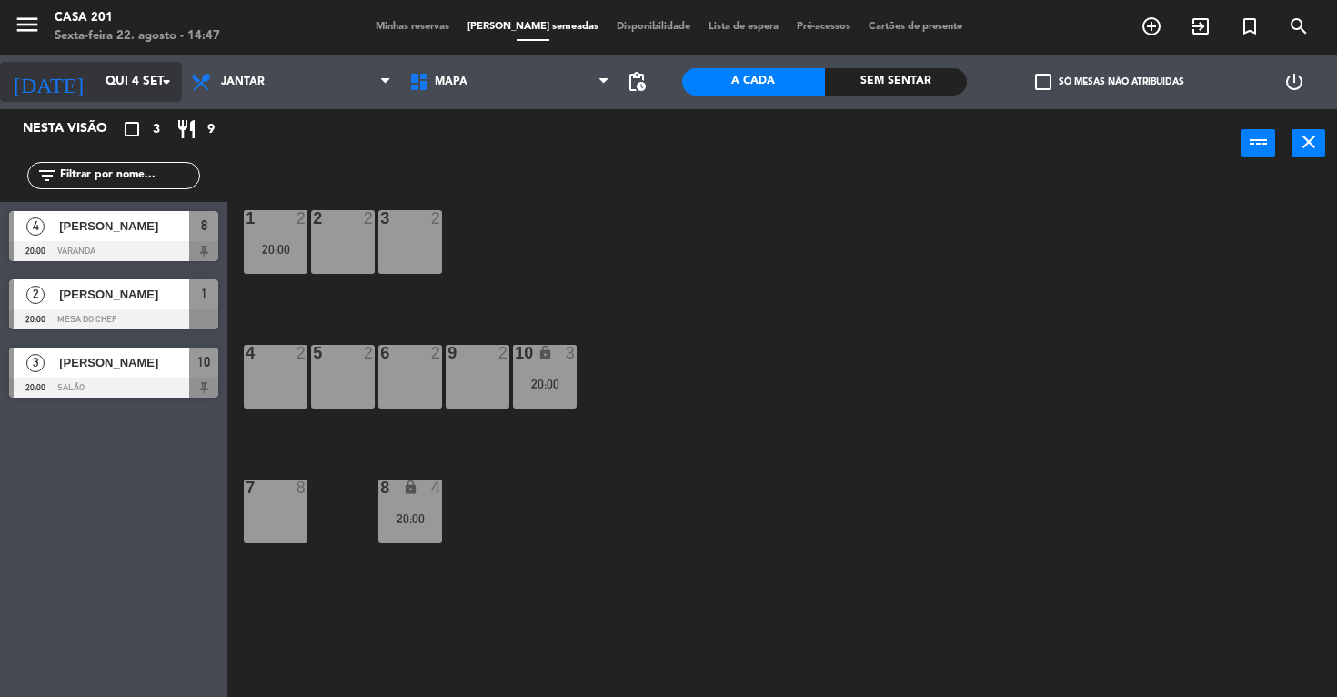
click at [96, 78] on input "Qui 4 set" at bounding box center [177, 81] width 163 height 33
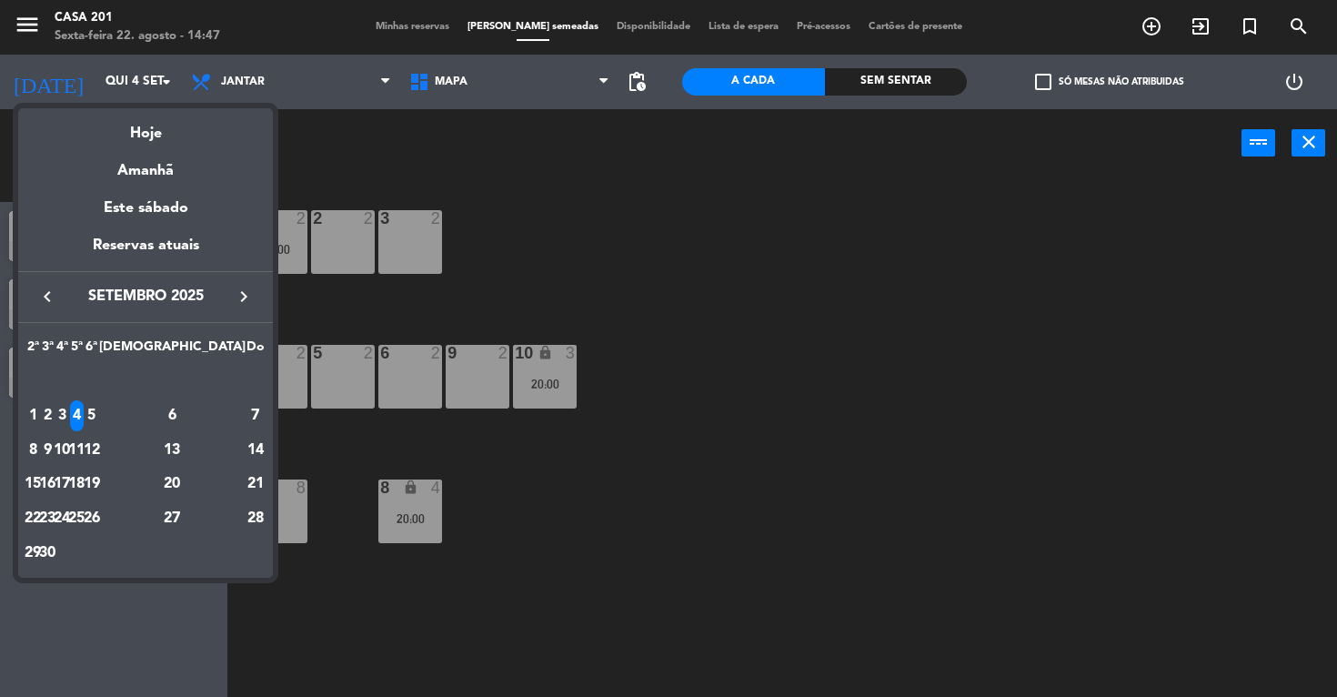
click at [407, 431] on div at bounding box center [668, 348] width 1337 height 697
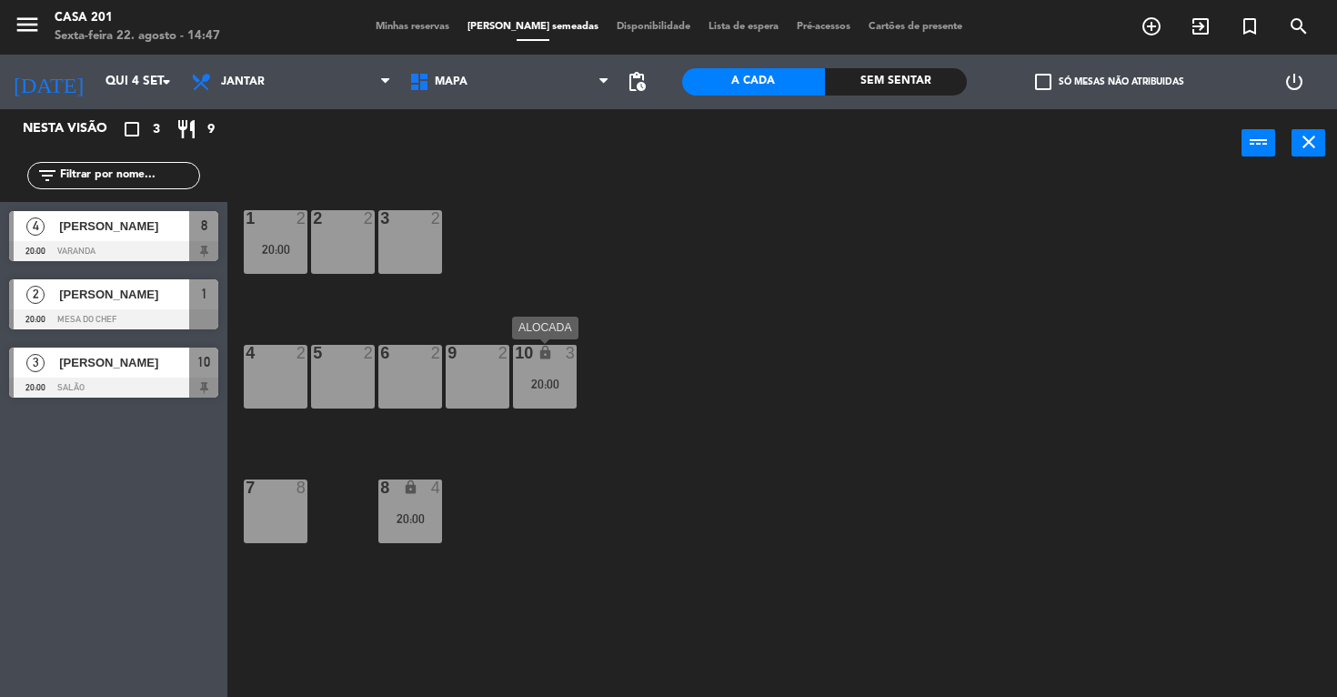
click at [541, 387] on div "20:00" at bounding box center [545, 383] width 64 height 13
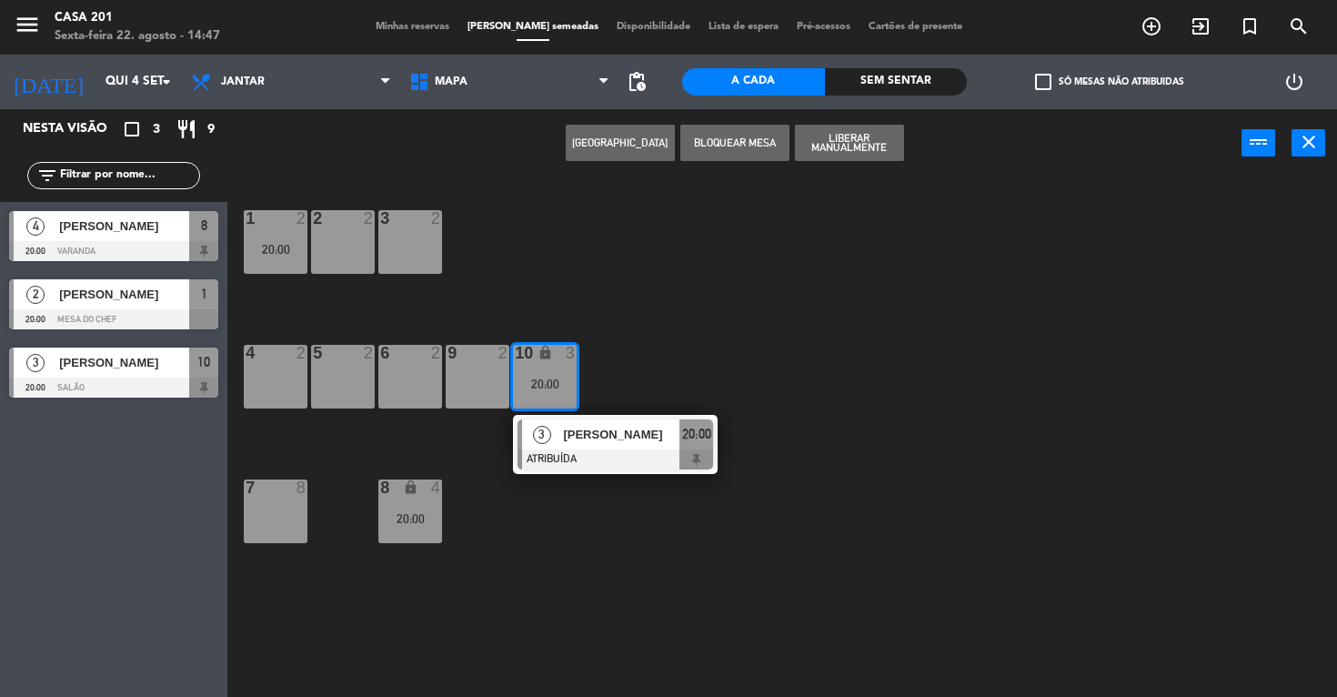
click at [427, 390] on div "6 2" at bounding box center [410, 377] width 64 height 64
click at [616, 154] on button "MOVER" at bounding box center [620, 143] width 109 height 36
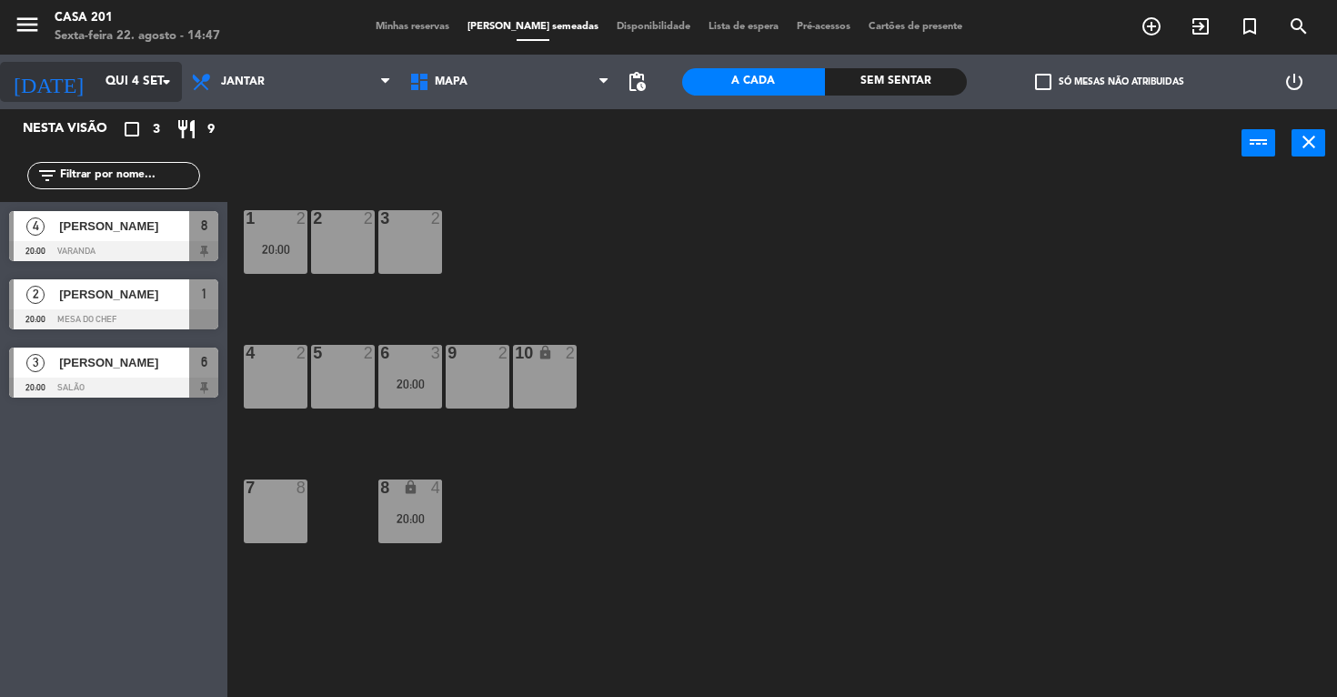
click at [96, 72] on input "Qui 4 set" at bounding box center [177, 81] width 163 height 33
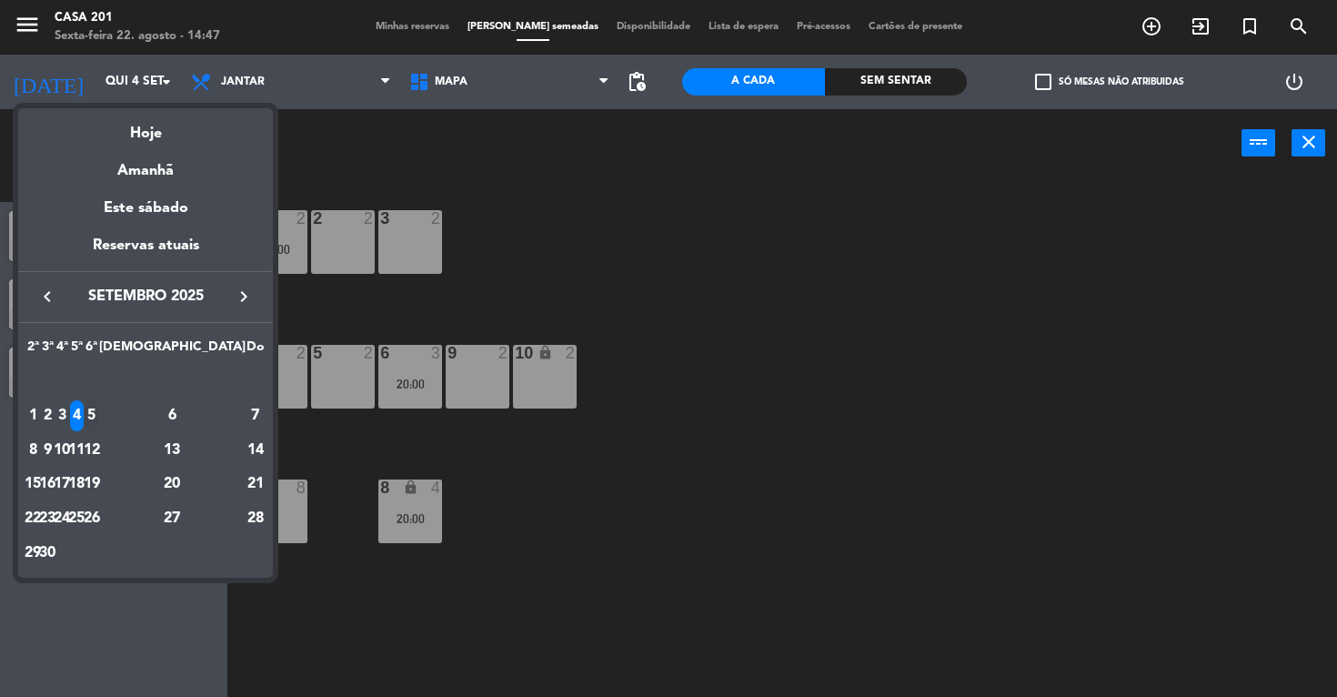
click at [98, 415] on div "5" at bounding box center [92, 415] width 14 height 31
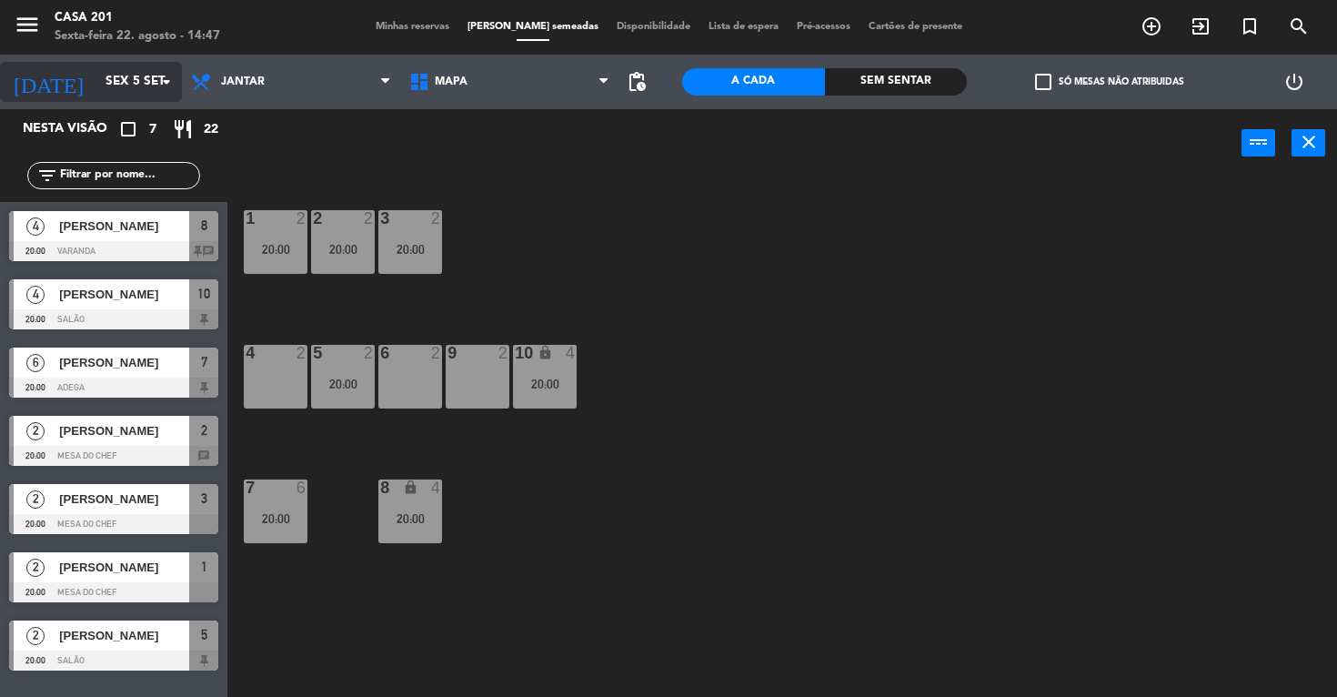
click at [96, 84] on input "Sex 5 set" at bounding box center [177, 81] width 163 height 33
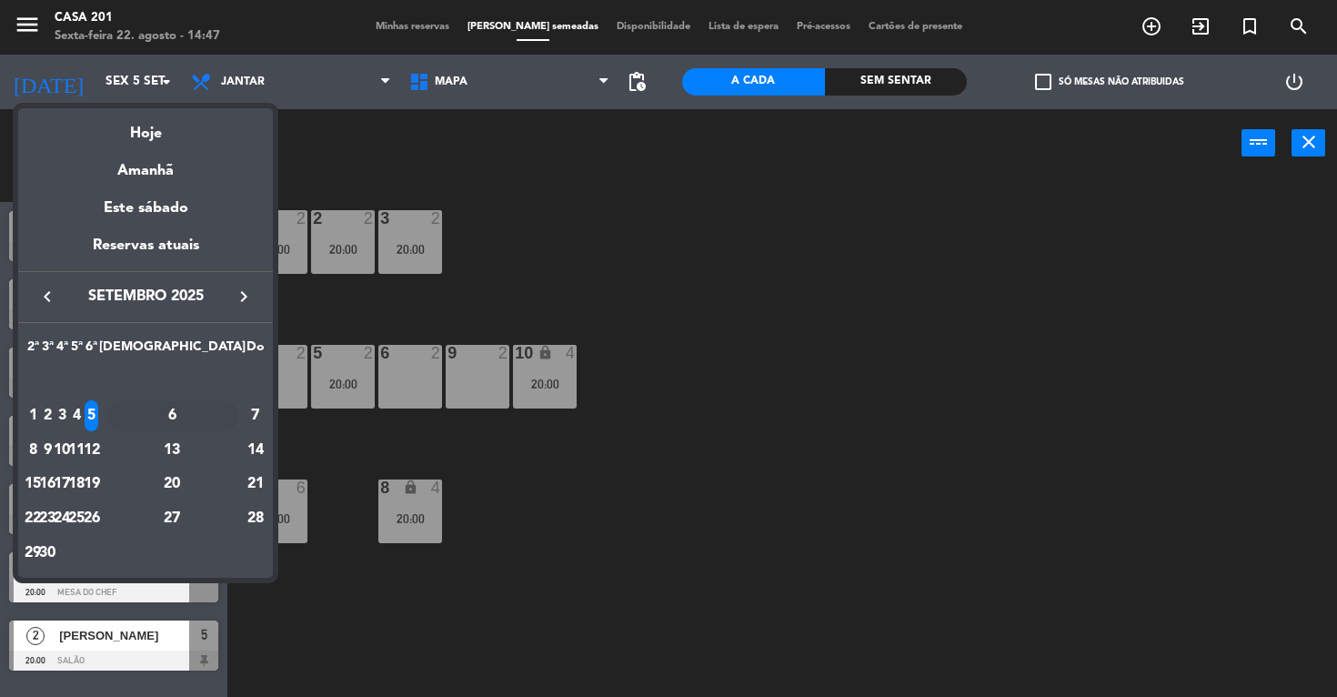
click at [214, 414] on div "6" at bounding box center [172, 415] width 132 height 31
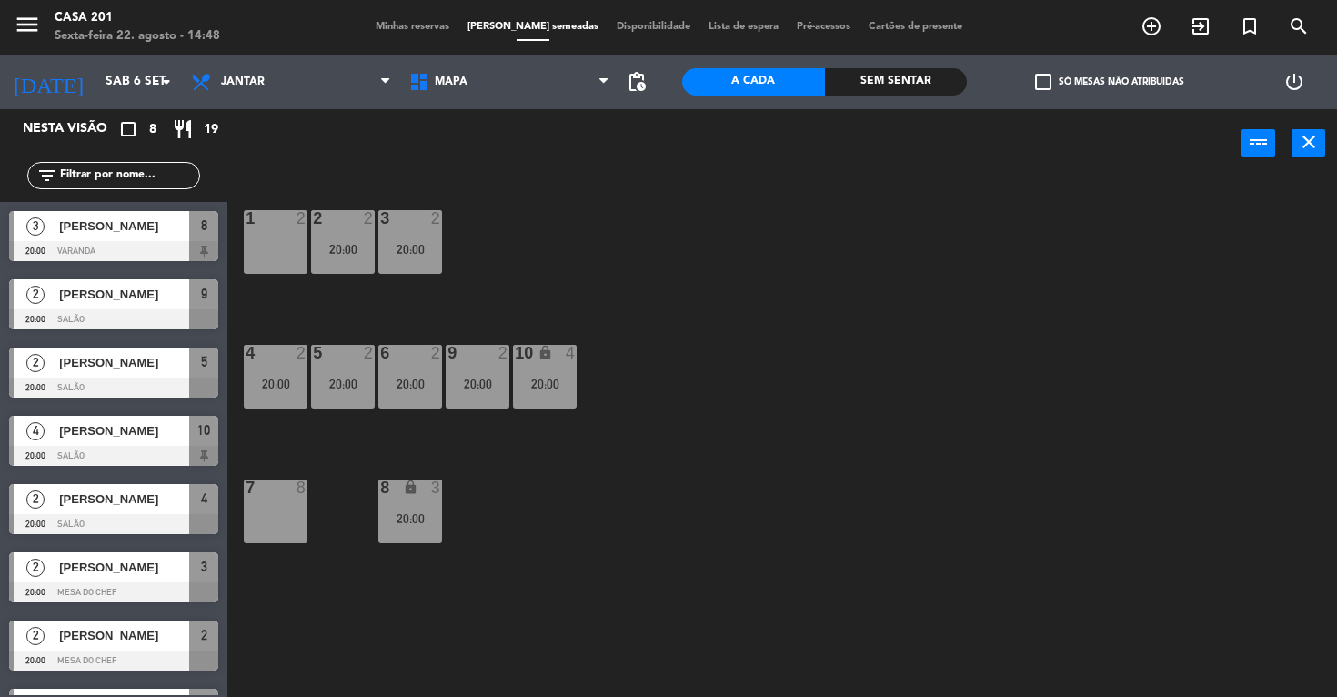
scroll to position [53, 0]
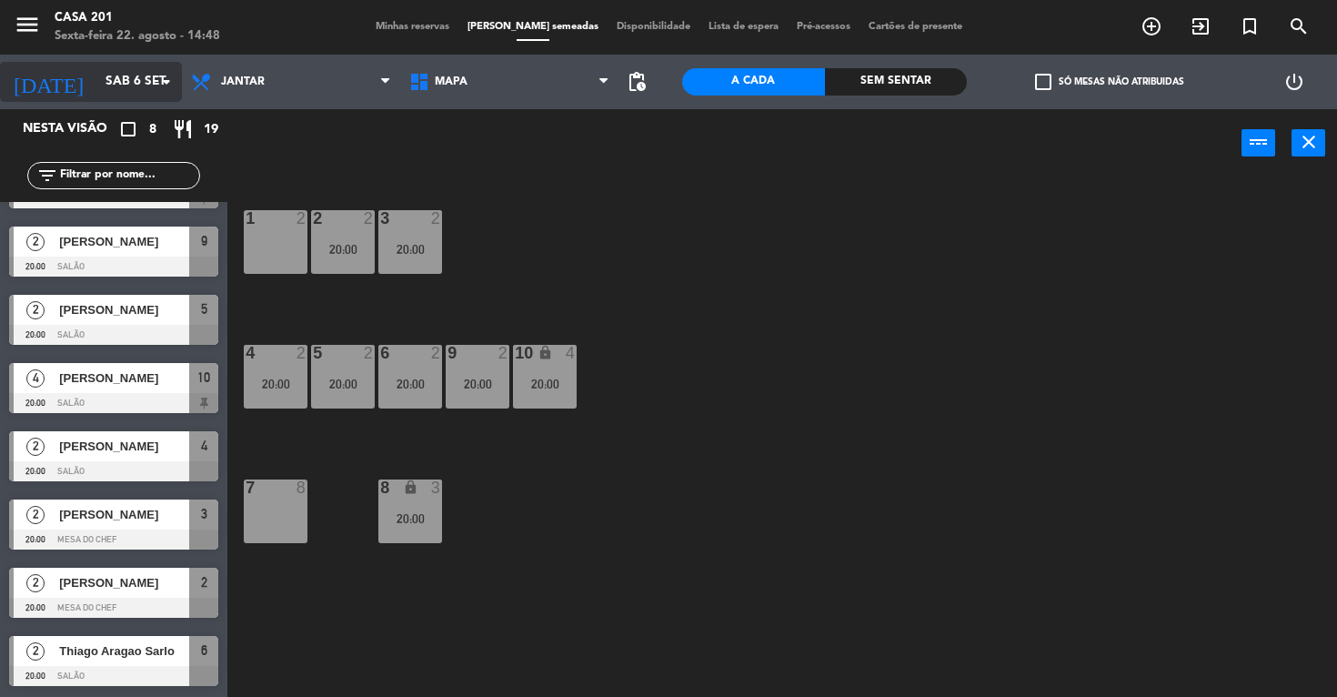
click at [109, 75] on input "Sáb 6 set" at bounding box center [177, 81] width 163 height 33
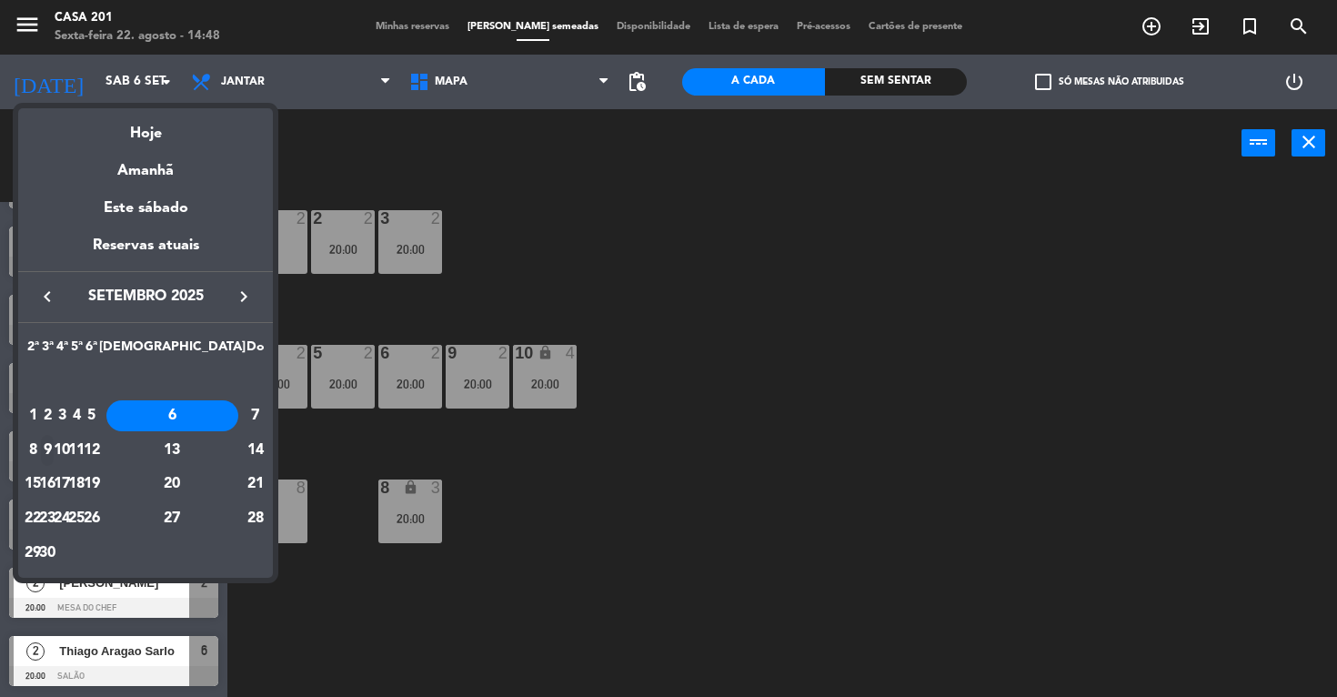
click at [55, 448] on div "9" at bounding box center [48, 450] width 14 height 31
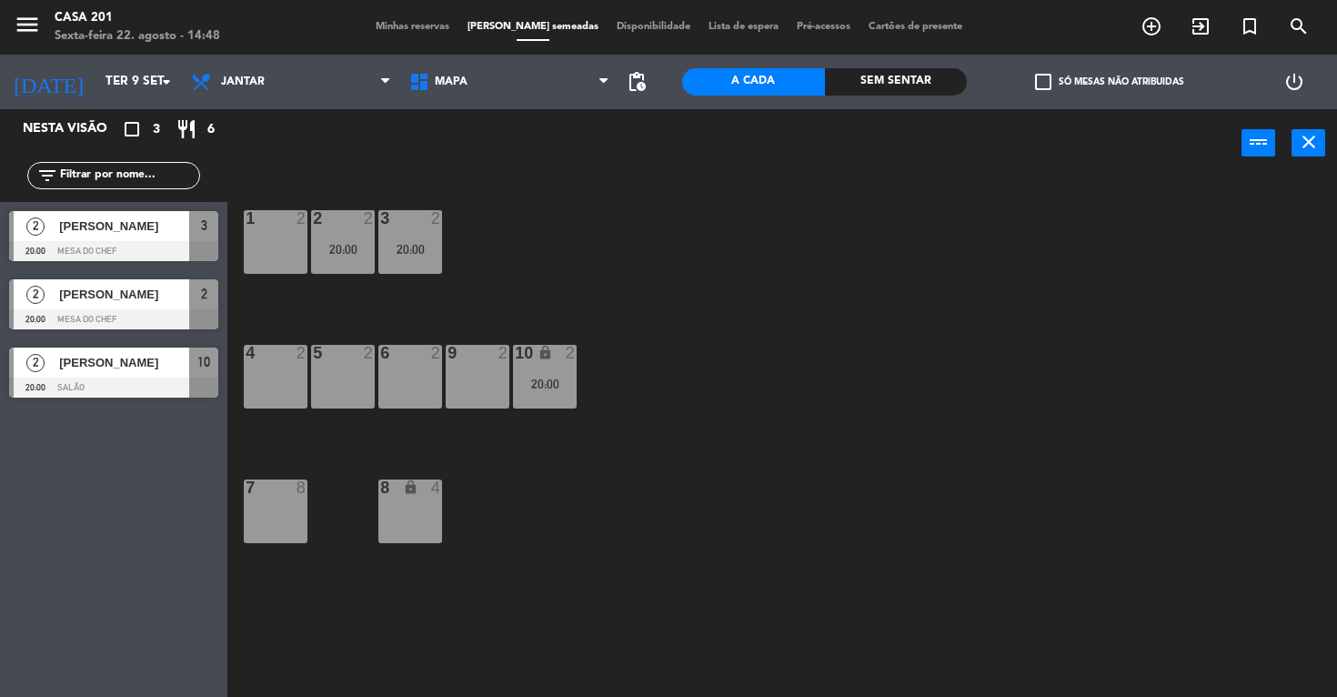
scroll to position [0, 0]
click at [96, 79] on input "Ter 9 set" at bounding box center [177, 81] width 163 height 33
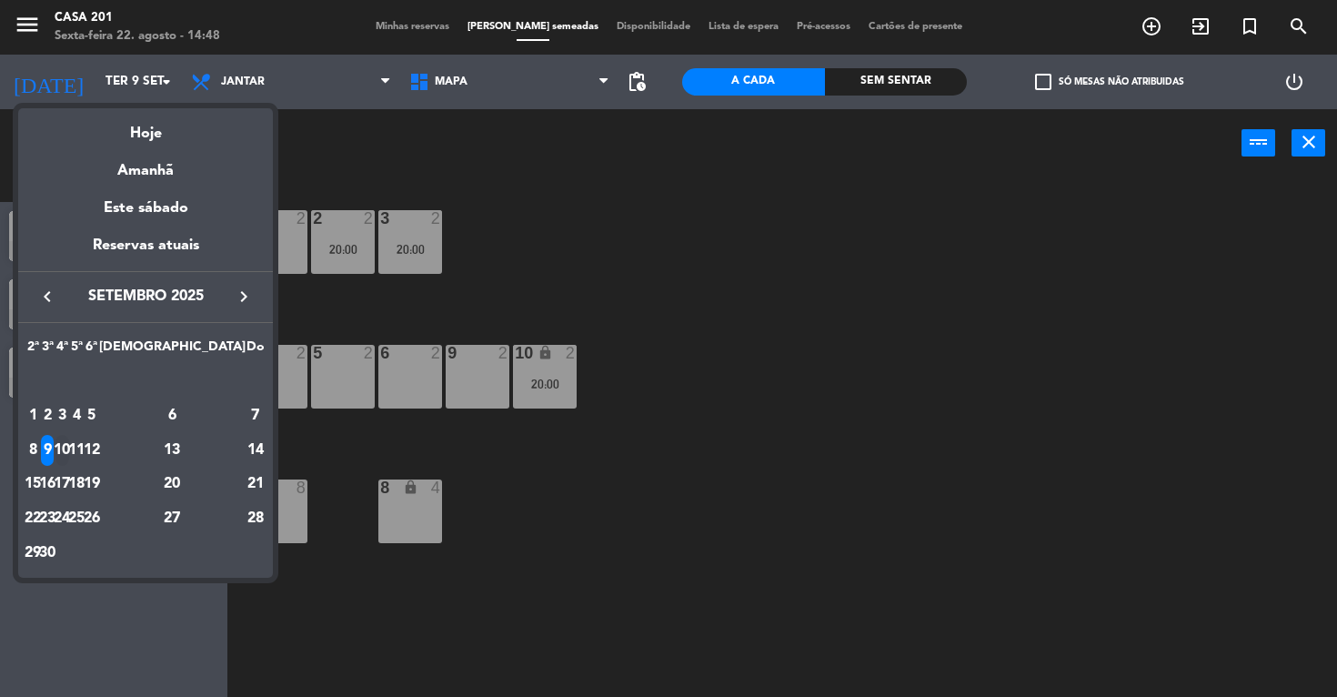
click at [69, 453] on div "10" at bounding box center [62, 450] width 14 height 31
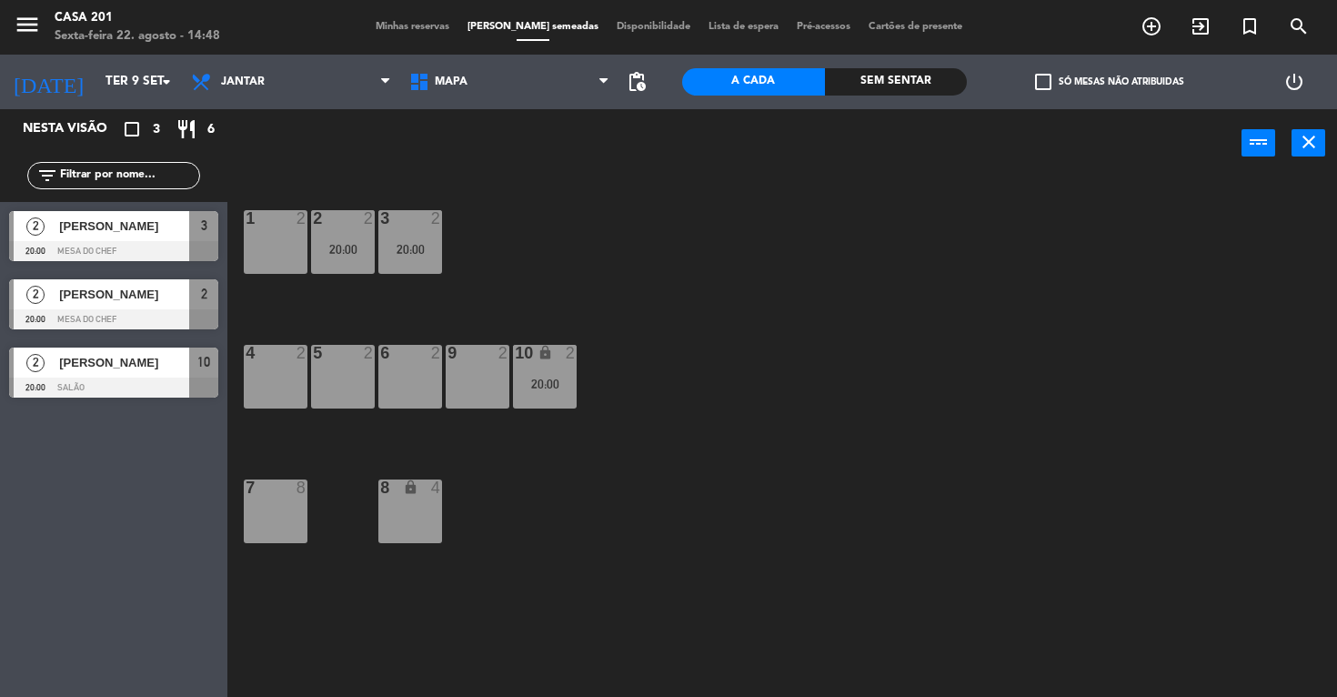
type input "Qua 10 set"
